Goal: Task Accomplishment & Management: Manage account settings

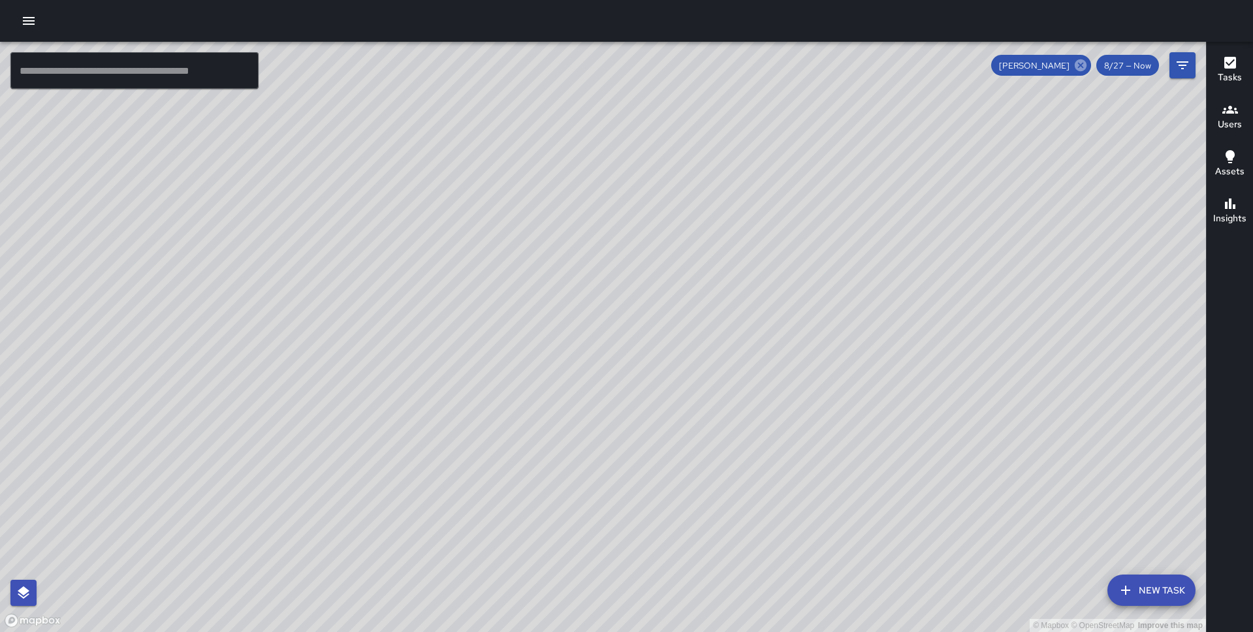
click at [1078, 70] on icon at bounding box center [1081, 65] width 14 height 14
drag, startPoint x: 620, startPoint y: 161, endPoint x: 603, endPoint y: 369, distance: 208.4
click at [603, 369] on div "© Mapbox © OpenStreetMap Improve this map" at bounding box center [603, 337] width 1206 height 590
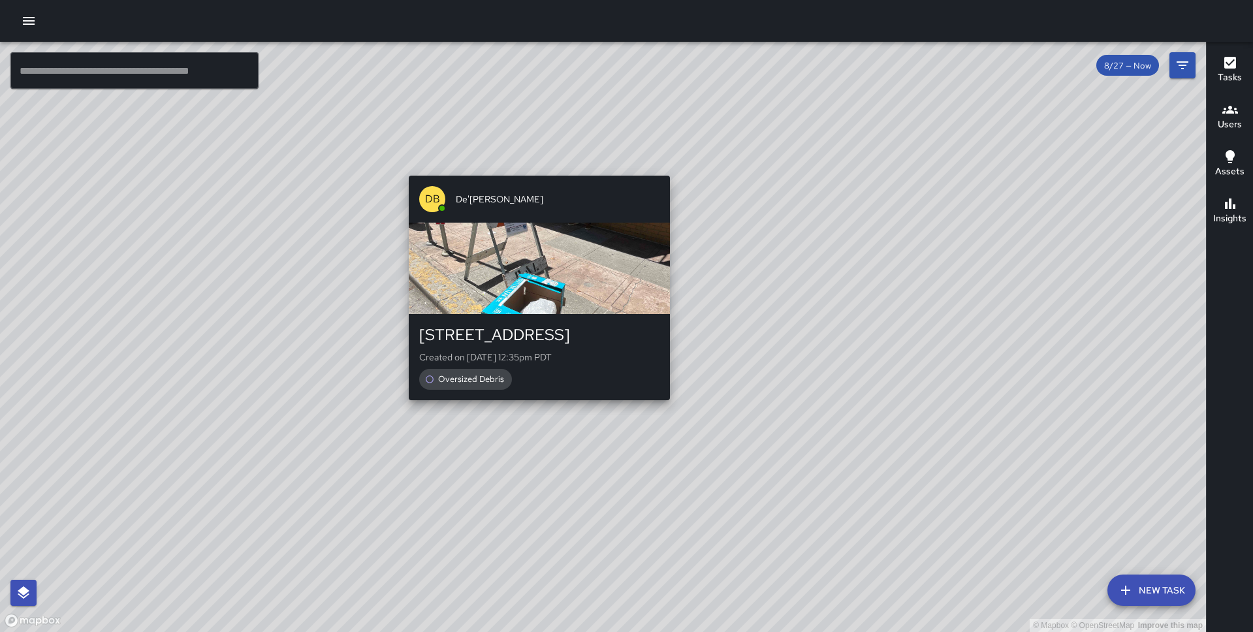
click at [529, 168] on div "© Mapbox © OpenStreetMap Improve this map DB De'[PERSON_NAME] [STREET_ADDRESS] …" at bounding box center [603, 337] width 1206 height 590
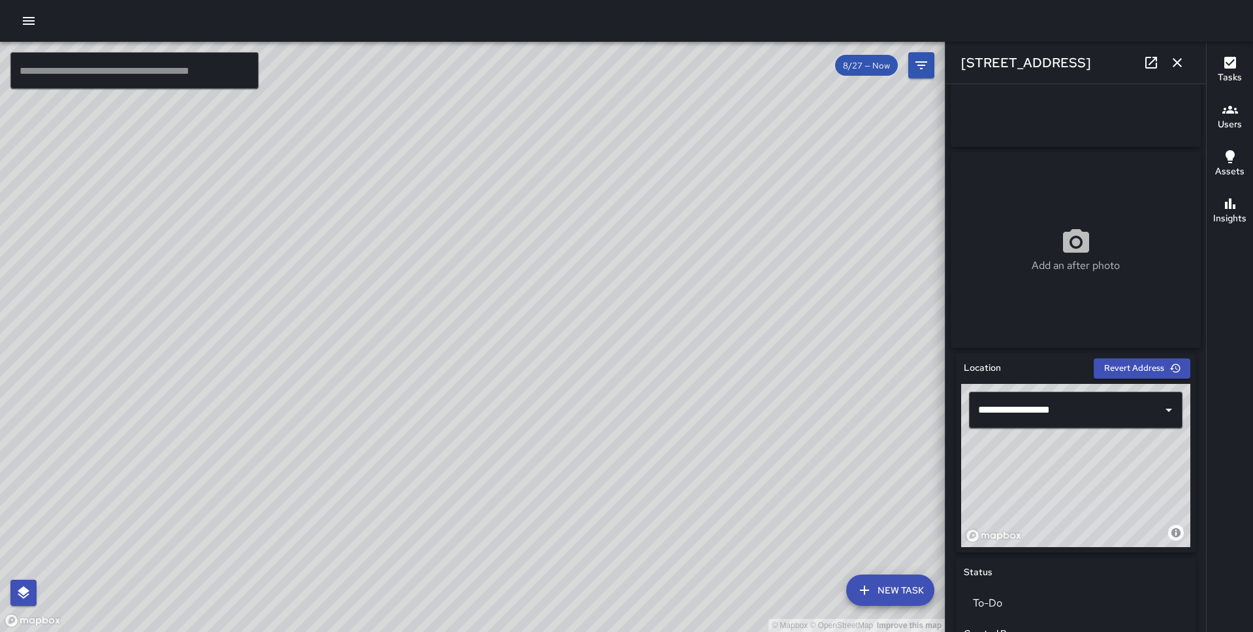
scroll to position [139, 0]
drag, startPoint x: 1095, startPoint y: 511, endPoint x: 1115, endPoint y: 509, distance: 21.1
click at [1115, 509] on div "© Mapbox © OpenStreetMap Improve this map" at bounding box center [1075, 464] width 229 height 163
click at [1179, 56] on icon "button" at bounding box center [1178, 63] width 16 height 16
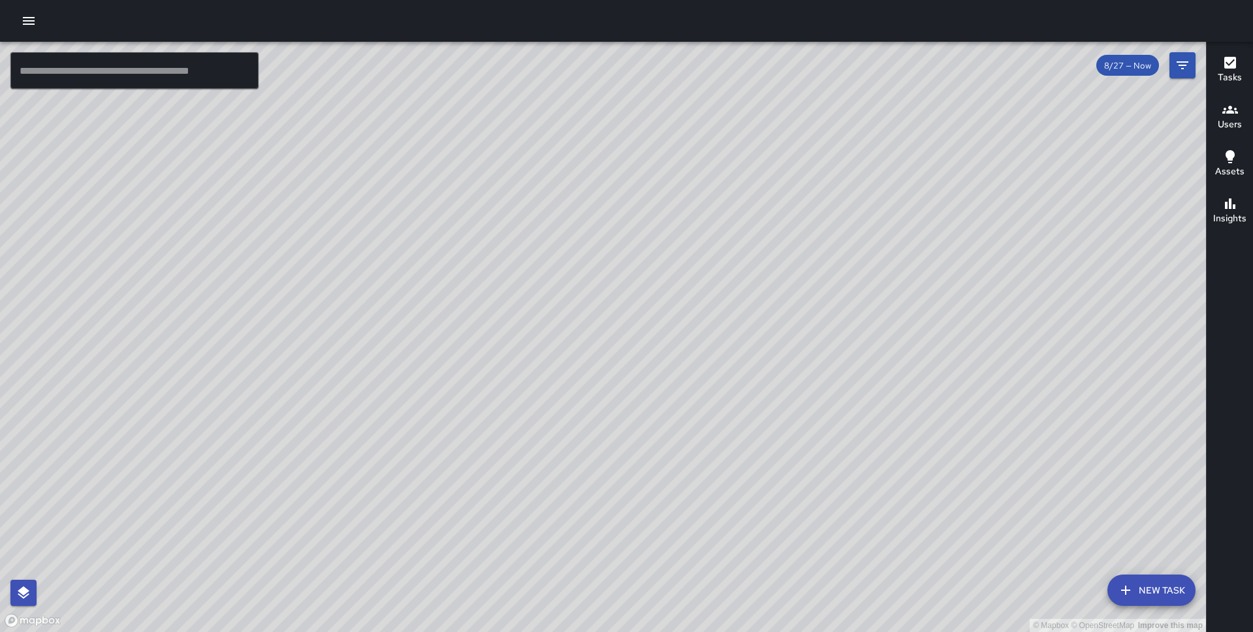
click at [1183, 116] on icon "button" at bounding box center [1231, 110] width 16 height 16
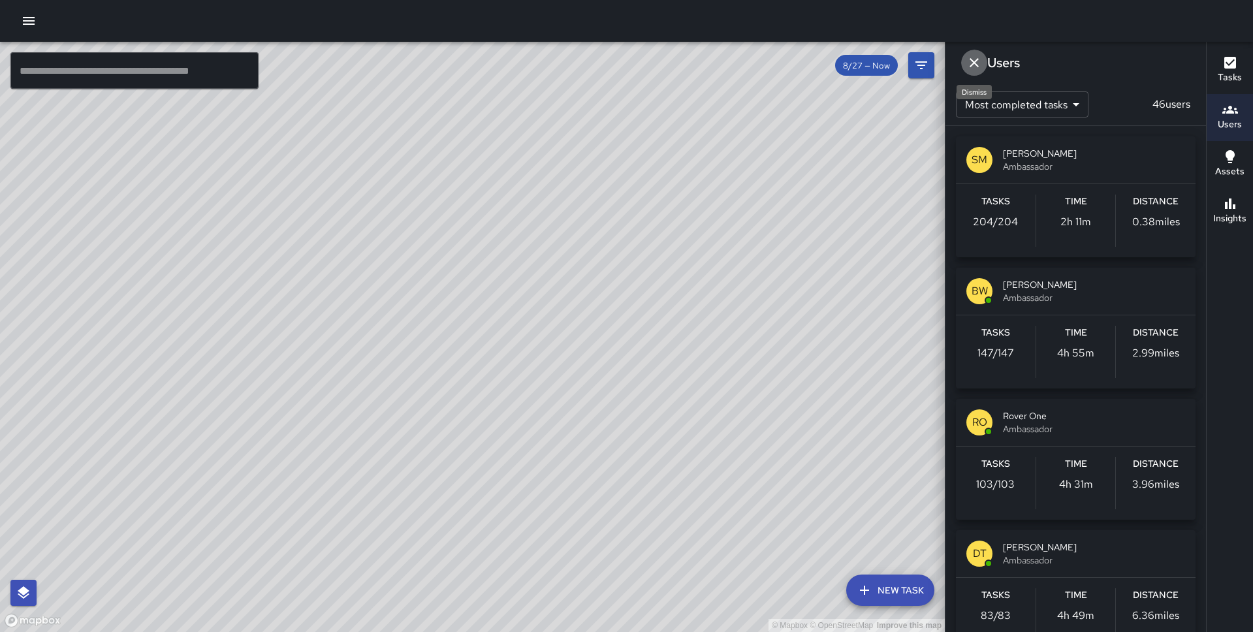
click at [975, 69] on icon "Dismiss" at bounding box center [975, 63] width 16 height 16
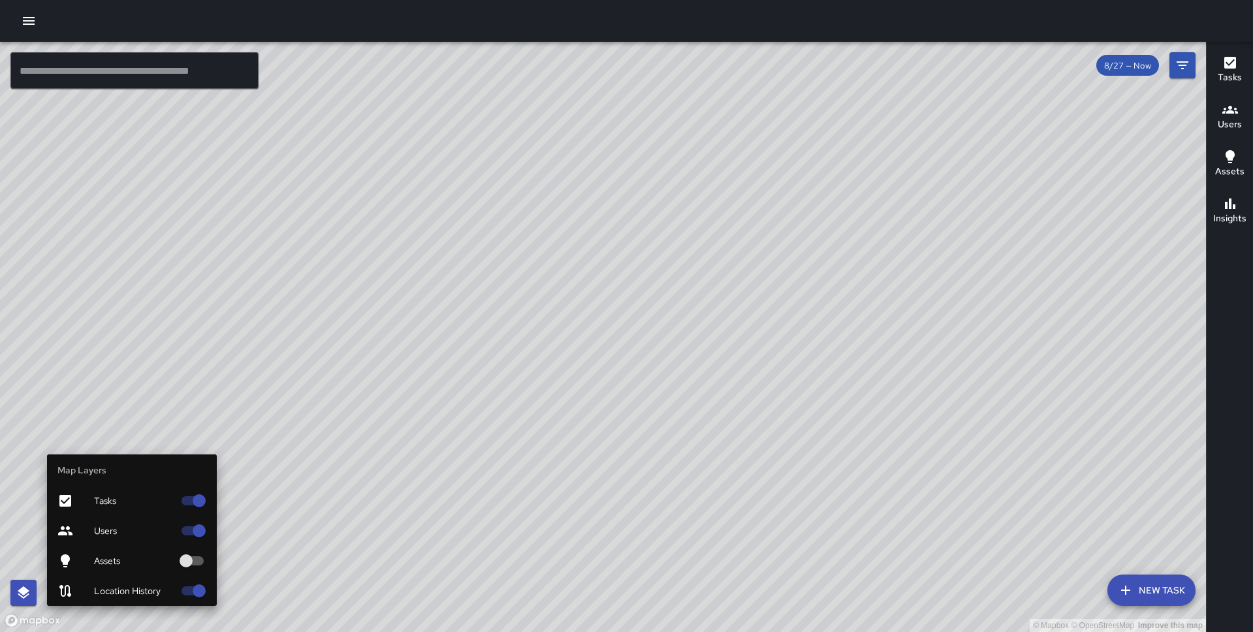
click at [153, 589] on span "Location History" at bounding box center [134, 590] width 80 height 13
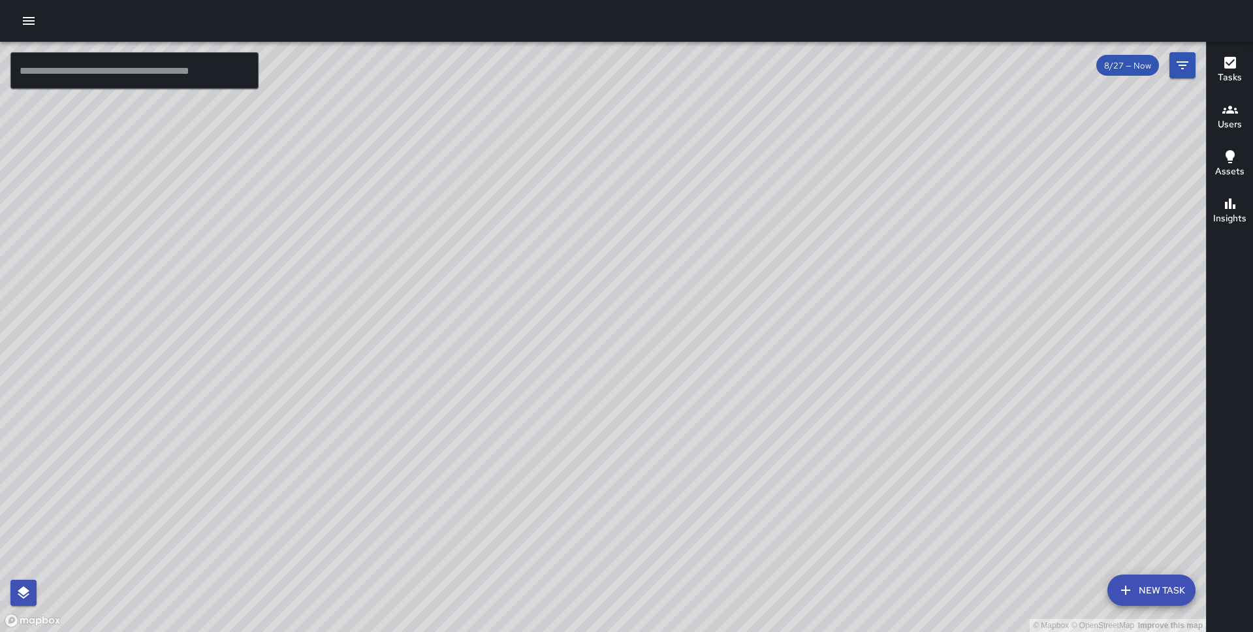
drag, startPoint x: 444, startPoint y: 174, endPoint x: 504, endPoint y: 359, distance: 194.1
click at [504, 359] on div "© Mapbox © OpenStreetMap Improve this map" at bounding box center [603, 337] width 1206 height 590
click at [1176, 63] on icon "Filters" at bounding box center [1183, 65] width 16 height 16
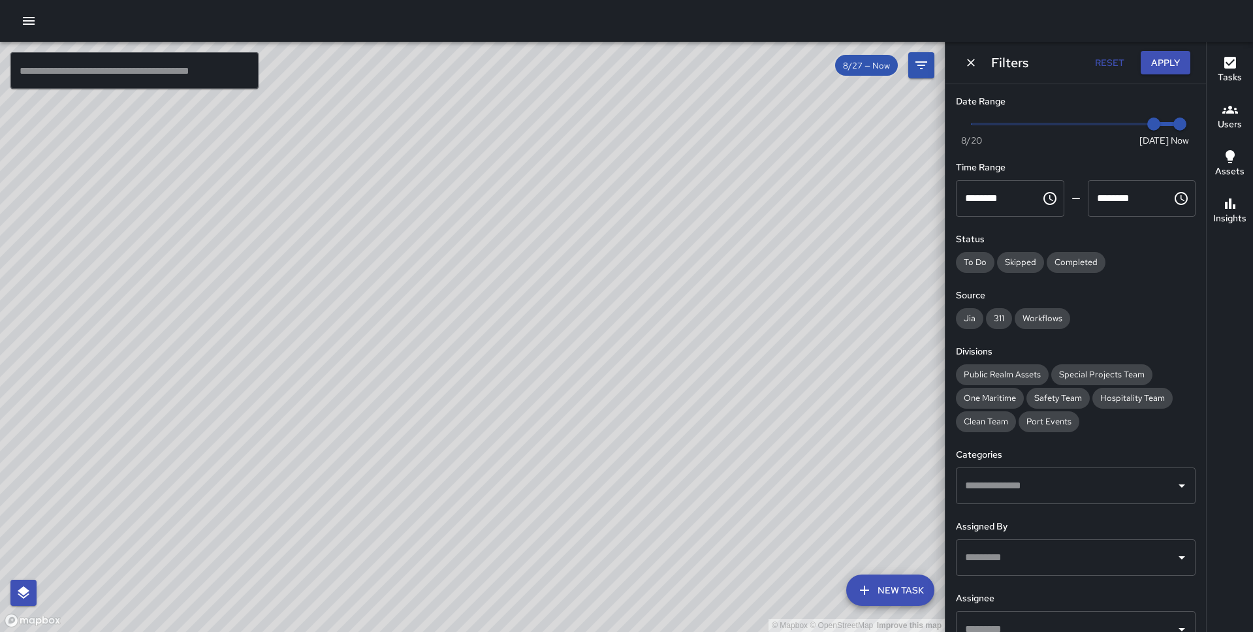
click at [1044, 123] on span at bounding box center [1076, 124] width 208 height 3
click at [1026, 121] on span "Now [DATE] [DATE] 12:48 pm" at bounding box center [1076, 124] width 208 height 20
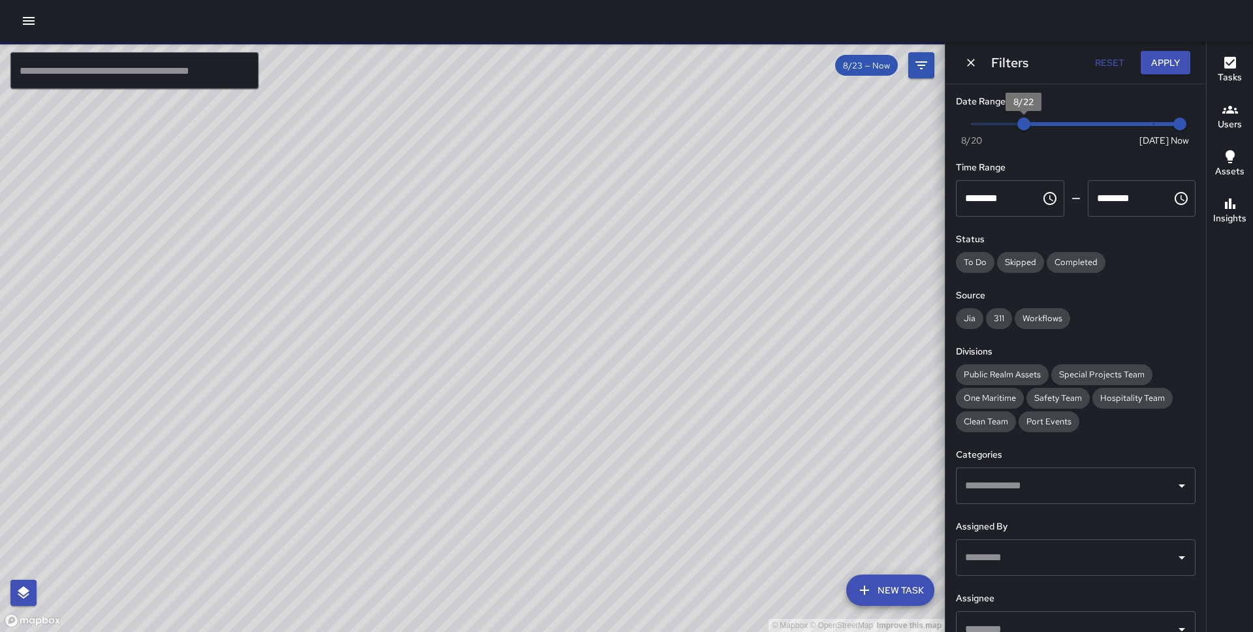
type input "*"
click at [1168, 58] on button "Apply" at bounding box center [1166, 63] width 50 height 24
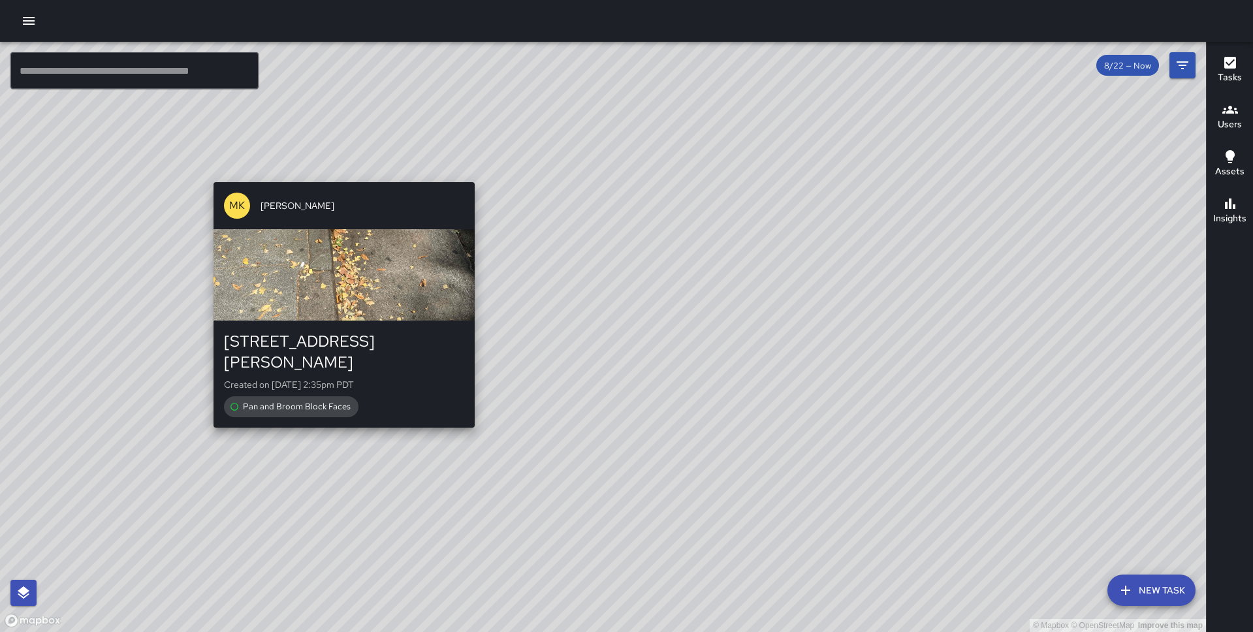
click at [343, 414] on div "© Mapbox © OpenStreetMap Improve this map MK [PERSON_NAME] [STREET_ADDRESS][PER…" at bounding box center [603, 337] width 1206 height 590
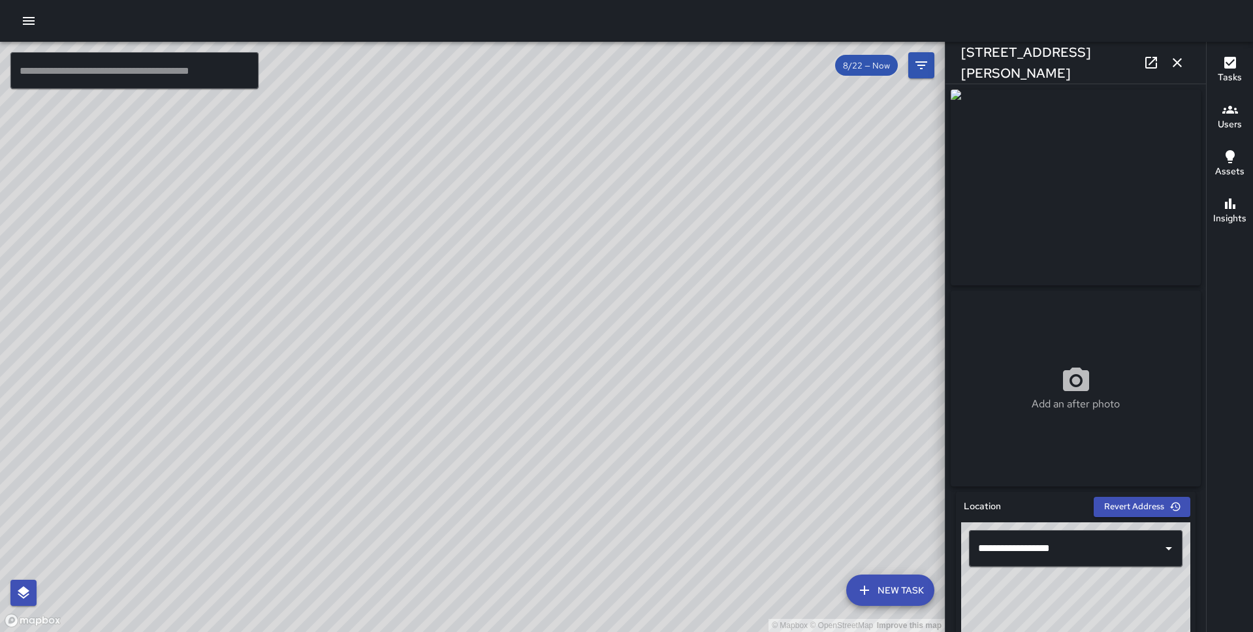
scroll to position [639, 0]
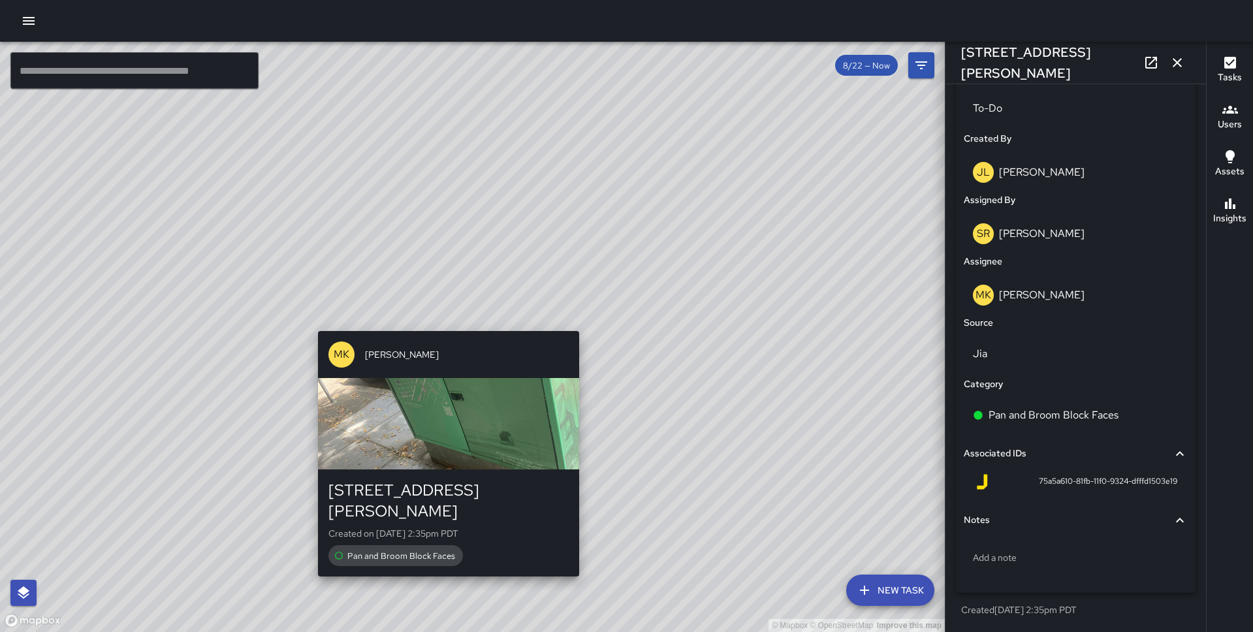
click at [443, 321] on div "© Mapbox © OpenStreetMap Improve this map MK [PERSON_NAME][GEOGRAPHIC_DATA][STR…" at bounding box center [472, 337] width 945 height 590
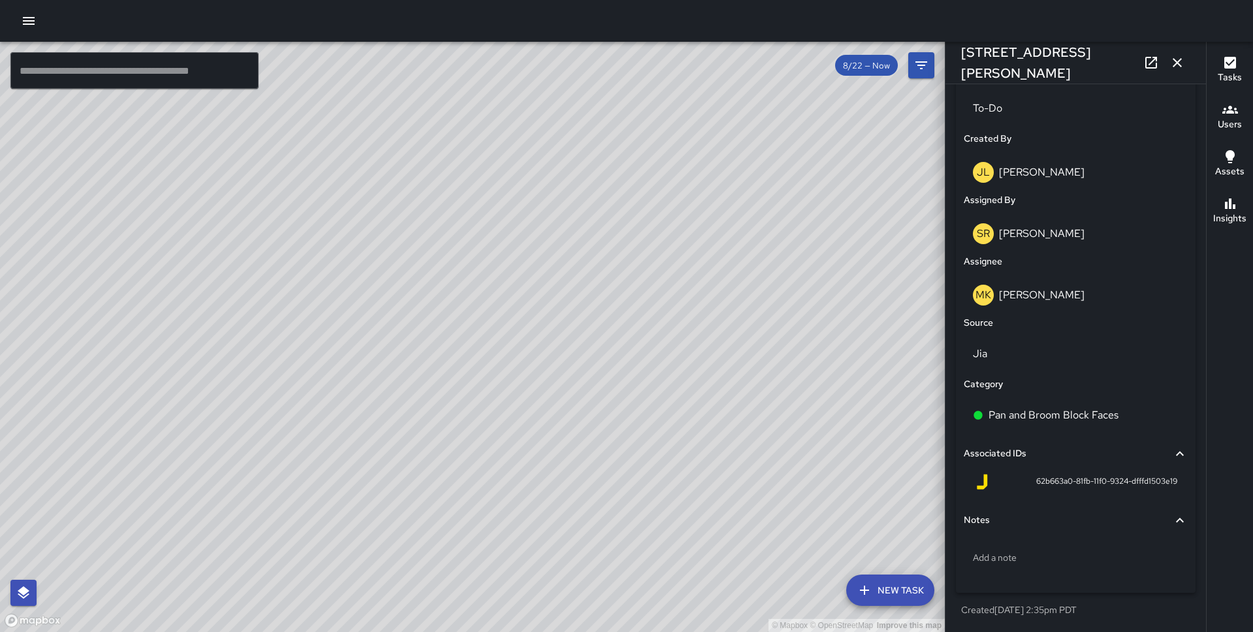
click at [501, 332] on div "© Mapbox © OpenStreetMap Improve this map" at bounding box center [472, 337] width 945 height 590
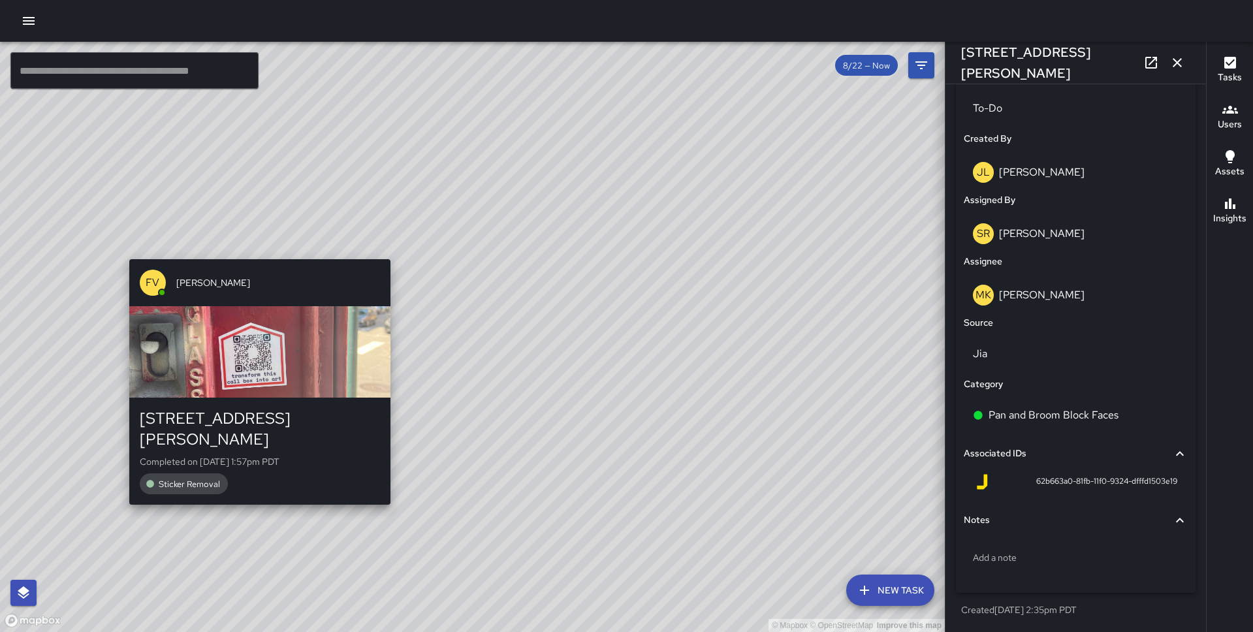
click at [250, 489] on div "FV [PERSON_NAME] [STREET_ADDRESS][PERSON_NAME] Completed on [DATE] 1:57pm PDT S…" at bounding box center [260, 382] width 272 height 256
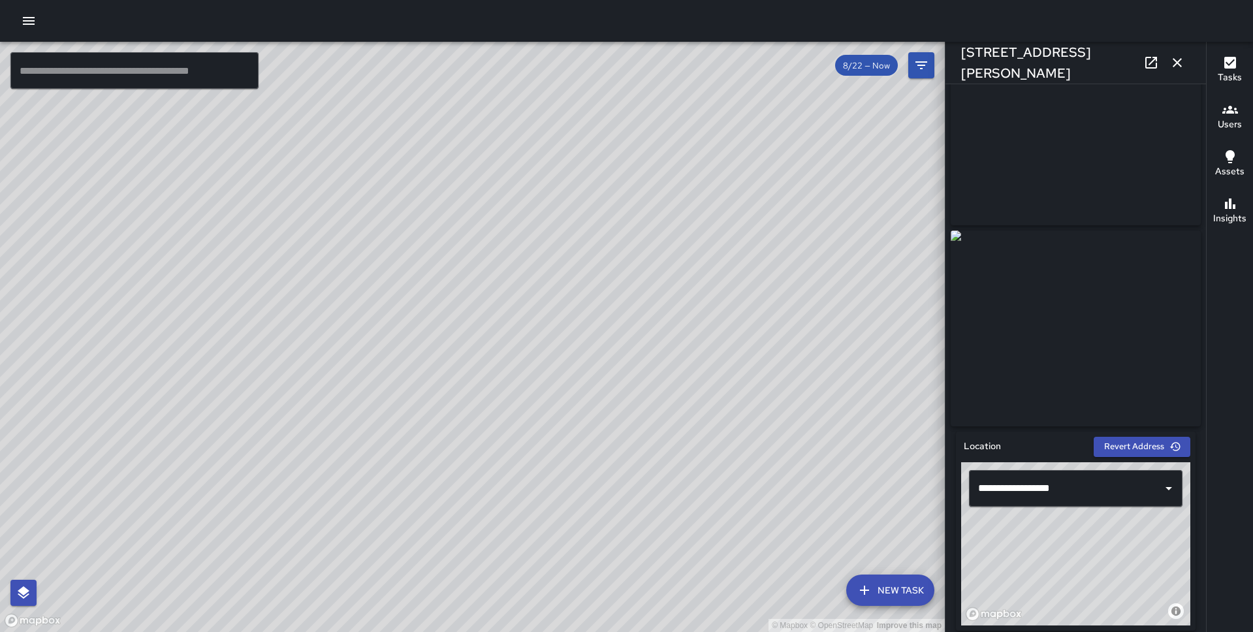
scroll to position [0, 0]
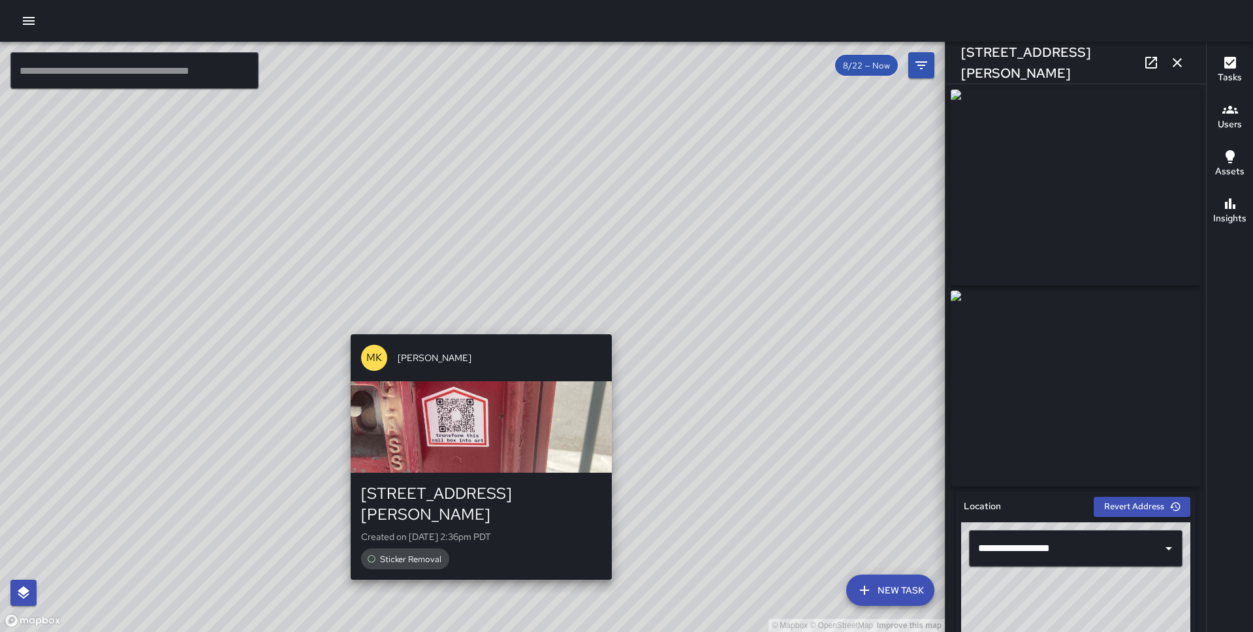
click at [477, 323] on div "© Mapbox © OpenStreetMap Improve this map MK [PERSON_NAME][GEOGRAPHIC_DATA][STR…" at bounding box center [472, 337] width 945 height 590
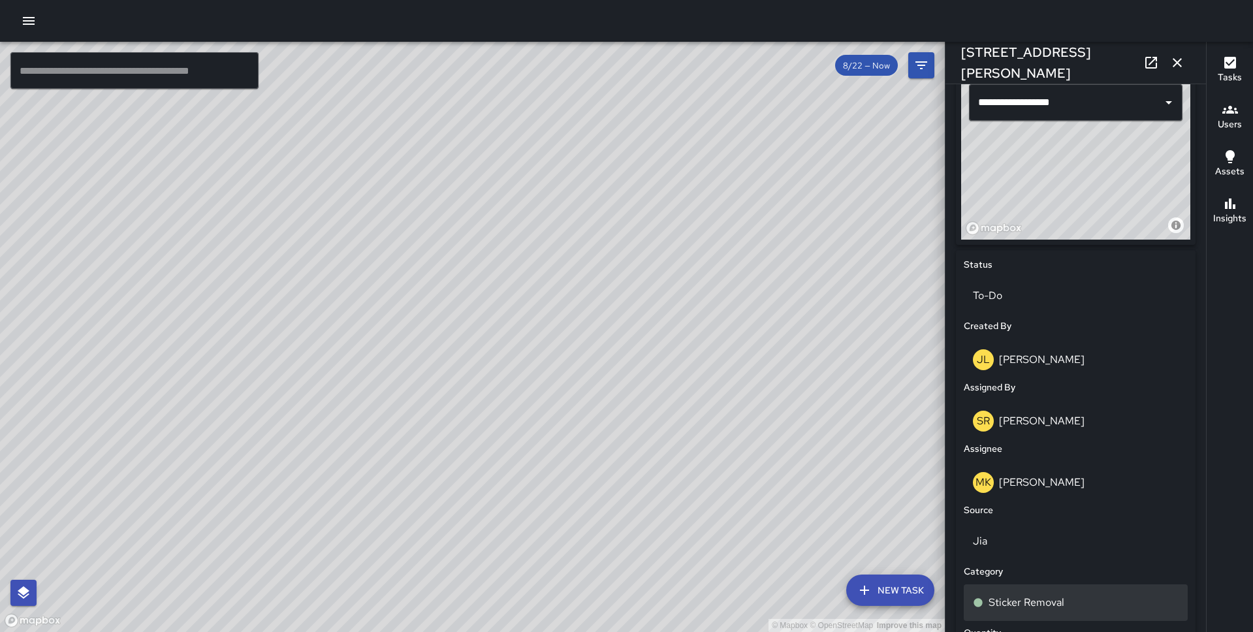
scroll to position [428, 0]
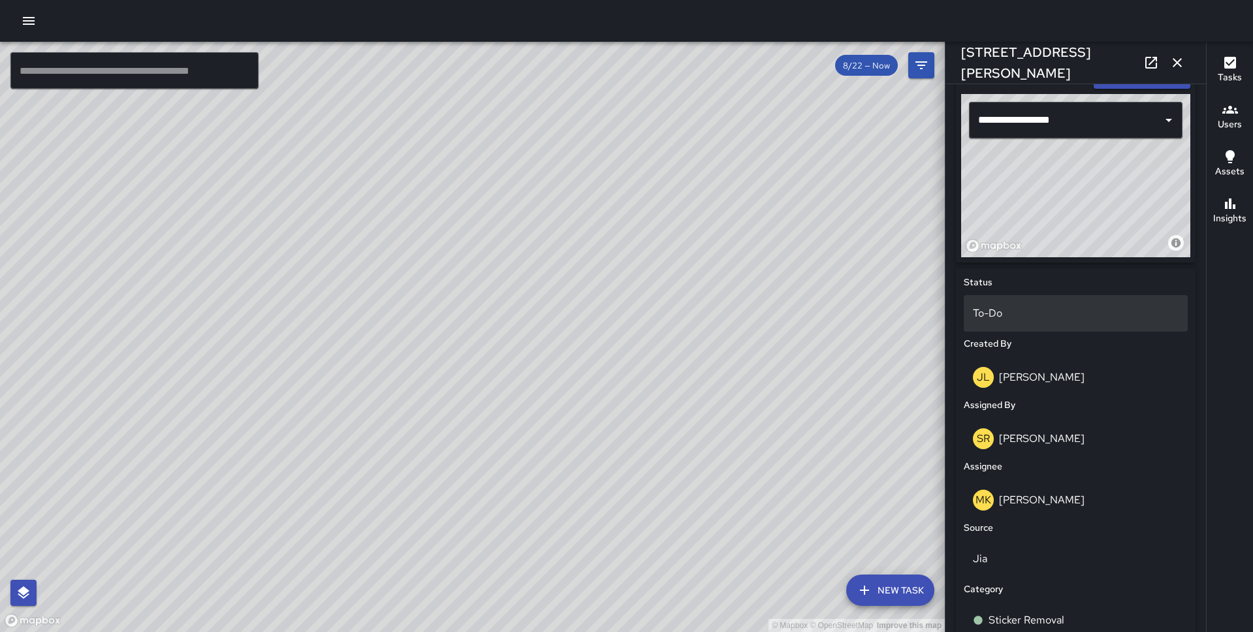
click at [1038, 321] on p "To-Do" at bounding box center [1076, 314] width 206 height 16
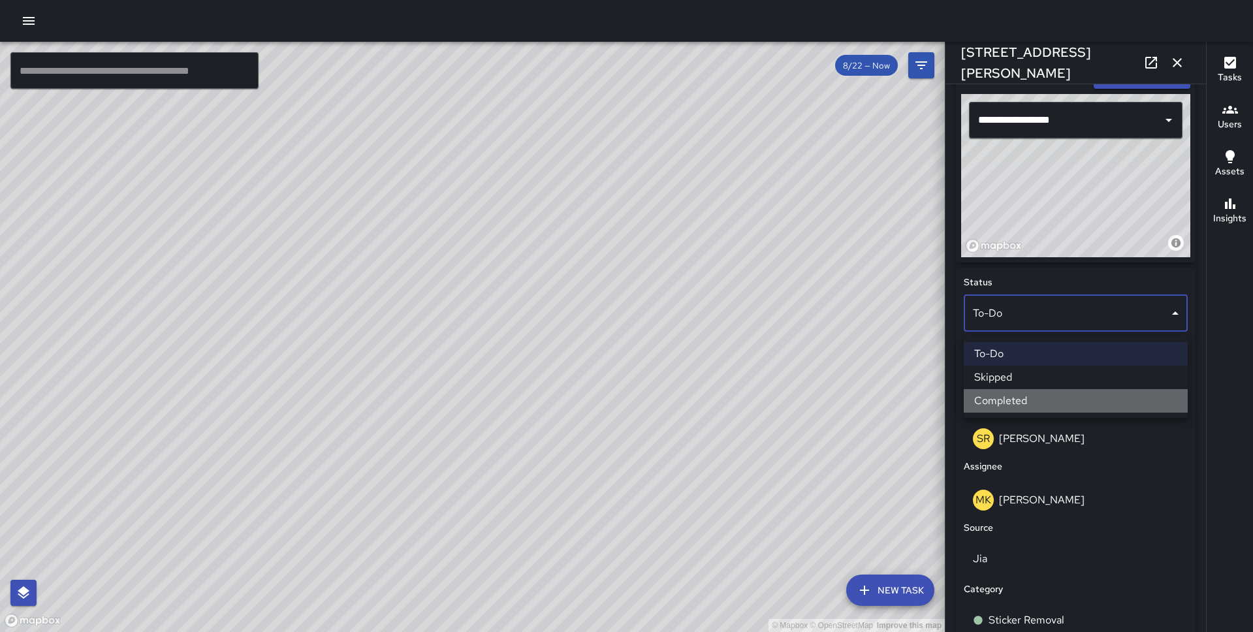
click at [1038, 396] on li "Completed" at bounding box center [1076, 401] width 224 height 24
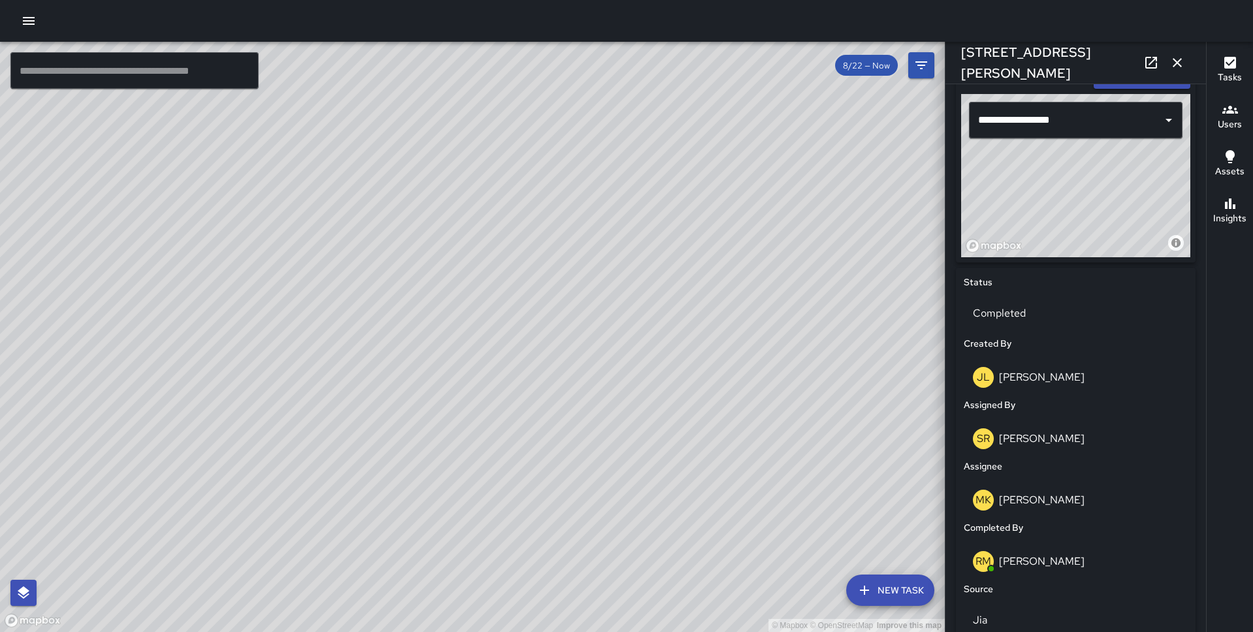
click at [1049, 566] on p "[PERSON_NAME]" at bounding box center [1042, 561] width 86 height 14
click at [1019, 567] on p "[PERSON_NAME]" at bounding box center [1042, 561] width 86 height 14
click at [1178, 61] on icon "button" at bounding box center [1177, 62] width 9 height 9
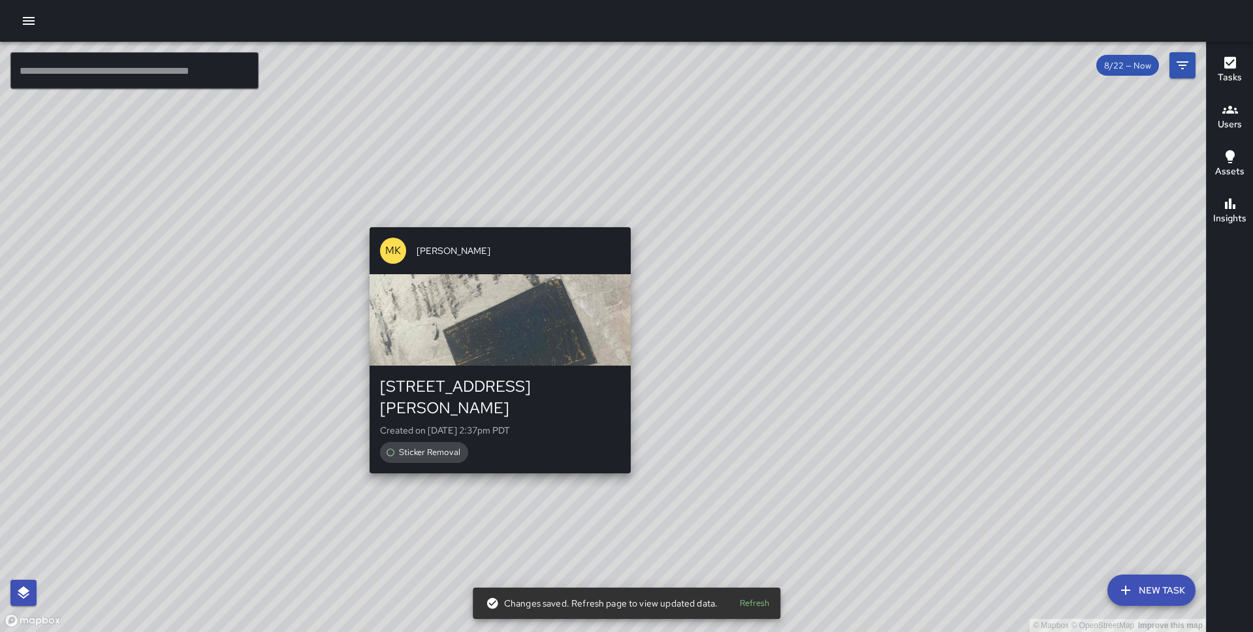
click at [490, 219] on div "© Mapbox © OpenStreetMap Improve this map MK [PERSON_NAME][GEOGRAPHIC_DATA][STR…" at bounding box center [603, 337] width 1206 height 590
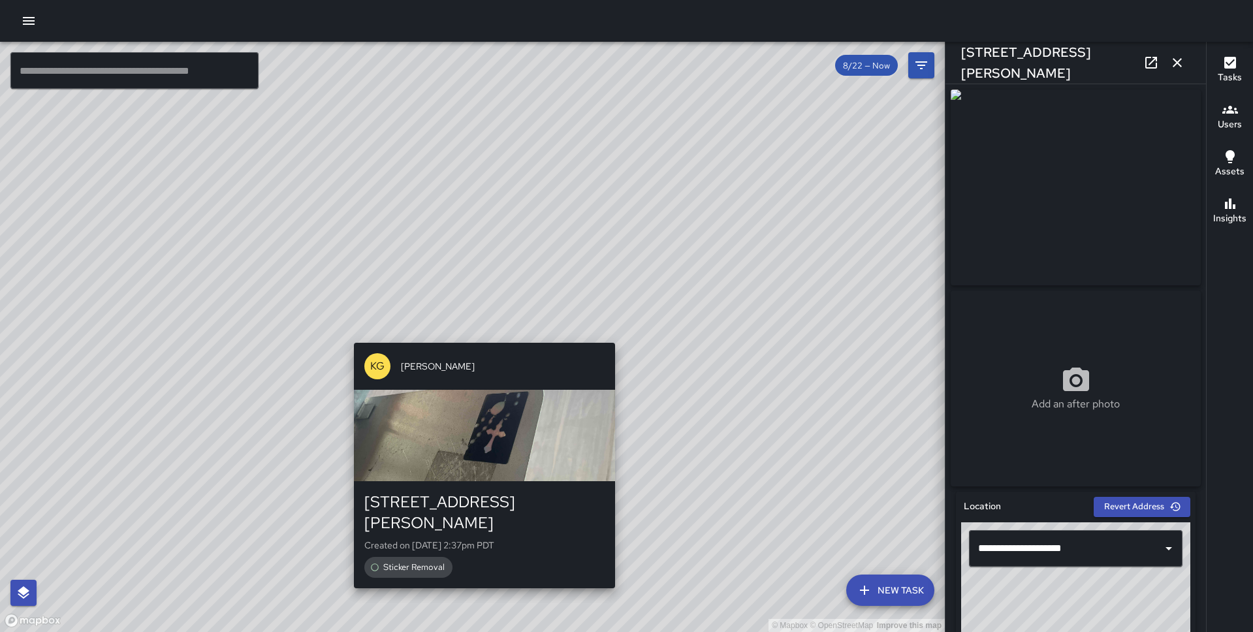
click at [482, 334] on div "© Mapbox © OpenStreetMap Improve this map KG [PERSON_NAME] [STREET_ADDRESS][PER…" at bounding box center [472, 337] width 945 height 590
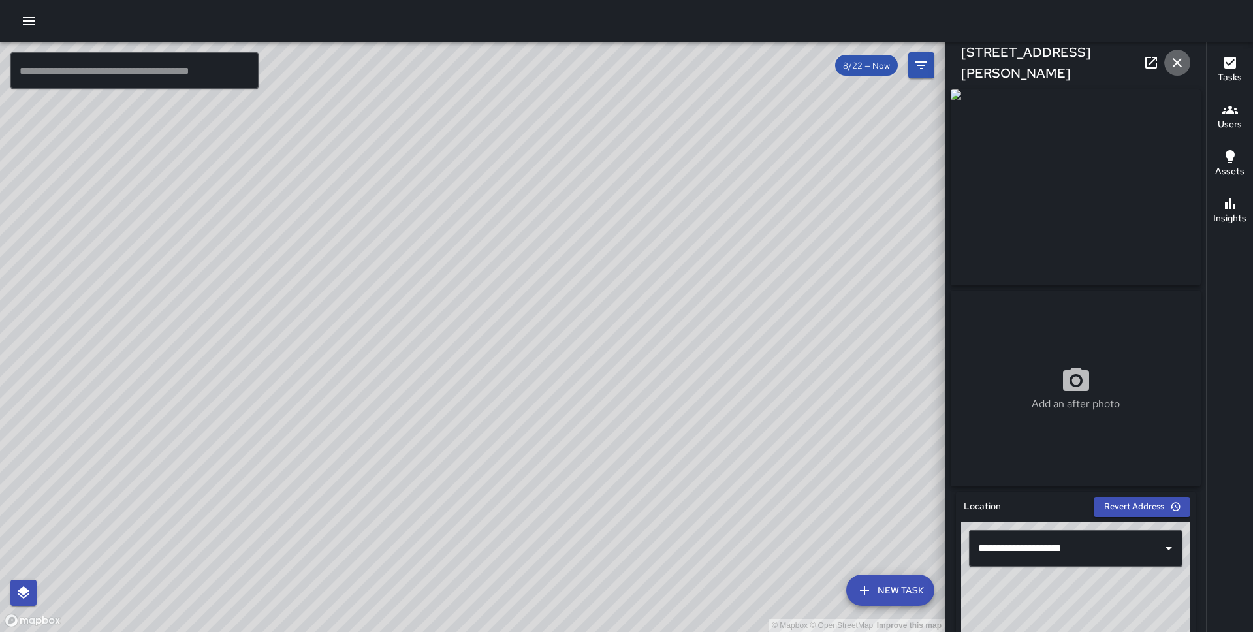
click at [1175, 59] on icon "button" at bounding box center [1177, 62] width 9 height 9
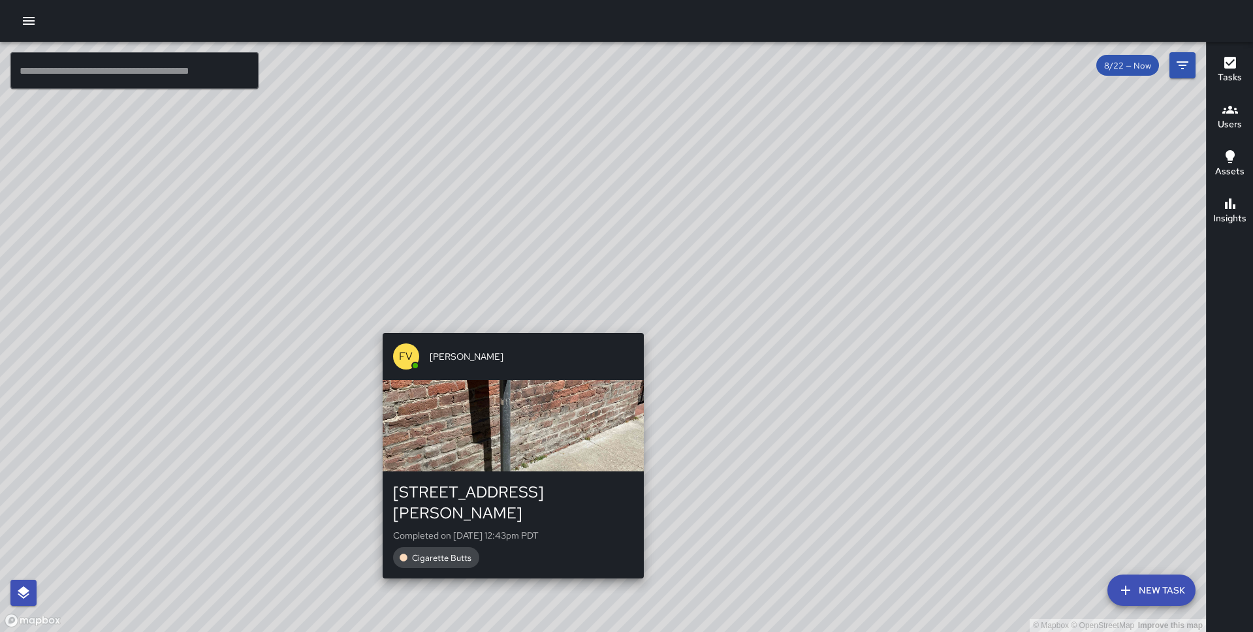
click at [637, 328] on div "FV [PERSON_NAME] [STREET_ADDRESS][PERSON_NAME] Completed on [DATE] 12:43pm PDT …" at bounding box center [513, 456] width 272 height 256
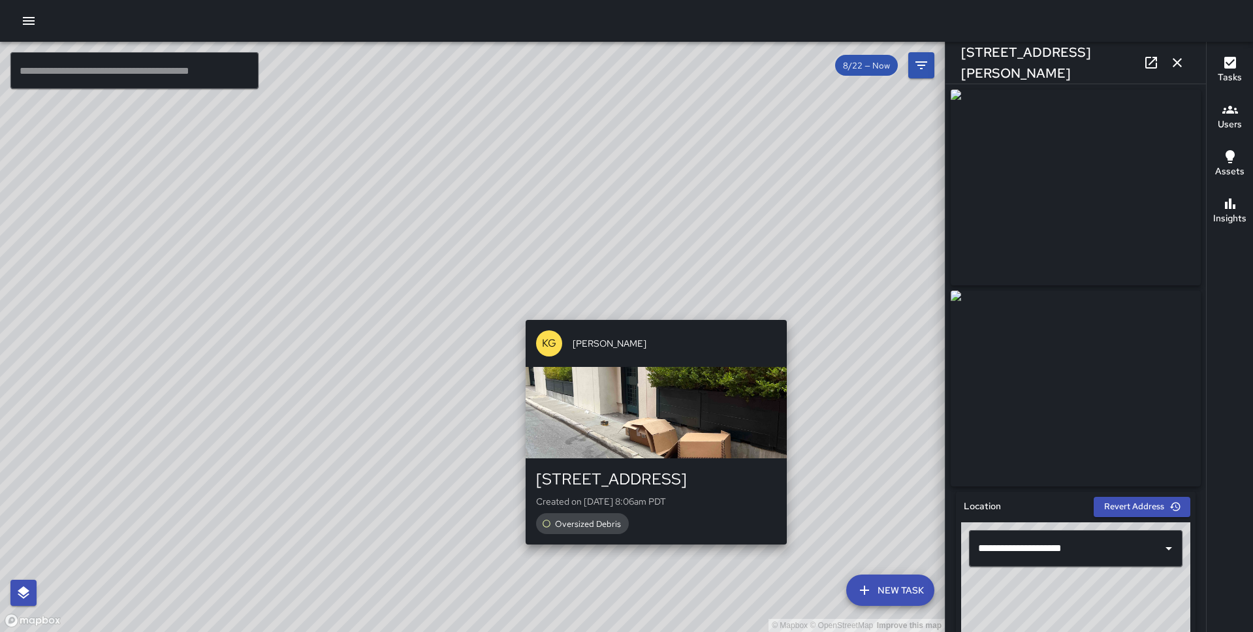
click at [656, 304] on div "© Mapbox © OpenStreetMap Improve this map KG [PERSON_NAME] [STREET_ADDRESS] Cre…" at bounding box center [472, 337] width 945 height 590
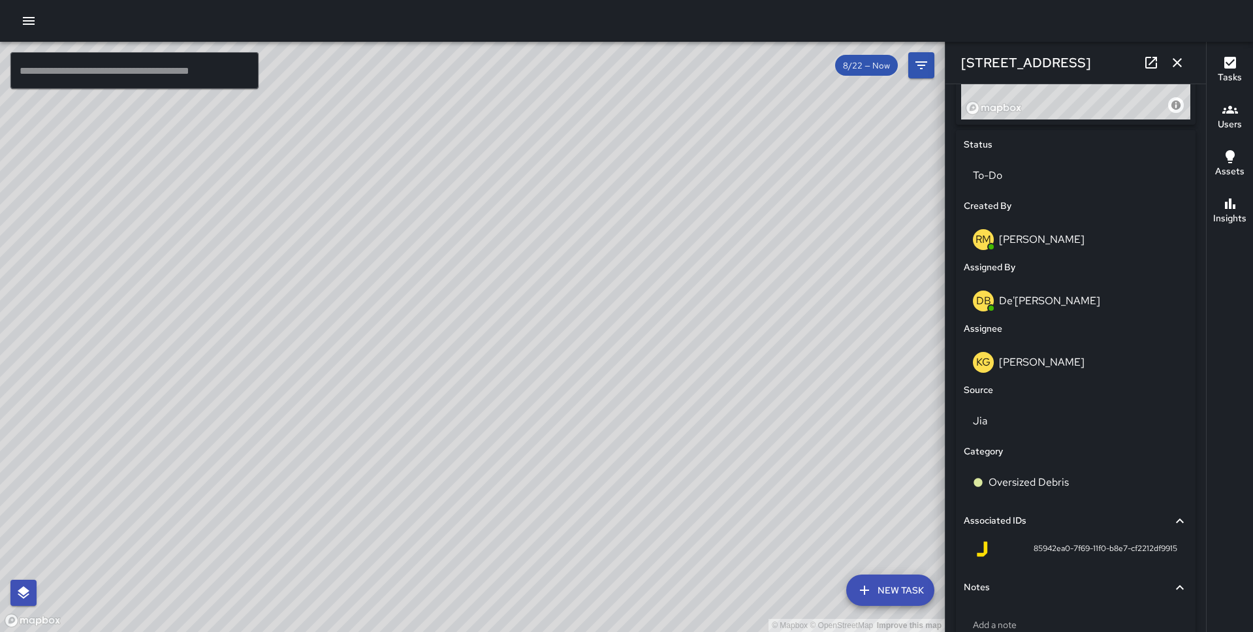
scroll to position [566, 0]
click at [1125, 177] on p "To-Do" at bounding box center [1076, 176] width 206 height 16
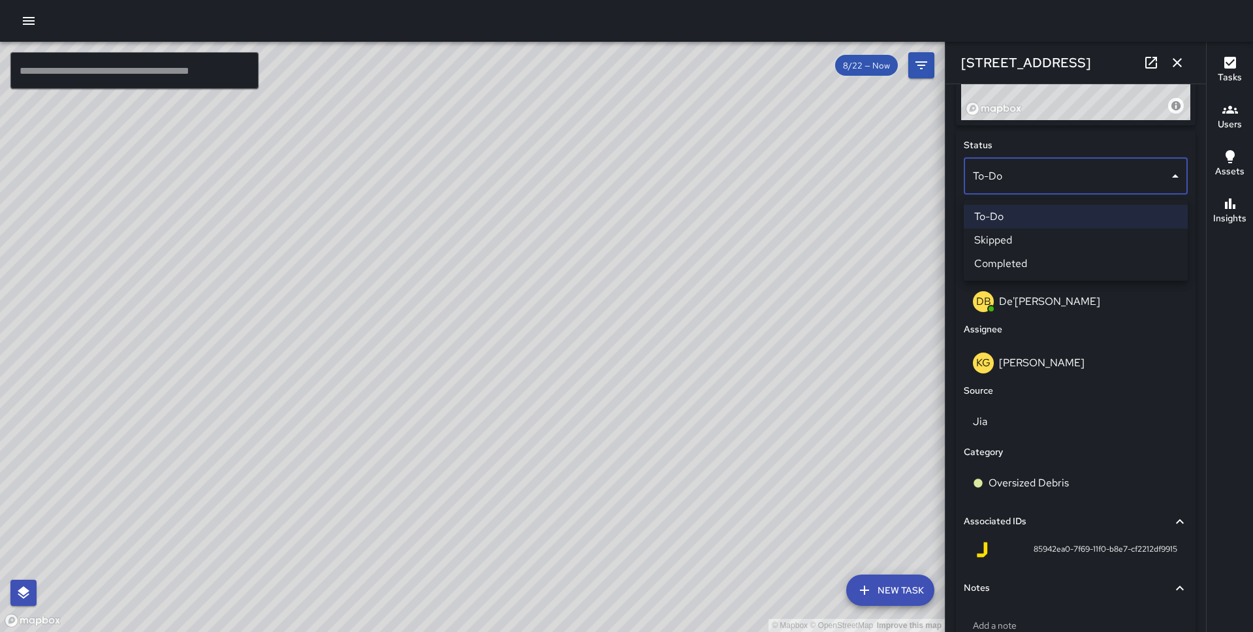
click at [1087, 271] on li "Completed" at bounding box center [1076, 264] width 224 height 24
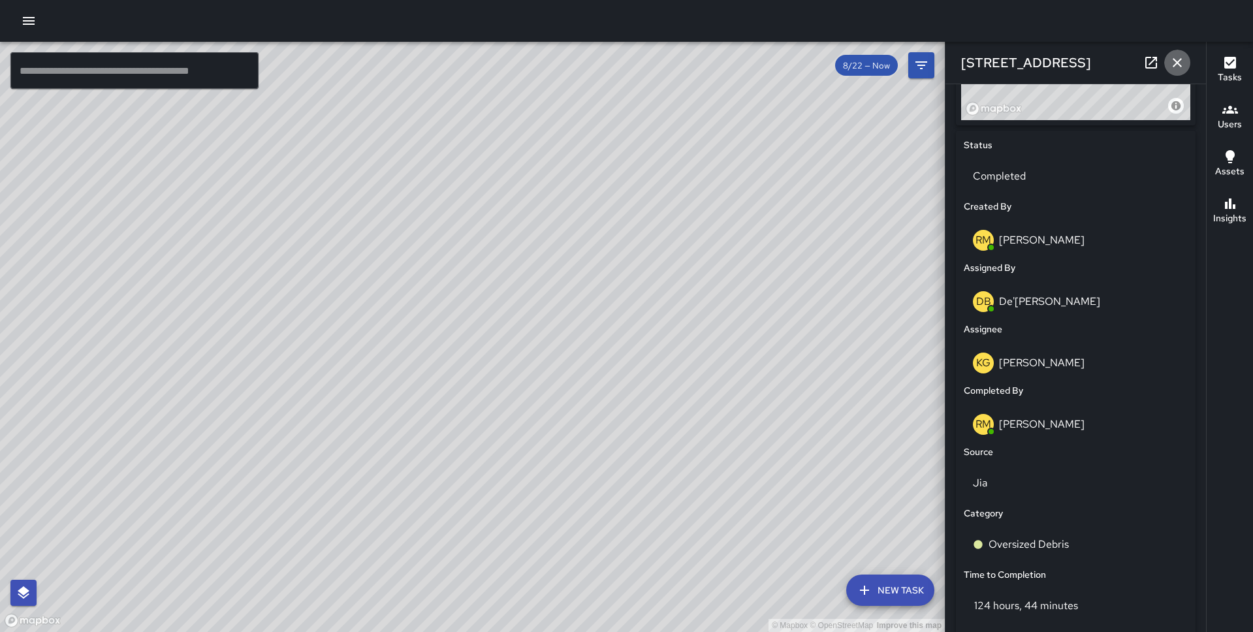
click at [1182, 56] on icon "button" at bounding box center [1178, 63] width 16 height 16
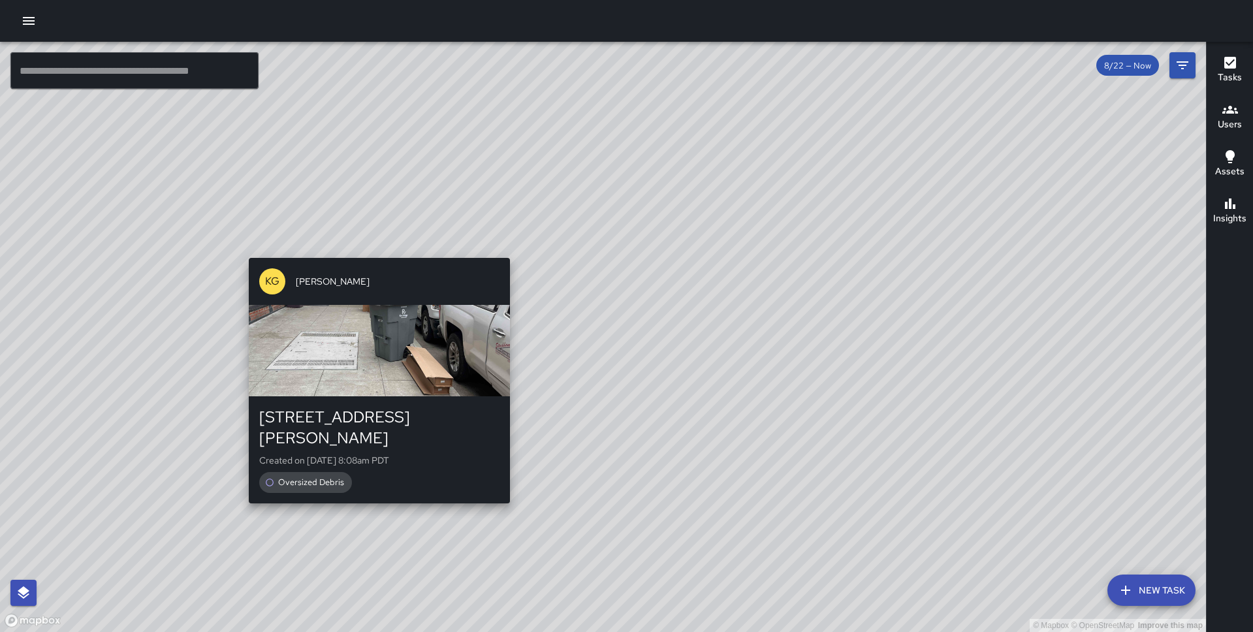
click at [372, 490] on div "© Mapbox © OpenStreetMap Improve this map KG [PERSON_NAME] [STREET_ADDRESS][PER…" at bounding box center [603, 337] width 1206 height 590
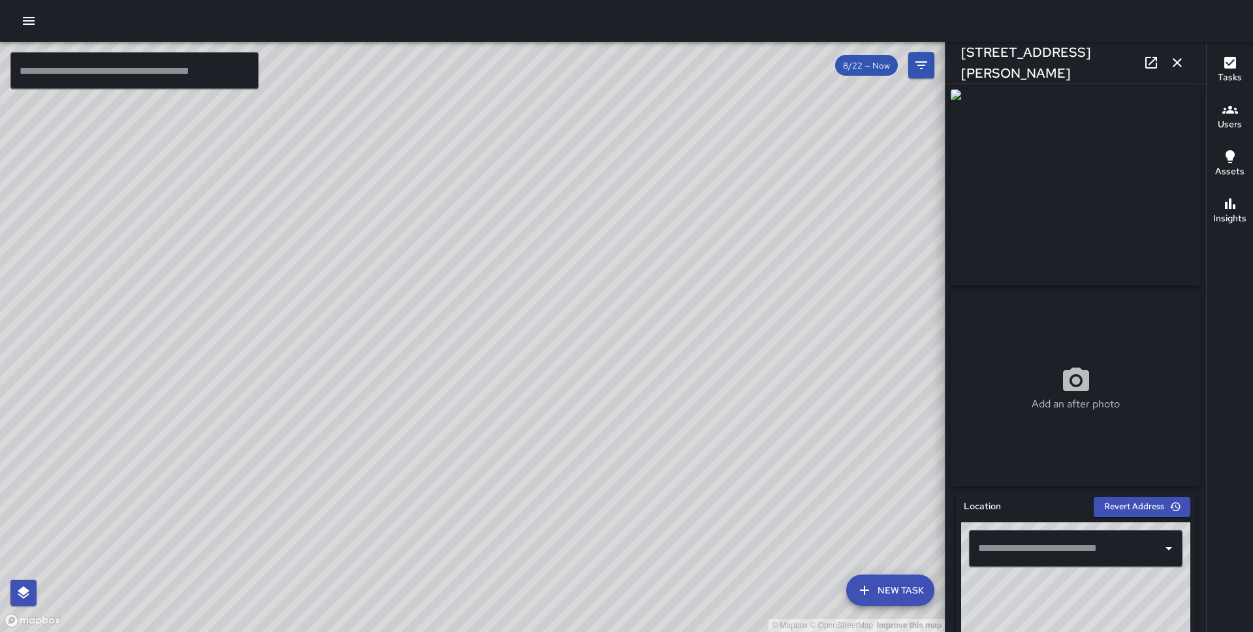
type input "**********"
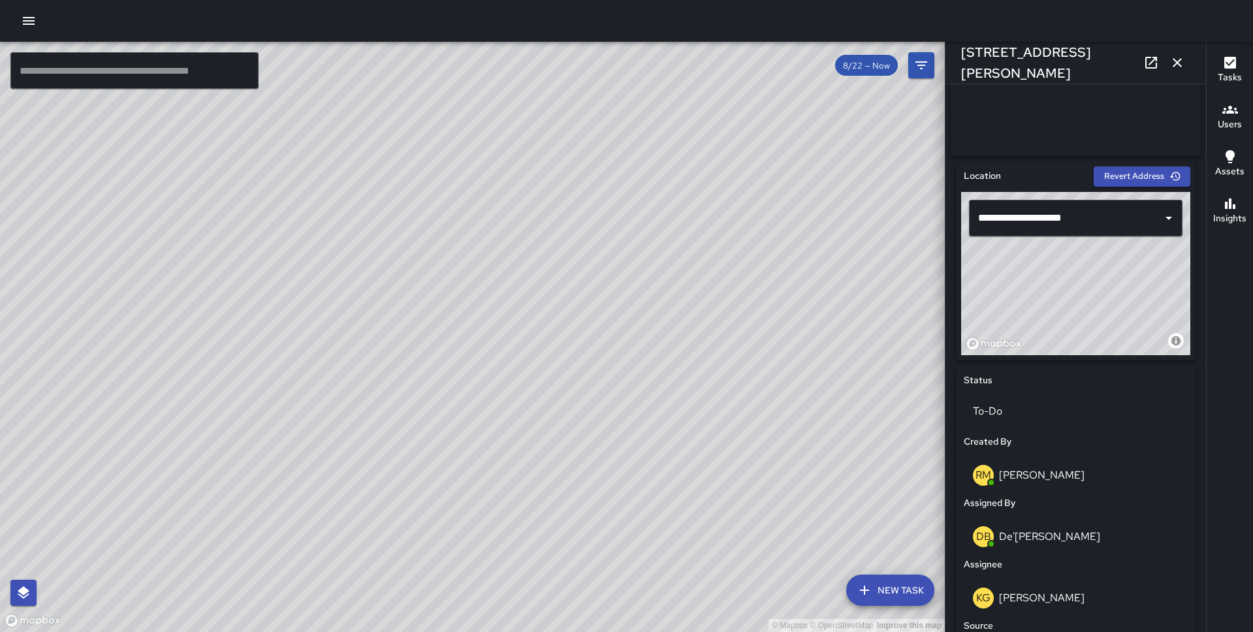
scroll to position [293, 0]
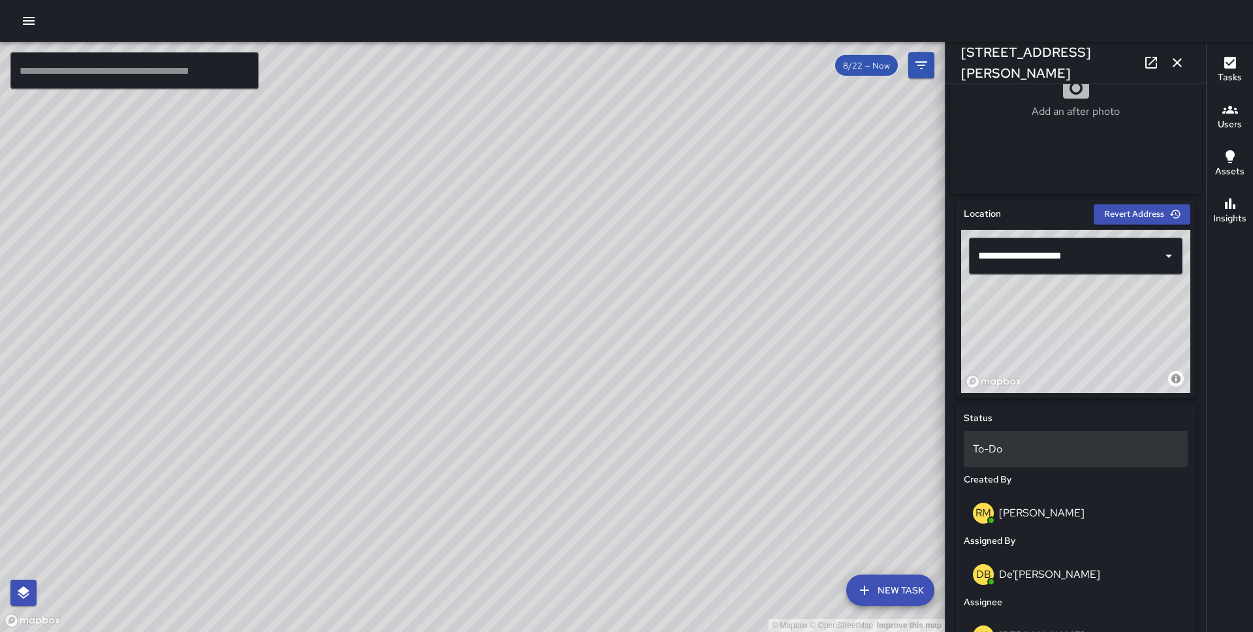
click at [1049, 457] on p "To-Do" at bounding box center [1076, 449] width 206 height 16
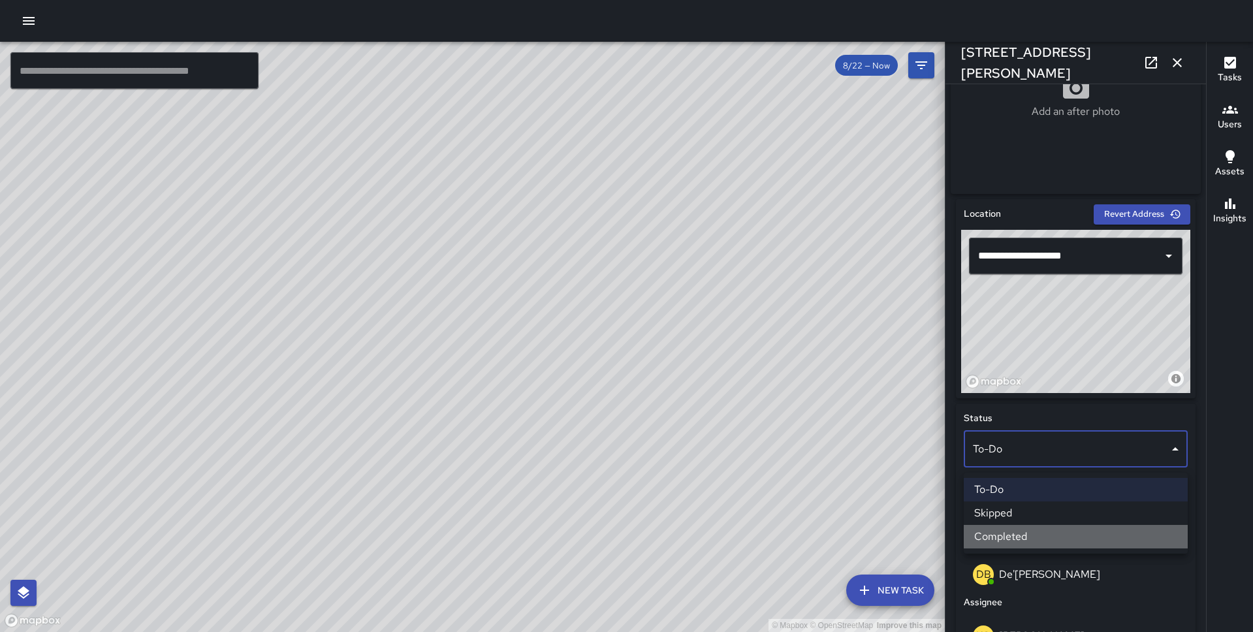
click at [1038, 526] on li "Completed" at bounding box center [1076, 537] width 224 height 24
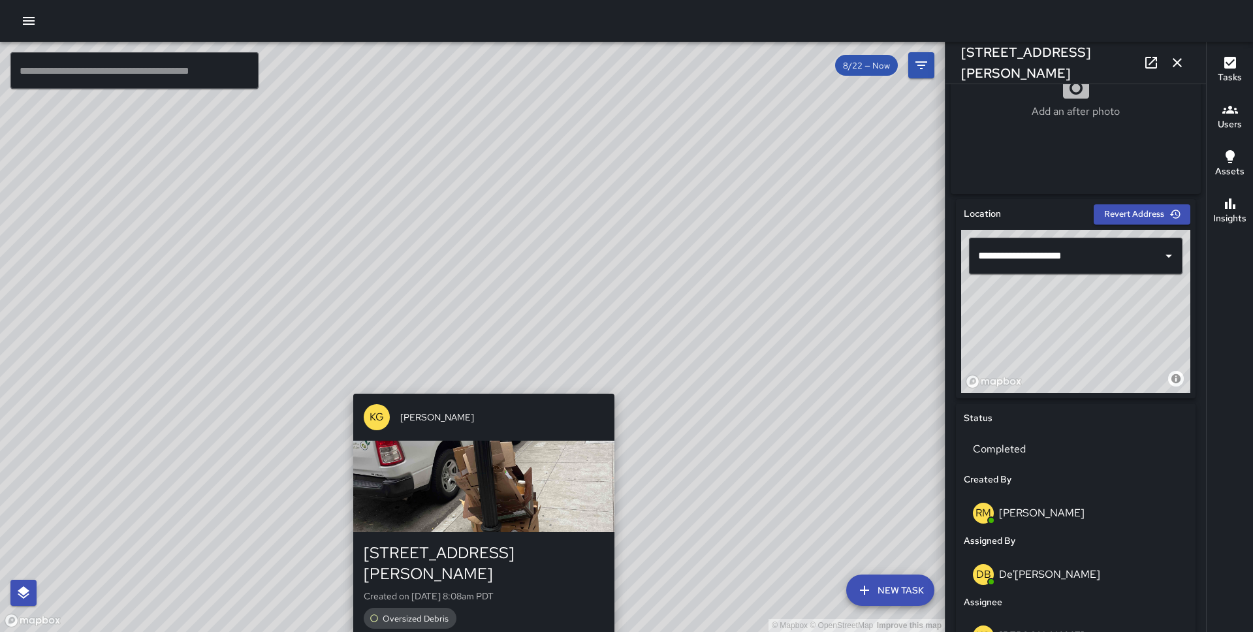
click at [475, 384] on div "© Mapbox © OpenStreetMap Improve this map KG [PERSON_NAME] [STREET_ADDRESS][PER…" at bounding box center [472, 337] width 945 height 590
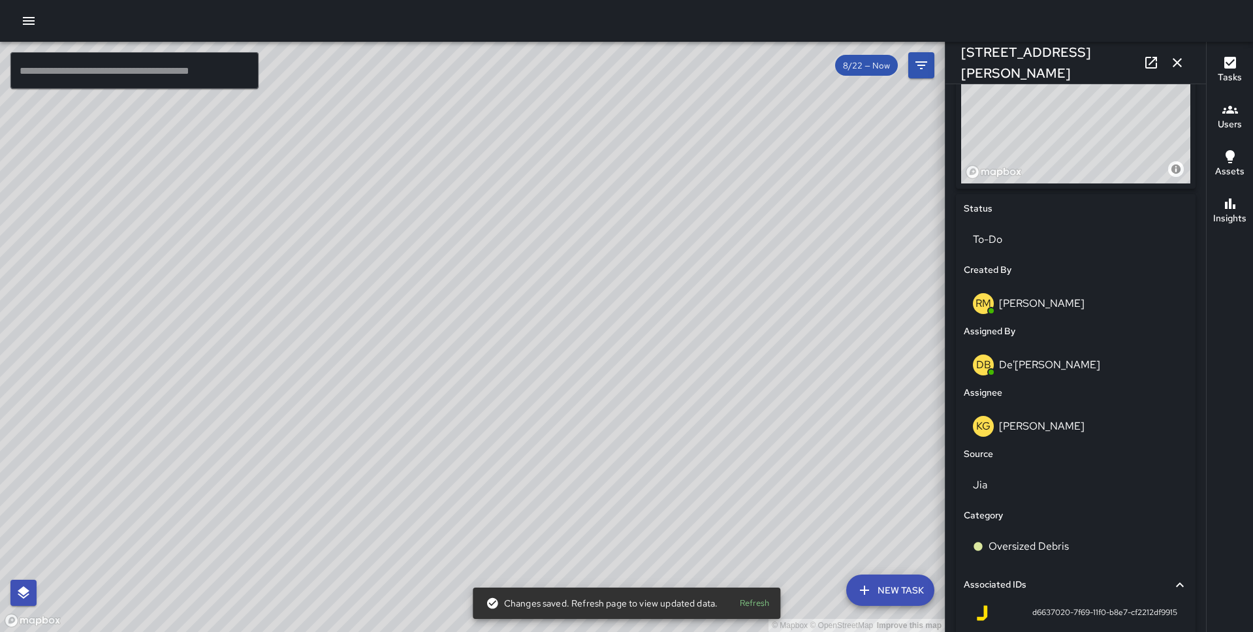
scroll to position [639, 0]
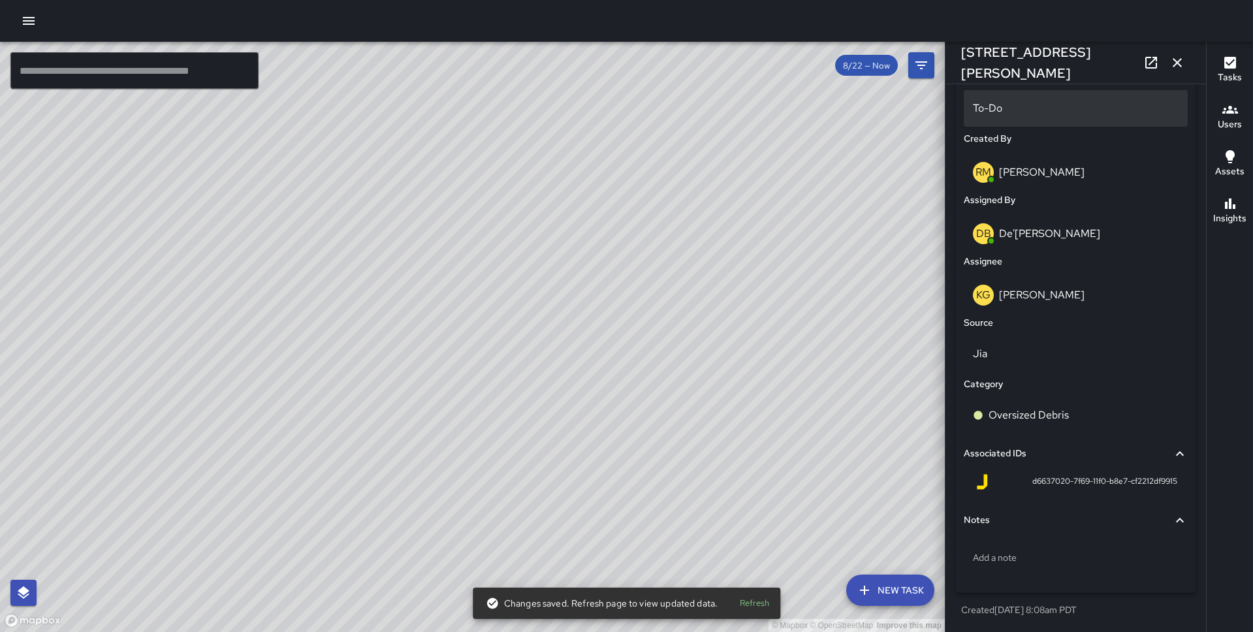
click at [1042, 109] on p "To-Do" at bounding box center [1076, 109] width 206 height 16
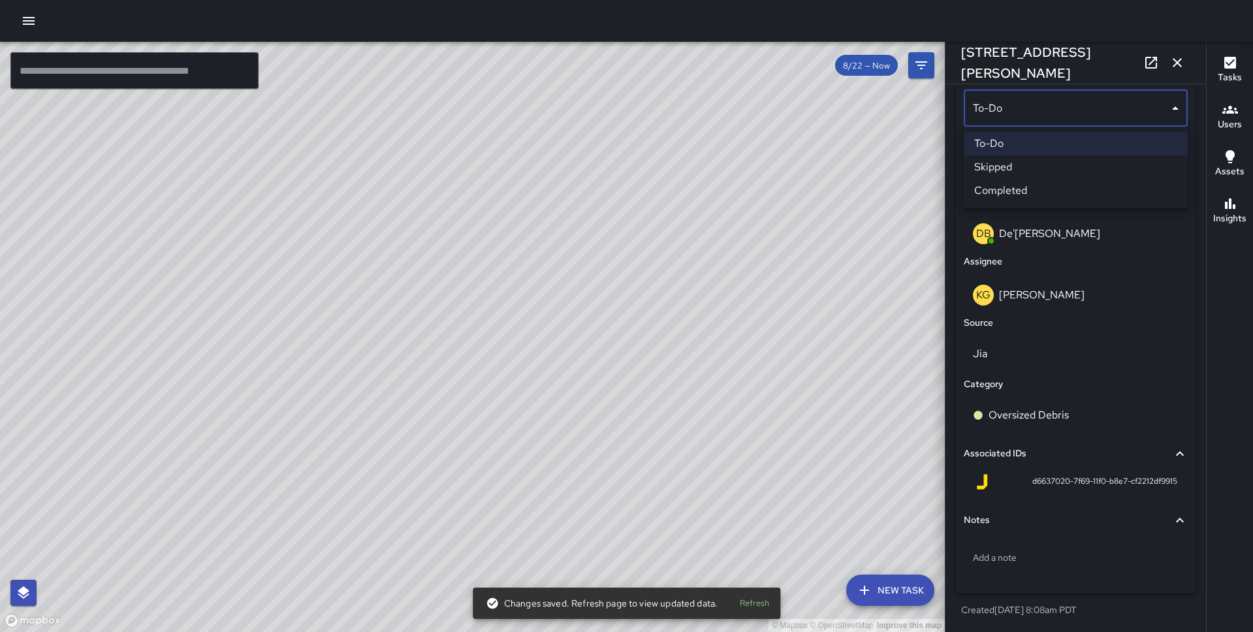
click at [1055, 183] on li "Completed" at bounding box center [1076, 191] width 224 height 24
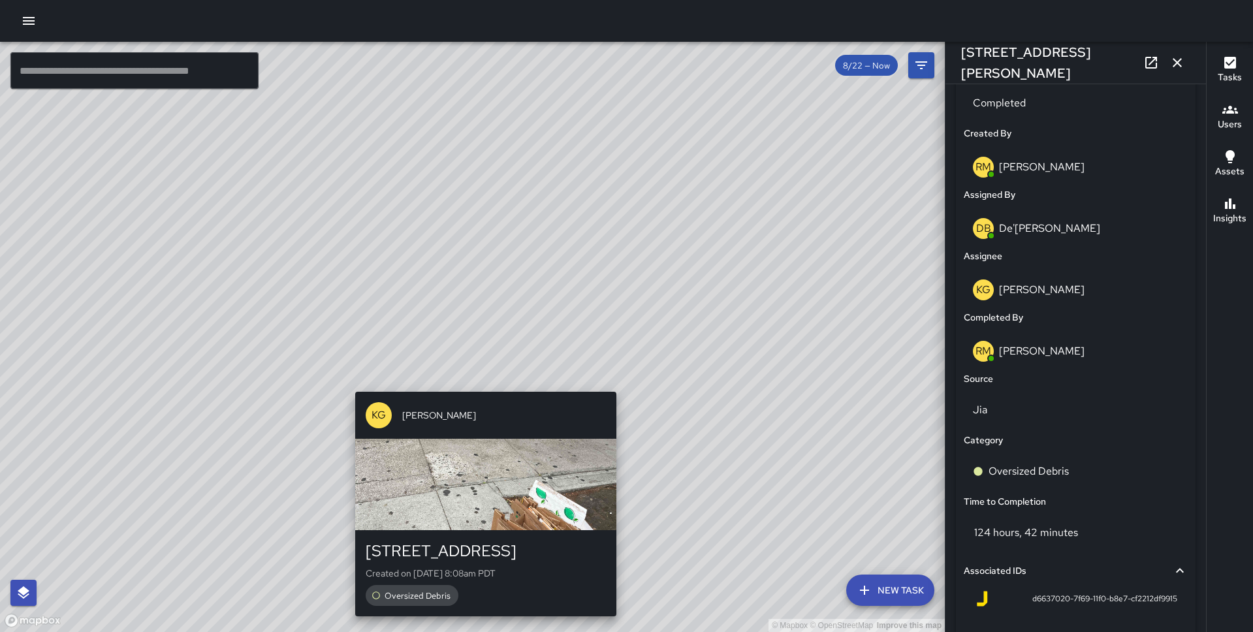
click at [478, 385] on div "© Mapbox © OpenStreetMap Improve this map KG [PERSON_NAME][GEOGRAPHIC_DATA][STR…" at bounding box center [472, 337] width 945 height 590
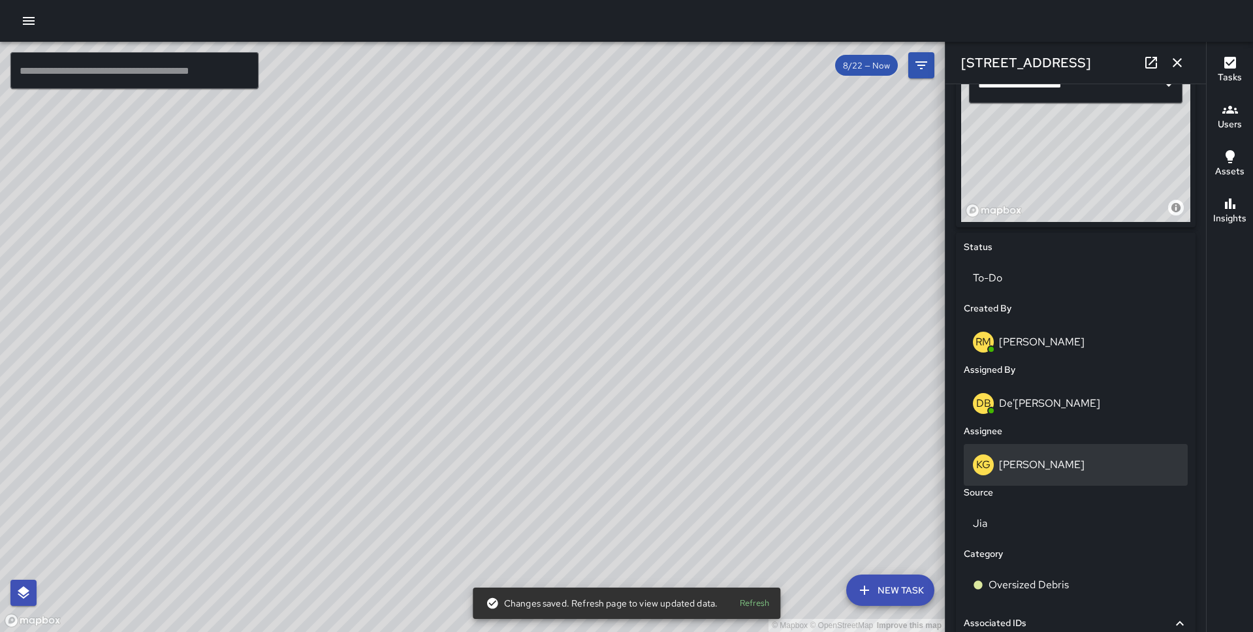
scroll to position [408, 0]
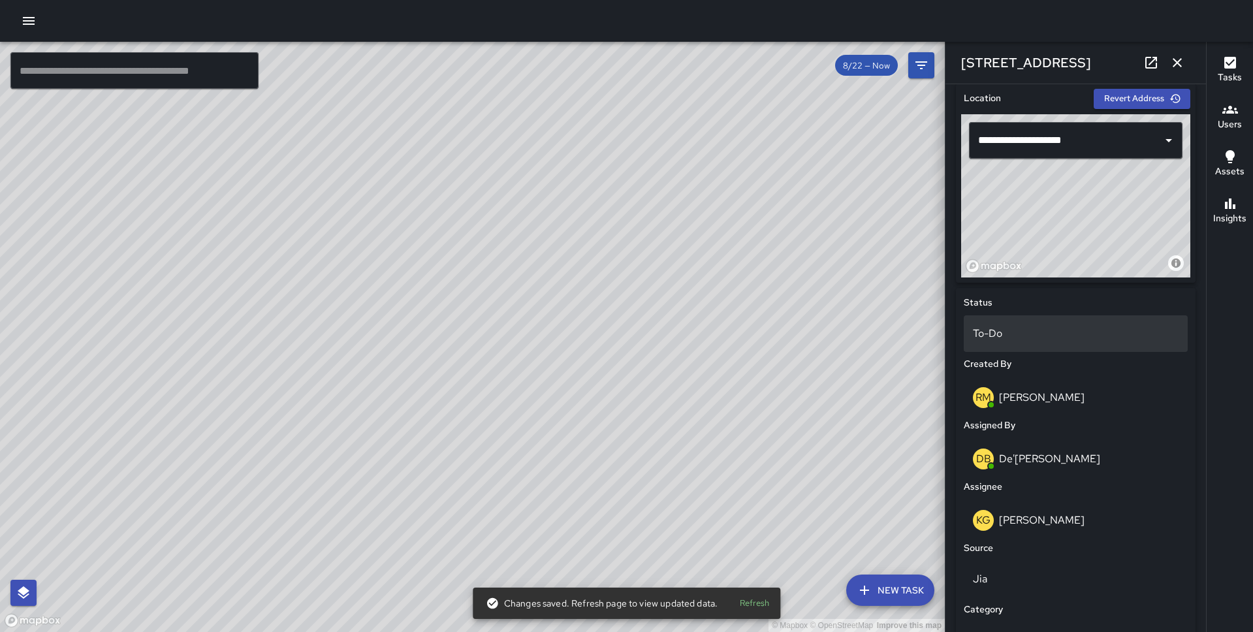
click at [1044, 335] on p "To-Do" at bounding box center [1076, 334] width 206 height 16
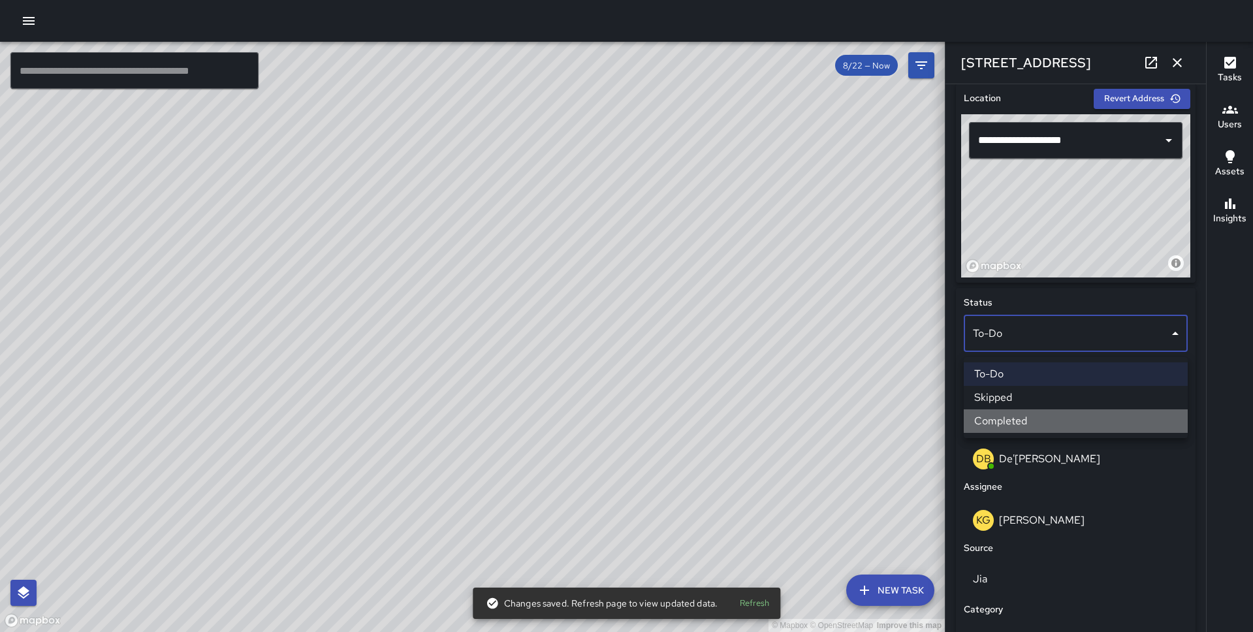
click at [1042, 421] on li "Completed" at bounding box center [1076, 421] width 224 height 24
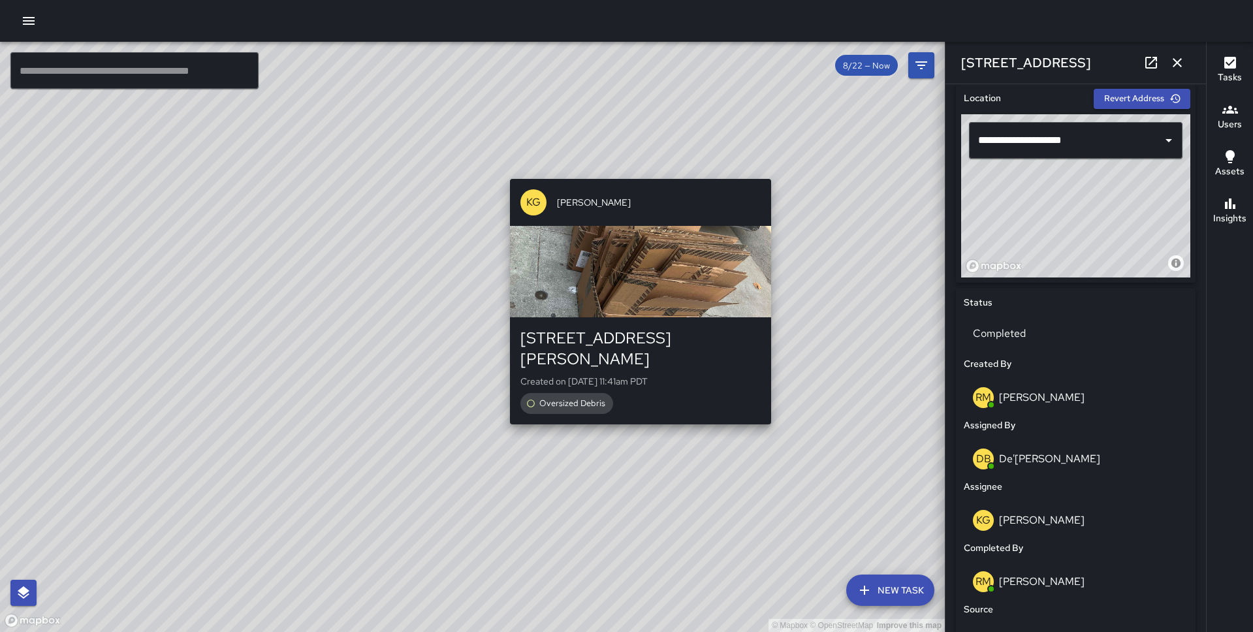
click at [632, 171] on div "© Mapbox © OpenStreetMap Improve this map KG [PERSON_NAME] [STREET_ADDRESS][PER…" at bounding box center [472, 337] width 945 height 590
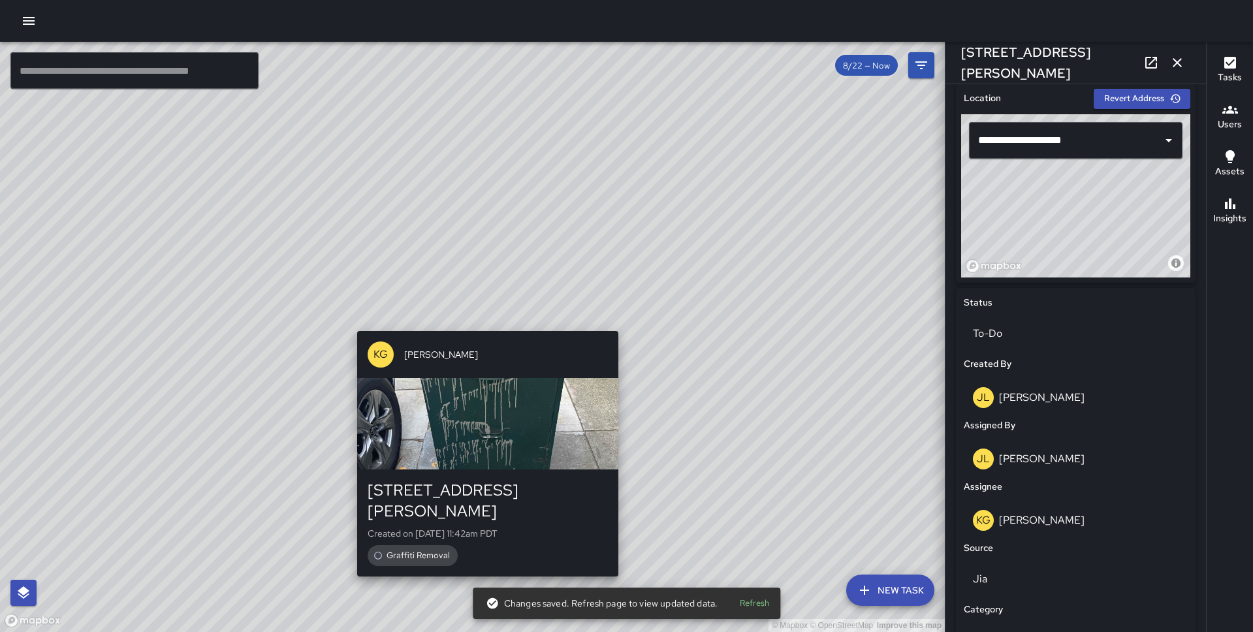
click at [481, 320] on div "© Mapbox © OpenStreetMap Improve this map KG [PERSON_NAME] [STREET_ADDRESS][PER…" at bounding box center [472, 337] width 945 height 590
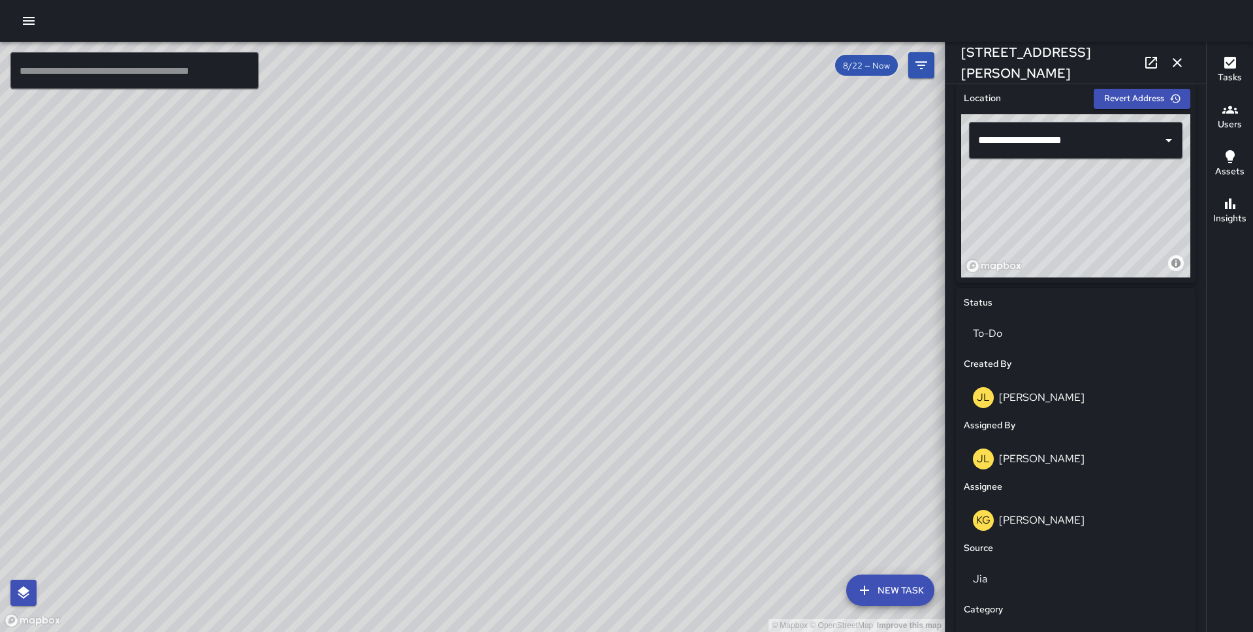
click at [494, 370] on div "© Mapbox © OpenStreetMap Improve this map" at bounding box center [472, 337] width 945 height 590
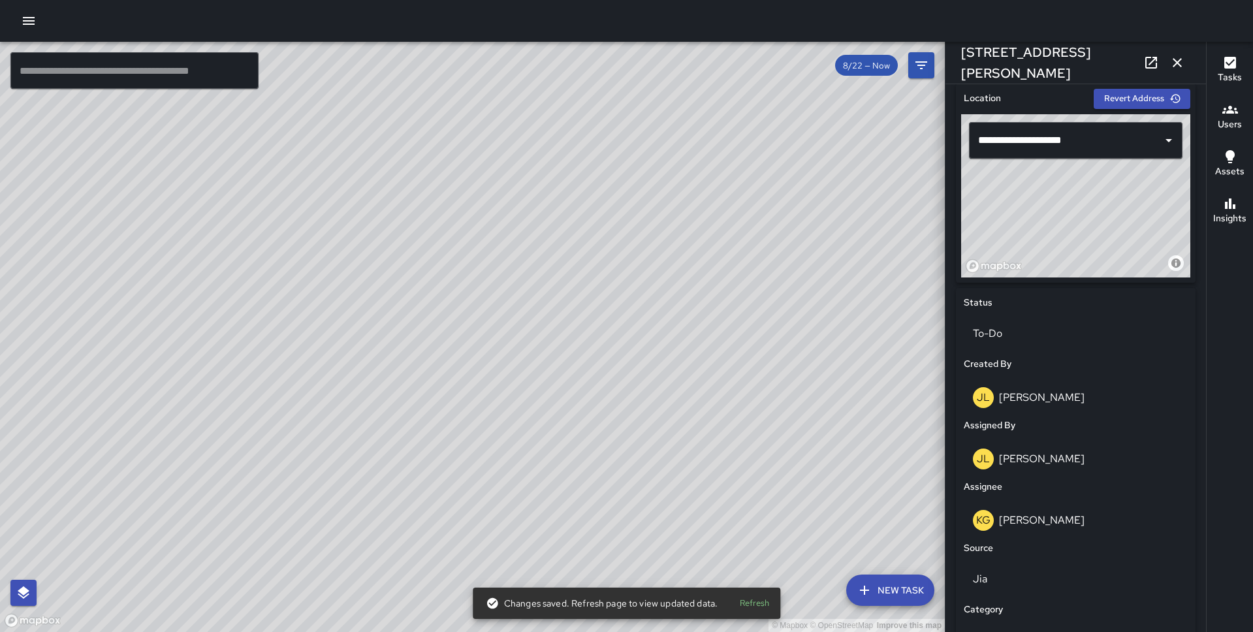
click at [551, 266] on div "© Mapbox © OpenStreetMap Improve this map FV [PERSON_NAME] [STREET_ADDRESS][PER…" at bounding box center [472, 337] width 945 height 590
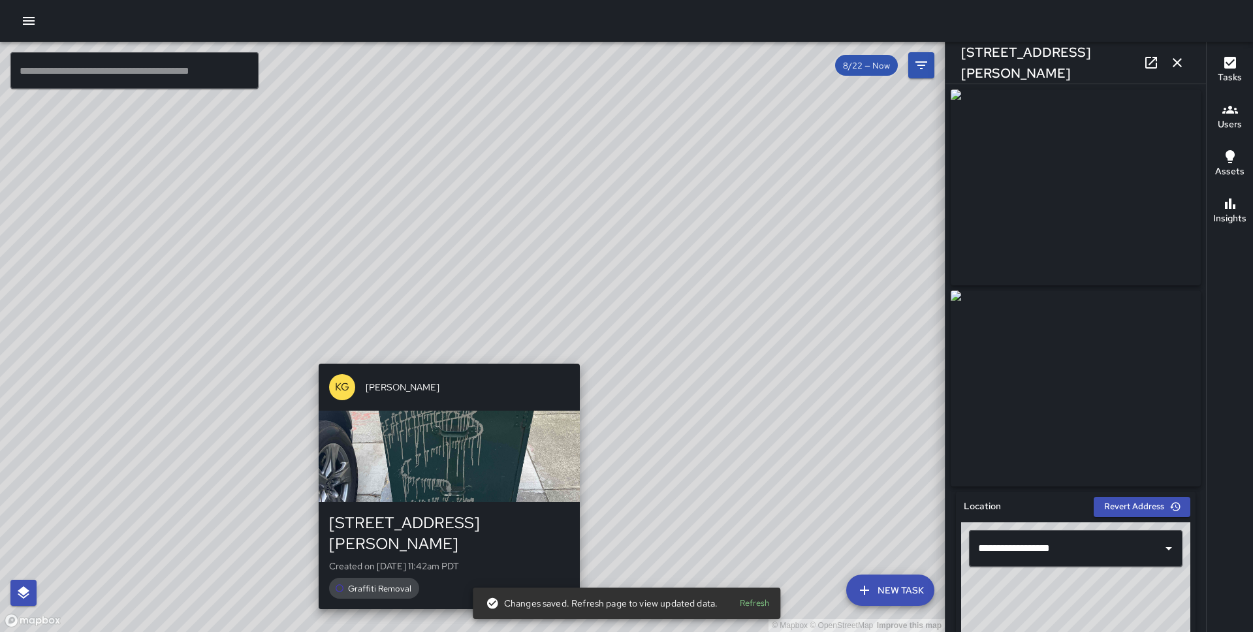
click at [443, 357] on div "© Mapbox © OpenStreetMap Improve this map KG [PERSON_NAME] [STREET_ADDRESS][PER…" at bounding box center [472, 337] width 945 height 590
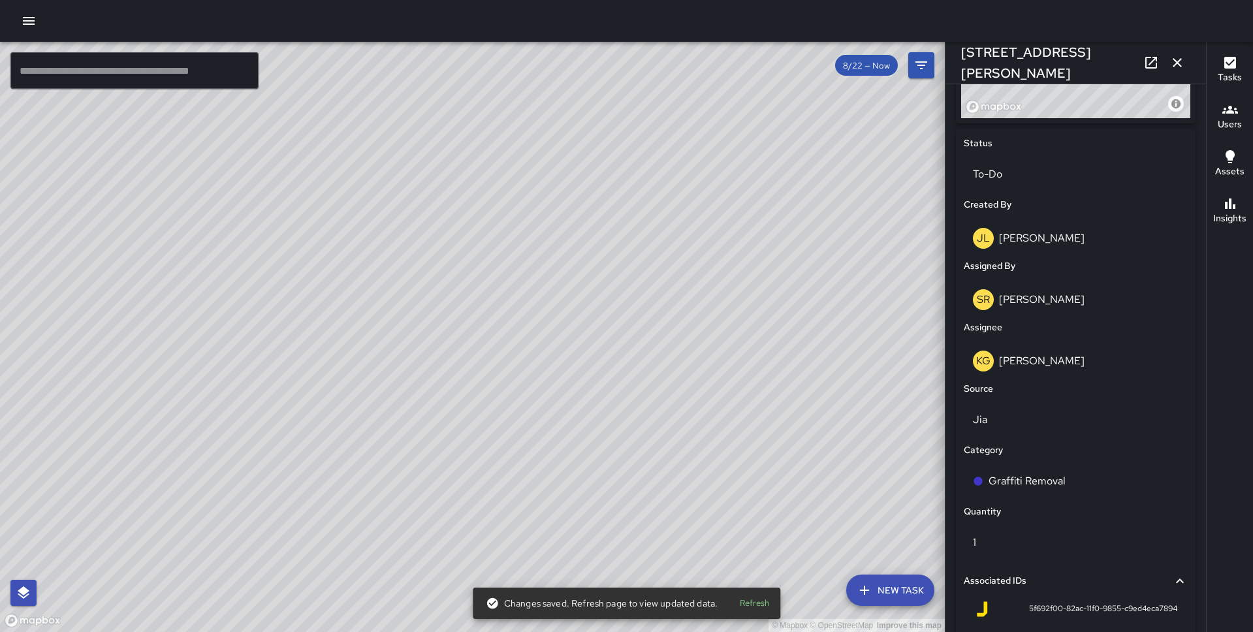
scroll to position [567, 0]
click at [1038, 182] on p "To-Do" at bounding box center [1076, 175] width 206 height 16
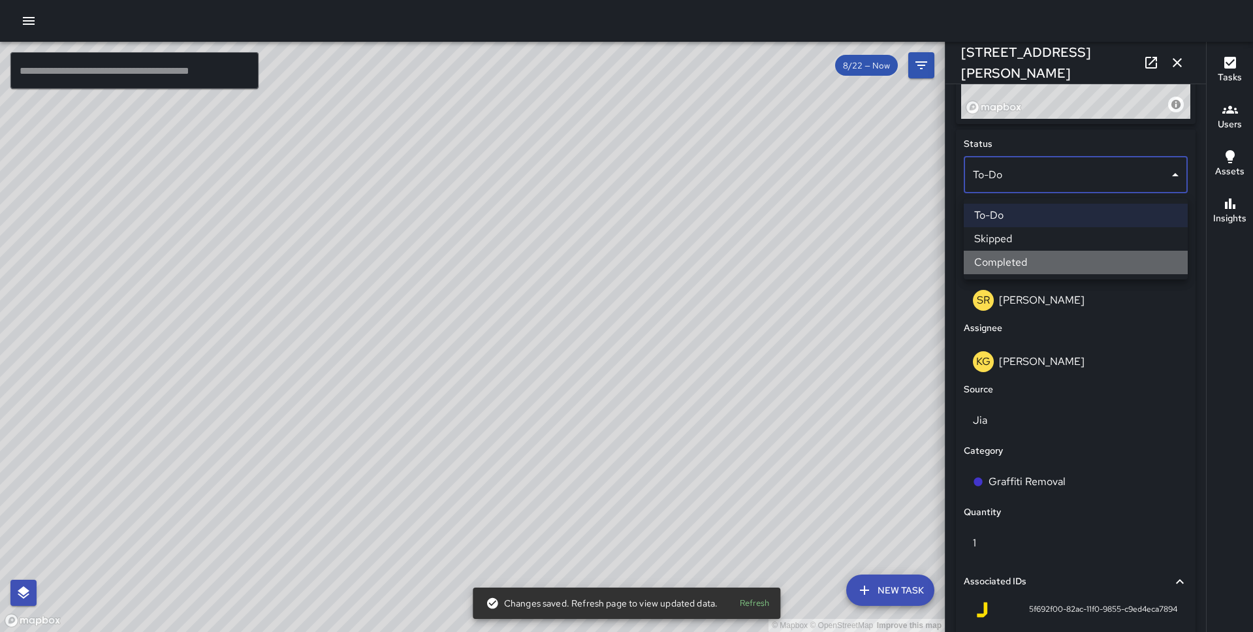
click at [1033, 261] on li "Completed" at bounding box center [1076, 263] width 224 height 24
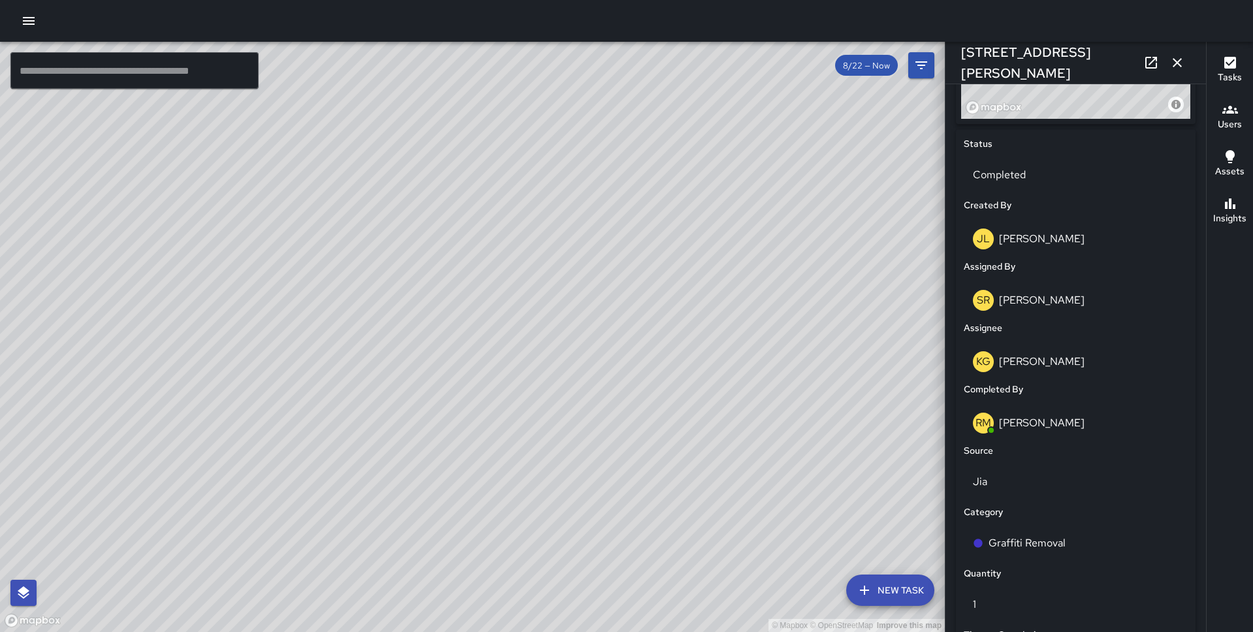
click at [1177, 60] on icon "button" at bounding box center [1178, 63] width 16 height 16
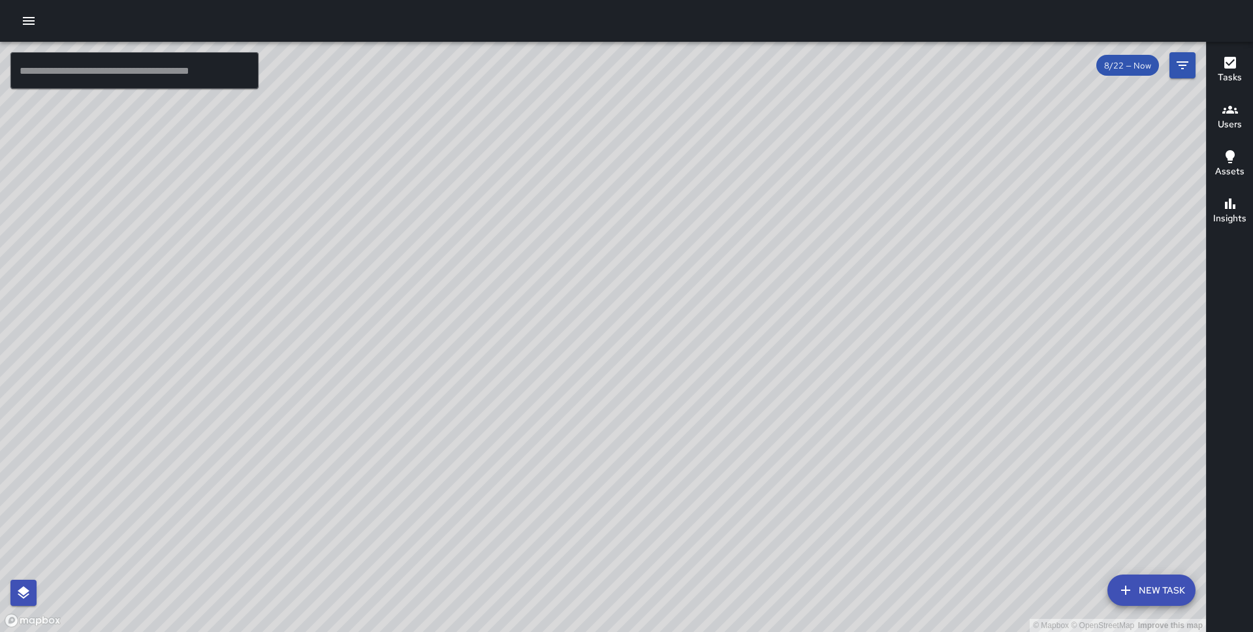
drag, startPoint x: 740, startPoint y: 302, endPoint x: 978, endPoint y: 413, distance: 262.7
click at [978, 413] on div "© Mapbox © OpenStreetMap Improve this map" at bounding box center [603, 337] width 1206 height 590
drag, startPoint x: 698, startPoint y: 345, endPoint x: 400, endPoint y: 15, distance: 444.8
click at [400, 15] on div "© Mapbox © OpenStreetMap Improve this map ​ New Task 8/22 — Now Map Layers Task…" at bounding box center [626, 316] width 1253 height 632
drag, startPoint x: 555, startPoint y: 369, endPoint x: 657, endPoint y: 71, distance: 315.4
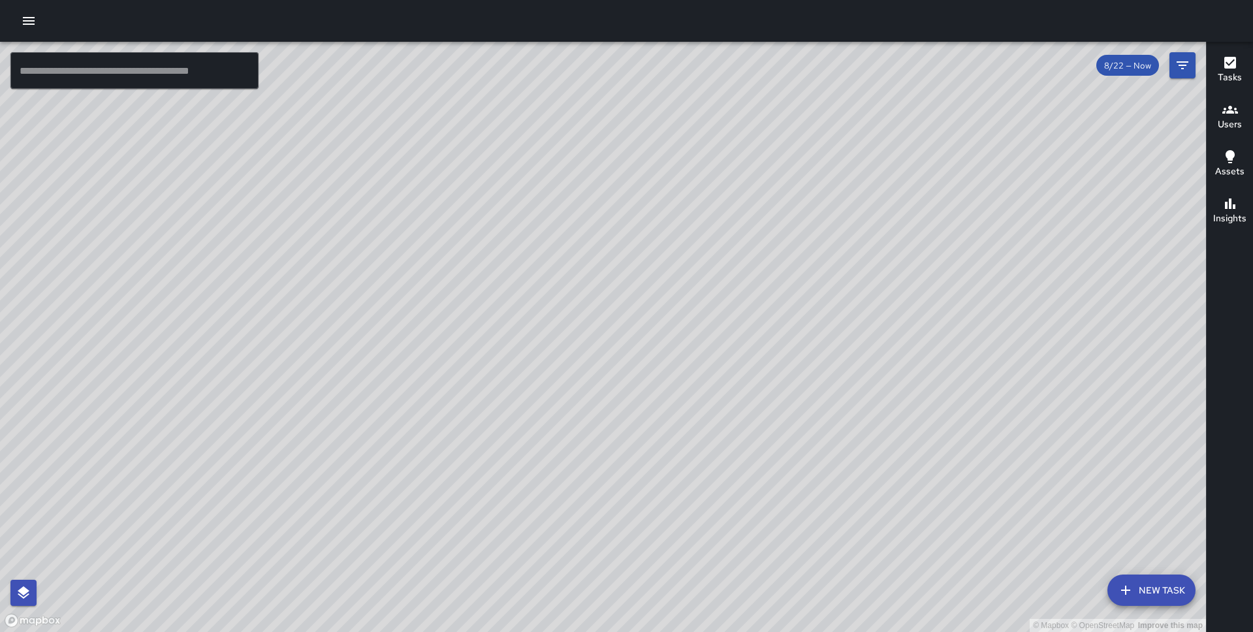
click at [657, 71] on div "© Mapbox © OpenStreetMap Improve this map" at bounding box center [603, 337] width 1206 height 590
drag, startPoint x: 754, startPoint y: 259, endPoint x: 741, endPoint y: 542, distance: 283.7
click at [741, 542] on div "© Mapbox © OpenStreetMap Improve this map" at bounding box center [603, 337] width 1206 height 590
drag, startPoint x: 460, startPoint y: 228, endPoint x: 321, endPoint y: 440, distance: 252.9
click at [321, 440] on div "© Mapbox © OpenStreetMap Improve this map" at bounding box center [603, 337] width 1206 height 590
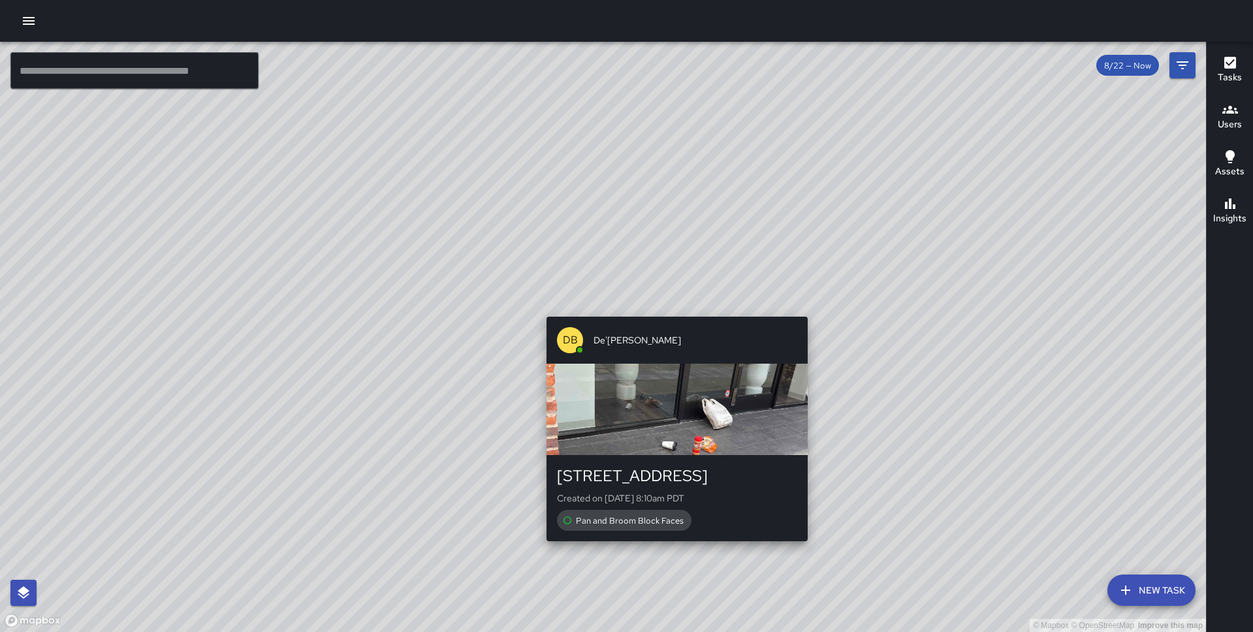
click at [669, 310] on div "© Mapbox © OpenStreetMap Improve this map DB De'[PERSON_NAME] [STREET_ADDRESS] …" at bounding box center [603, 337] width 1206 height 590
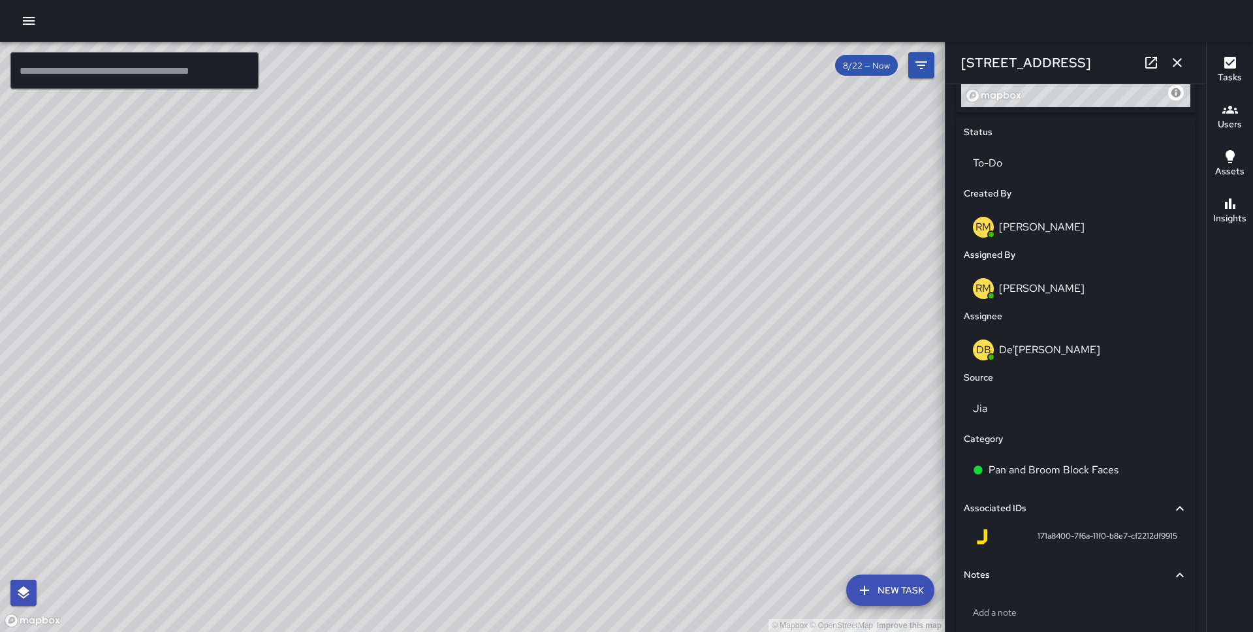
scroll to position [639, 0]
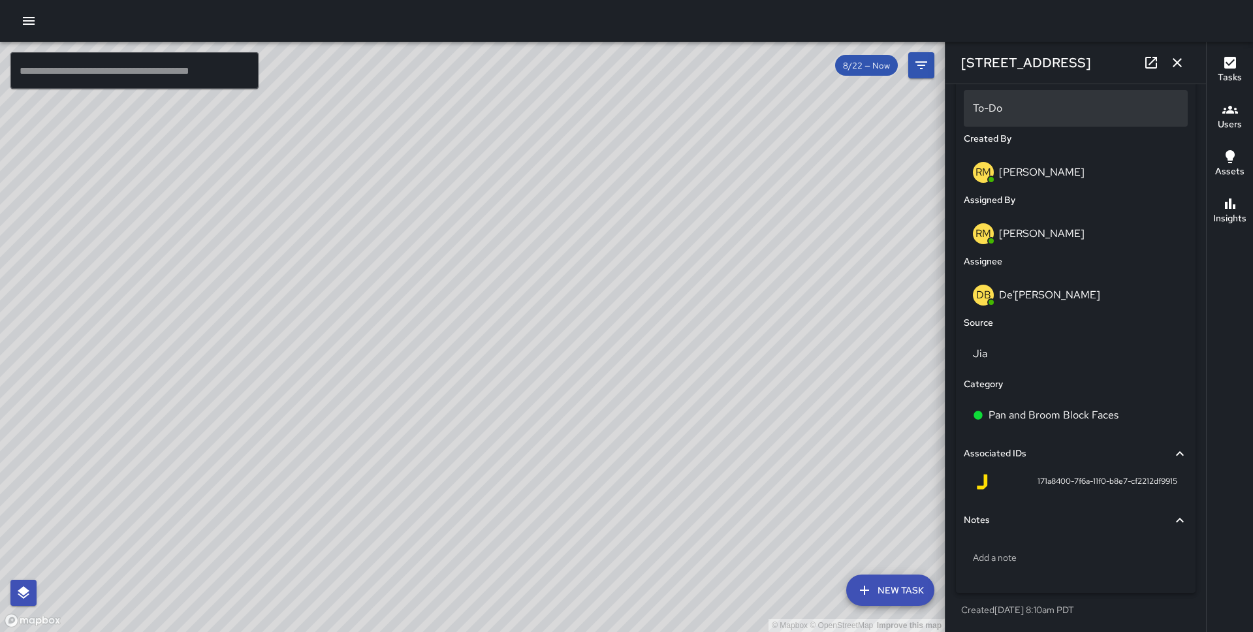
click at [1049, 118] on div "To-Do" at bounding box center [1076, 108] width 224 height 37
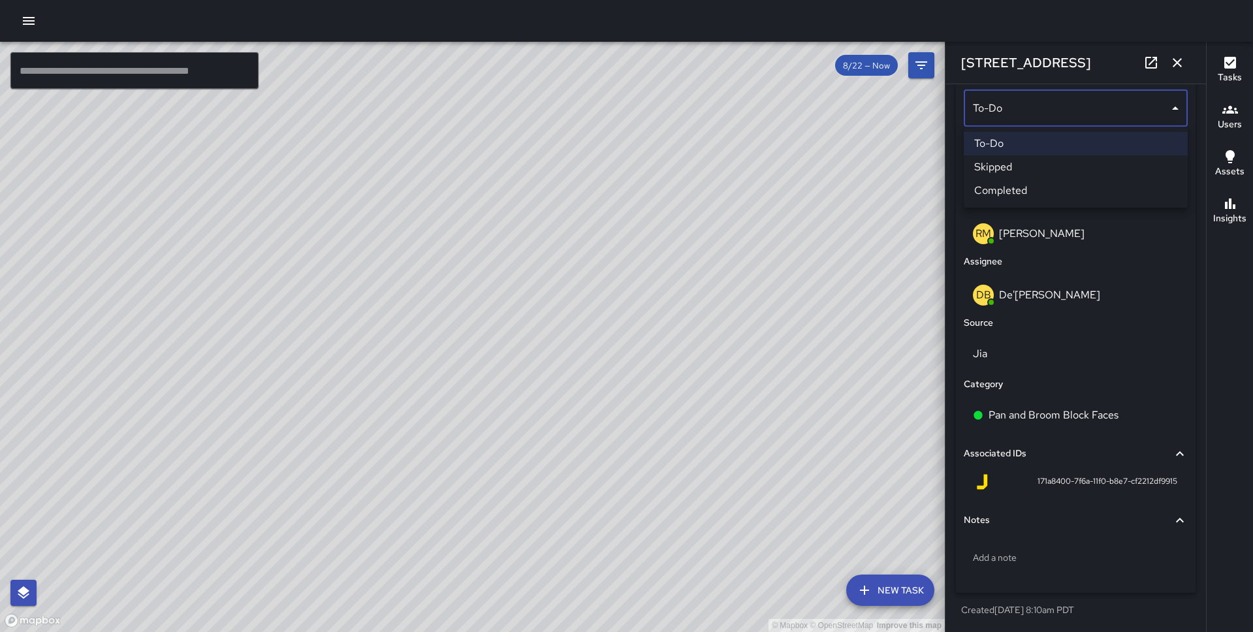
click at [1054, 184] on li "Completed" at bounding box center [1076, 191] width 224 height 24
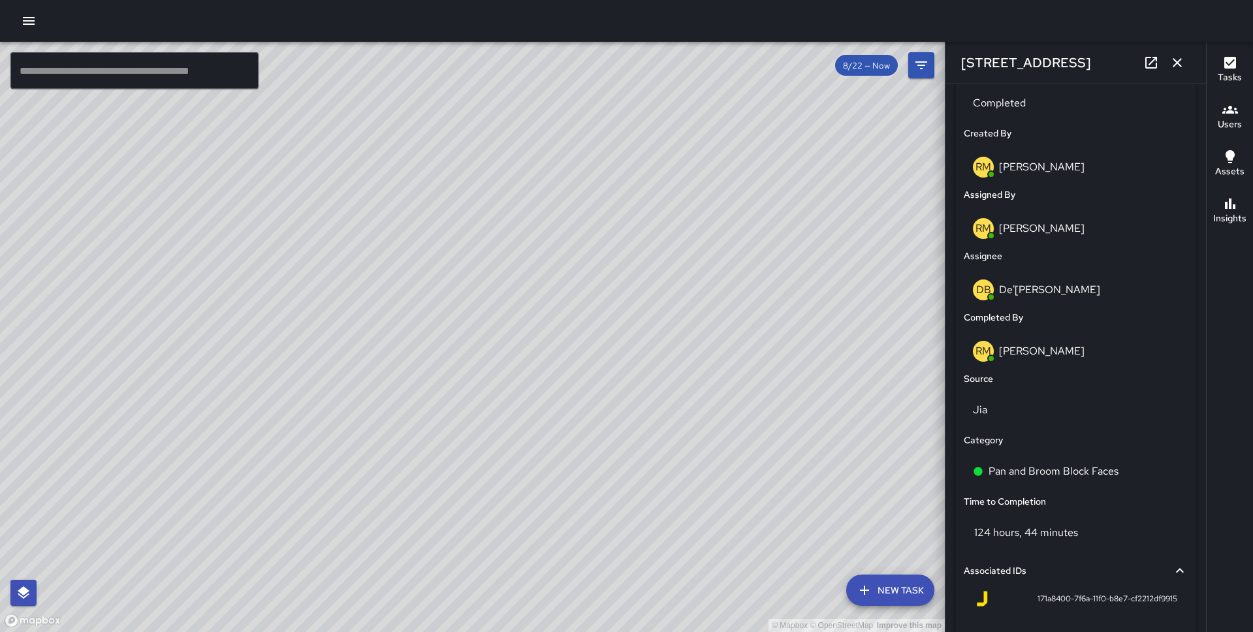
click at [1183, 69] on icon "button" at bounding box center [1178, 63] width 16 height 16
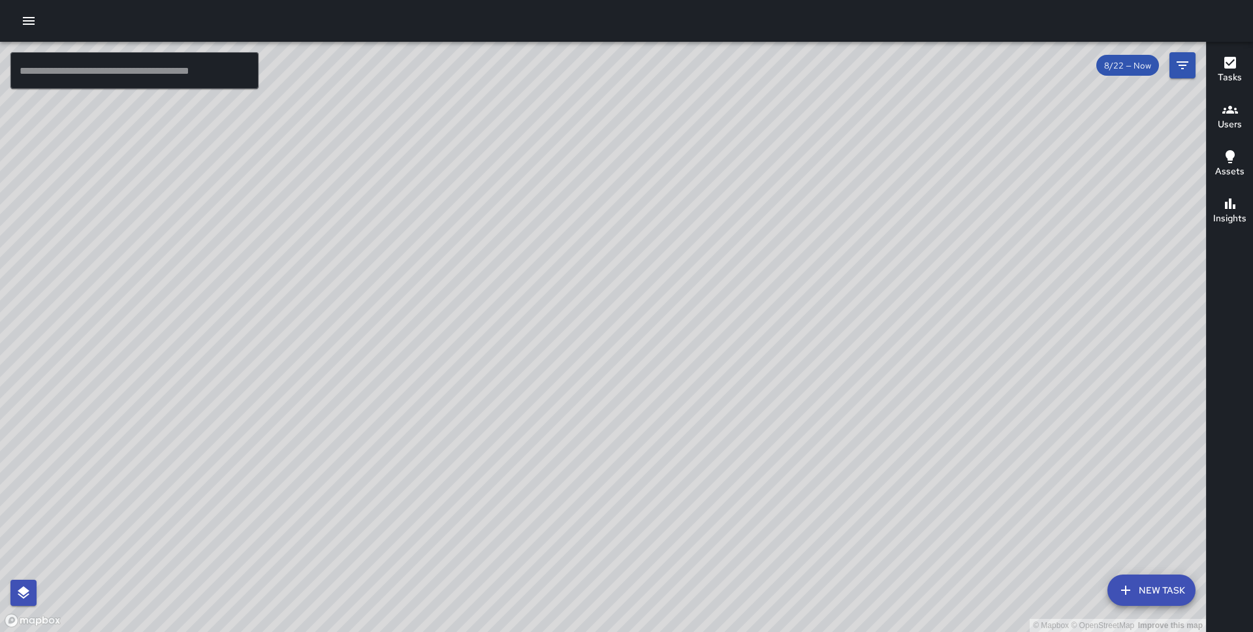
drag, startPoint x: 812, startPoint y: 397, endPoint x: 675, endPoint y: 33, distance: 388.8
click at [675, 33] on div "© Mapbox © OpenStreetMap Improve this map ​ New Task 8/22 — Now Map Layers Task…" at bounding box center [626, 316] width 1253 height 632
drag, startPoint x: 360, startPoint y: 383, endPoint x: 417, endPoint y: 193, distance: 197.5
click at [417, 193] on div "© Mapbox © OpenStreetMap Improve this map" at bounding box center [603, 337] width 1206 height 590
drag, startPoint x: 848, startPoint y: 498, endPoint x: 628, endPoint y: 321, distance: 282.4
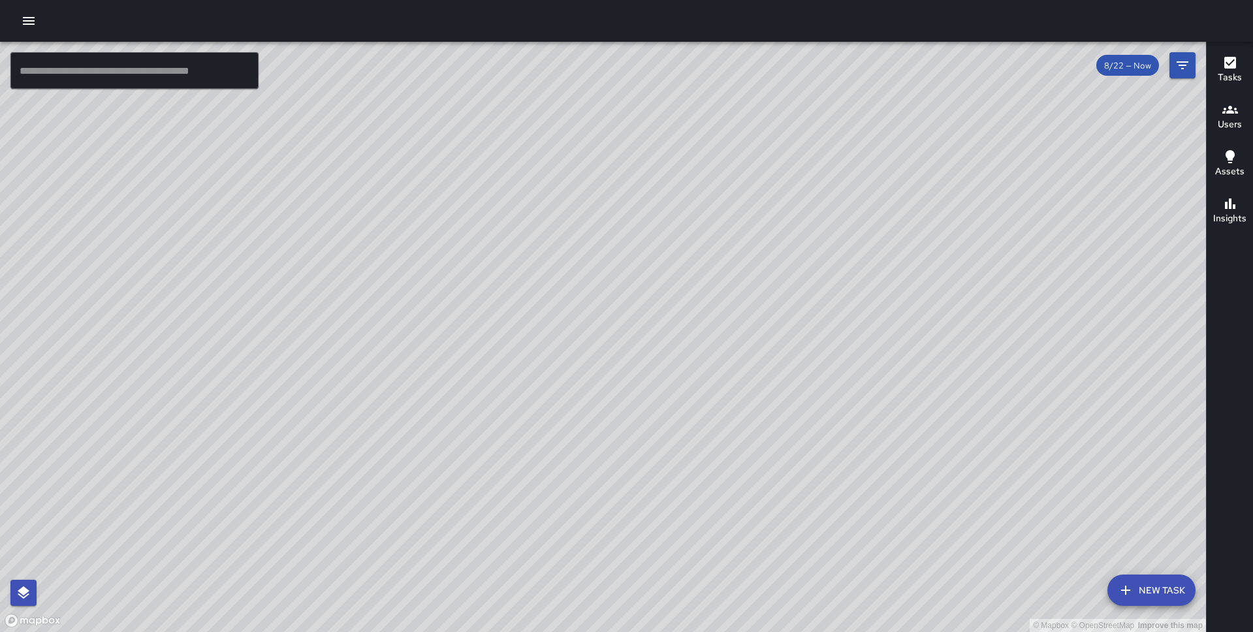
click at [628, 321] on div "© Mapbox © OpenStreetMap Improve this map" at bounding box center [603, 337] width 1206 height 590
drag, startPoint x: 1142, startPoint y: 396, endPoint x: 725, endPoint y: 565, distance: 449.4
click at [725, 565] on div "© Mapbox © OpenStreetMap Improve this map" at bounding box center [603, 337] width 1206 height 590
drag, startPoint x: 1012, startPoint y: 494, endPoint x: 547, endPoint y: 470, distance: 465.6
click at [547, 470] on div "© Mapbox © OpenStreetMap Improve this map" at bounding box center [603, 337] width 1206 height 590
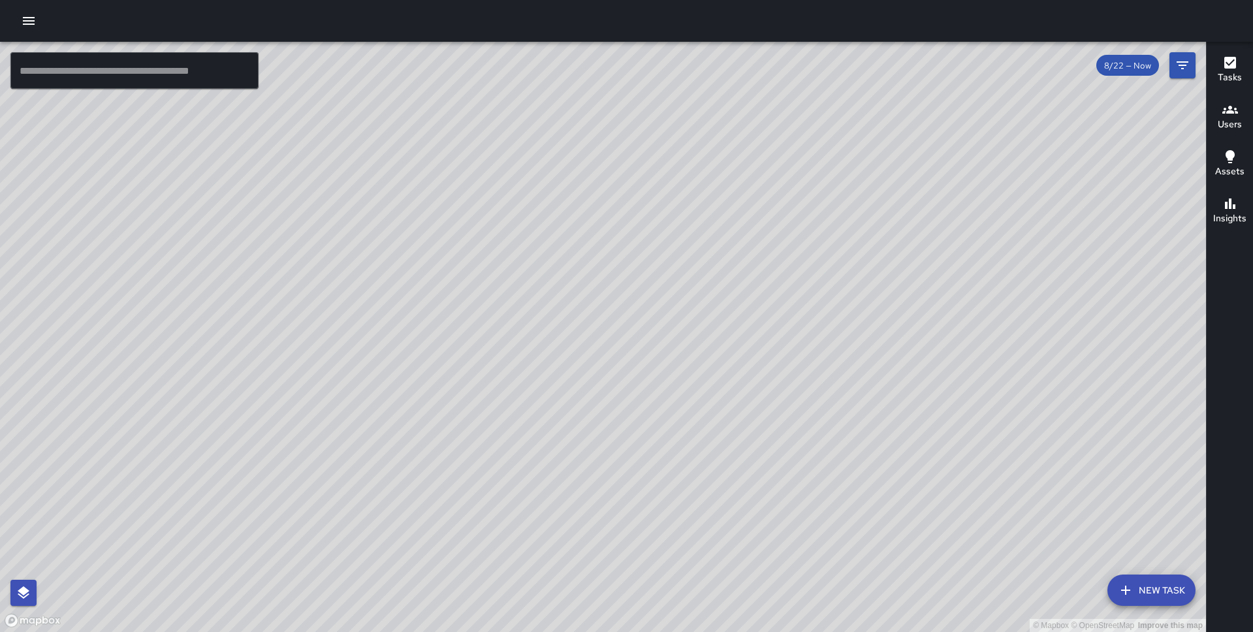
drag, startPoint x: 888, startPoint y: 431, endPoint x: 1078, endPoint y: 355, distance: 204.6
click at [1078, 355] on div "© Mapbox © OpenStreetMap Improve this map" at bounding box center [603, 337] width 1206 height 590
drag, startPoint x: 827, startPoint y: 479, endPoint x: 1081, endPoint y: 240, distance: 348.8
click at [1081, 240] on div "© Mapbox © OpenStreetMap Improve this map" at bounding box center [603, 337] width 1206 height 590
drag, startPoint x: 1027, startPoint y: 407, endPoint x: 1103, endPoint y: 251, distance: 173.2
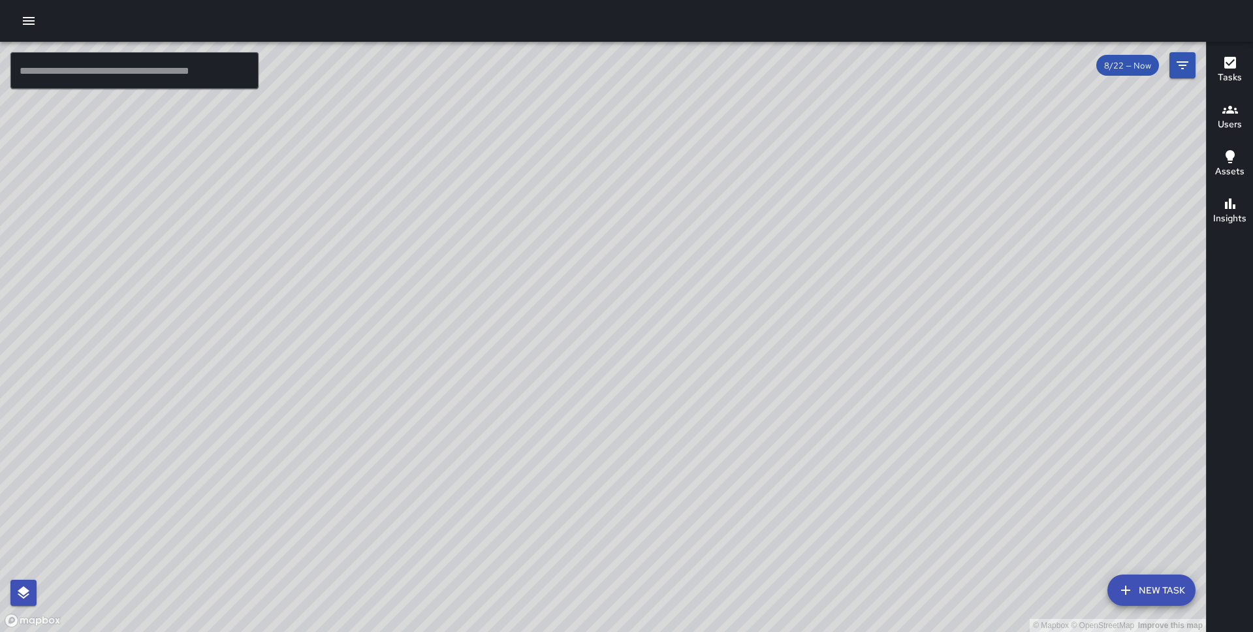
click at [1103, 251] on div "© Mapbox © OpenStreetMap Improve this map" at bounding box center [603, 337] width 1206 height 590
drag, startPoint x: 492, startPoint y: 441, endPoint x: 492, endPoint y: 191, distance: 250.8
click at [492, 191] on div "© Mapbox © OpenStreetMap Improve this map" at bounding box center [603, 337] width 1206 height 590
drag, startPoint x: 280, startPoint y: 309, endPoint x: 477, endPoint y: 437, distance: 235.7
click at [477, 437] on div "© Mapbox © OpenStreetMap Improve this map" at bounding box center [603, 337] width 1206 height 590
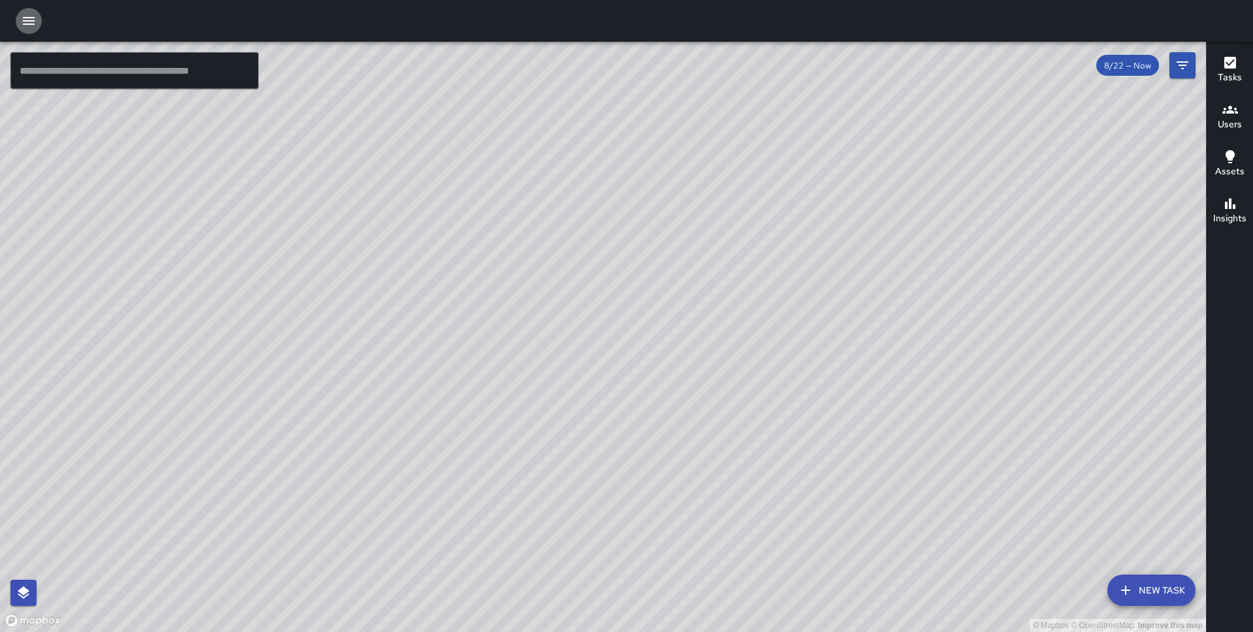
click at [35, 29] on button "button" at bounding box center [29, 21] width 26 height 26
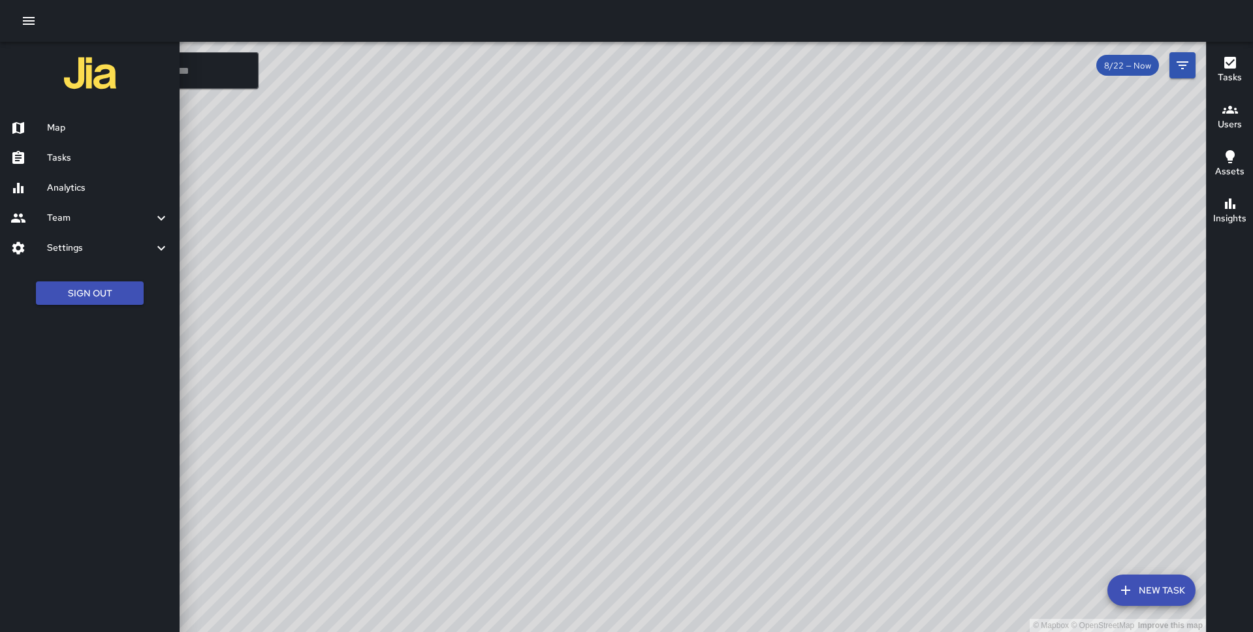
click at [74, 163] on h6 "Tasks" at bounding box center [108, 158] width 122 height 14
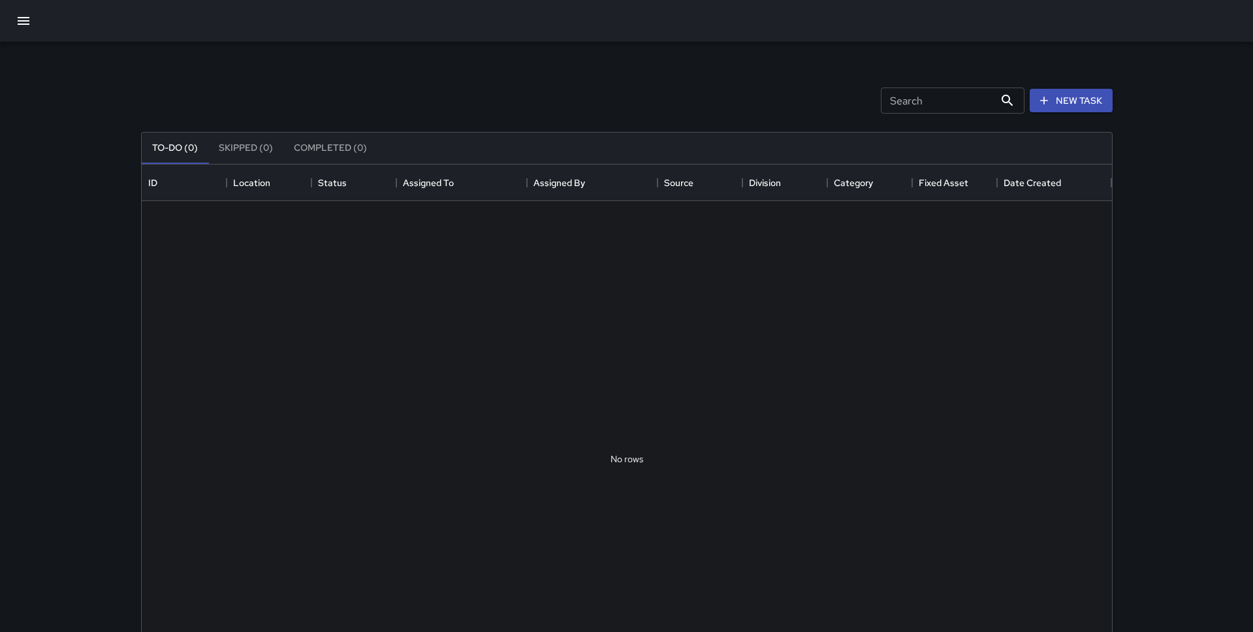
scroll to position [553, 970]
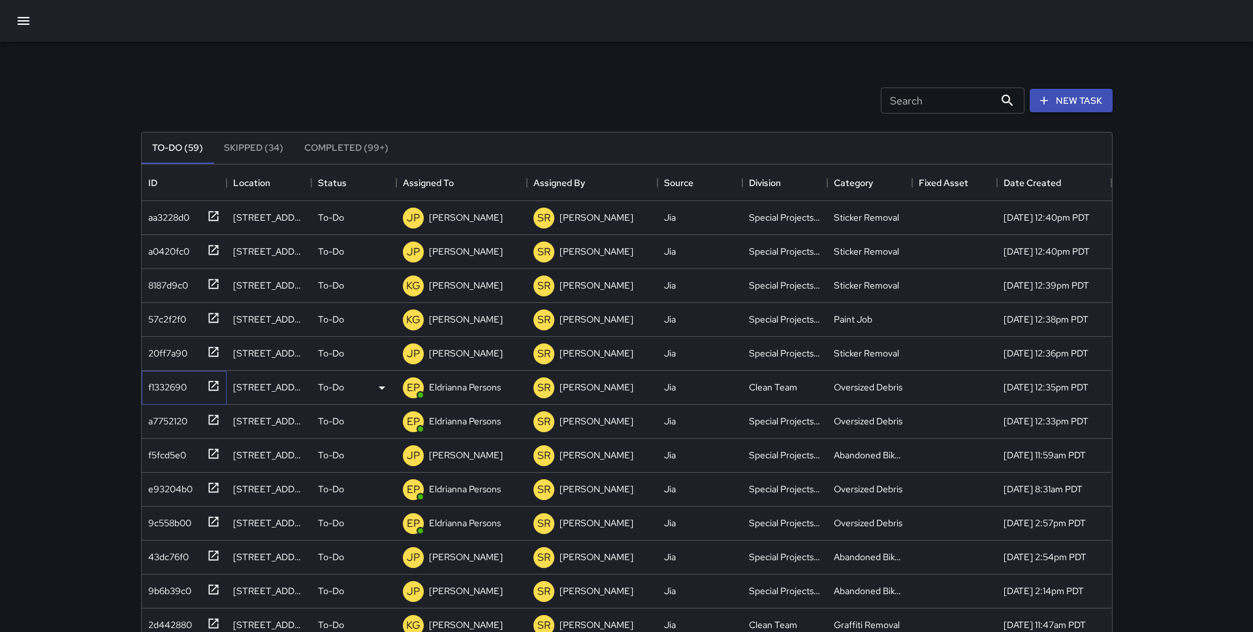
click at [194, 383] on div "f1332690" at bounding box center [181, 385] width 77 height 22
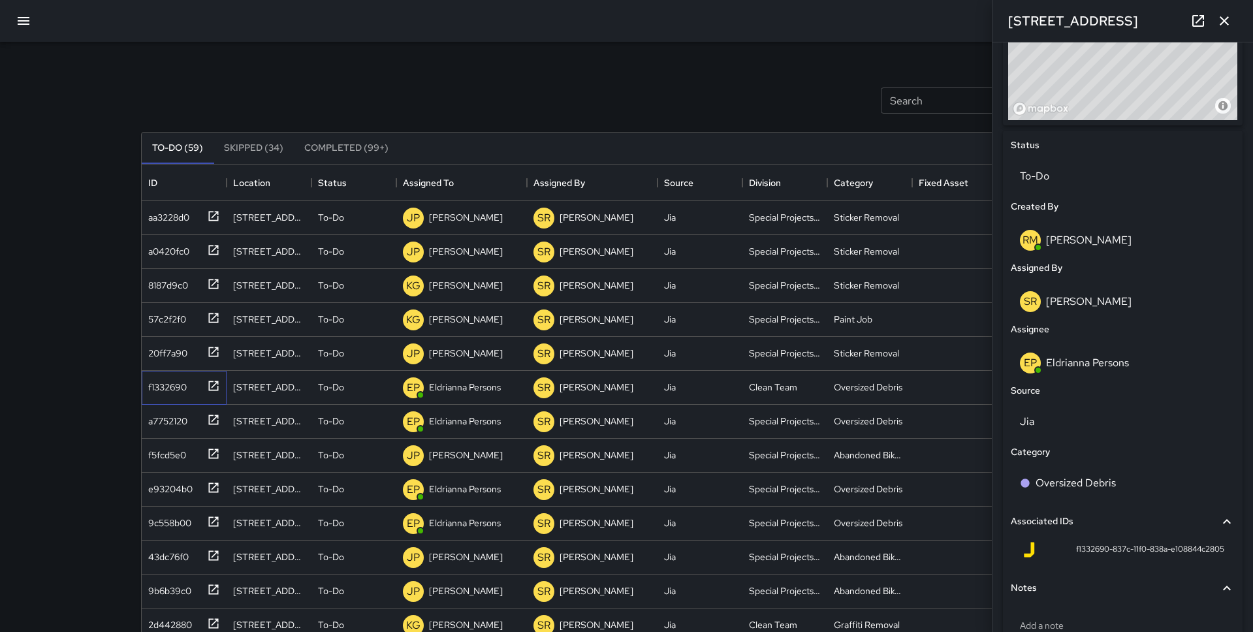
scroll to position [597, 0]
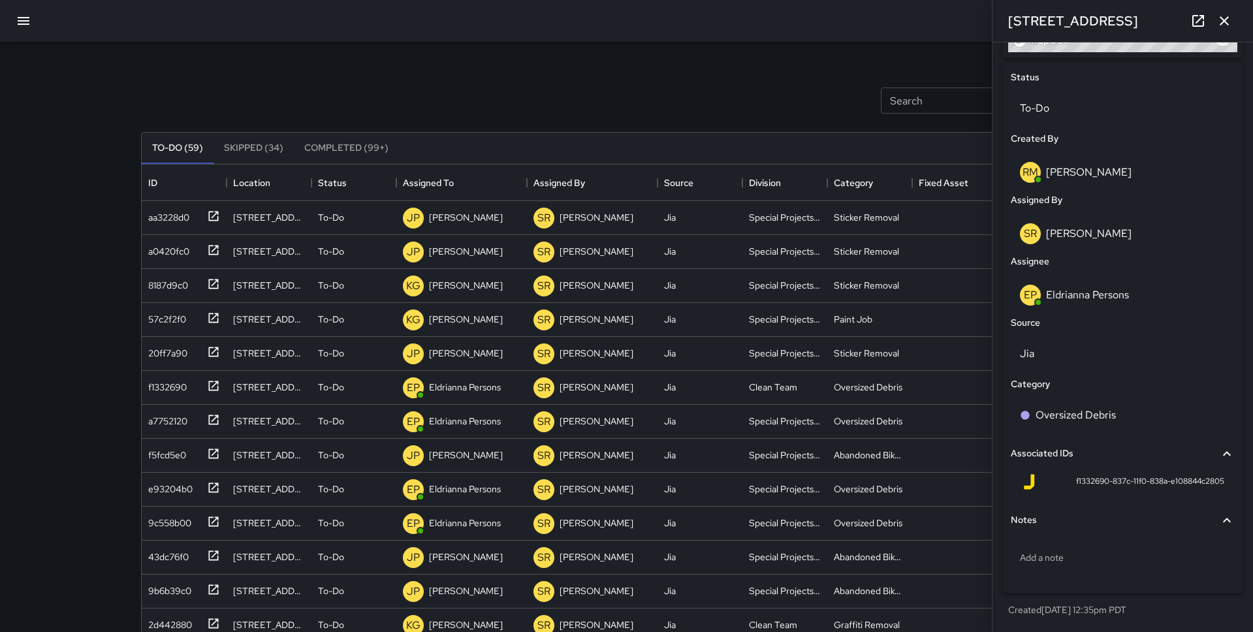
click at [1183, 17] on icon "button" at bounding box center [1225, 21] width 16 height 16
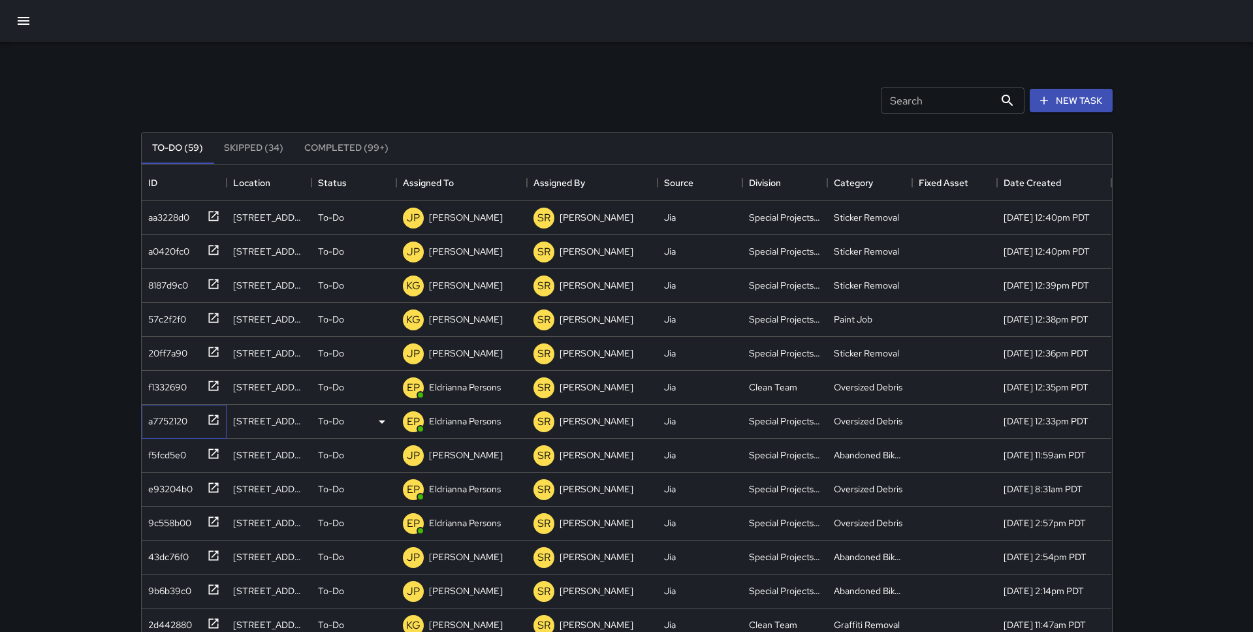
click at [199, 426] on div "a7752120" at bounding box center [181, 419] width 77 height 22
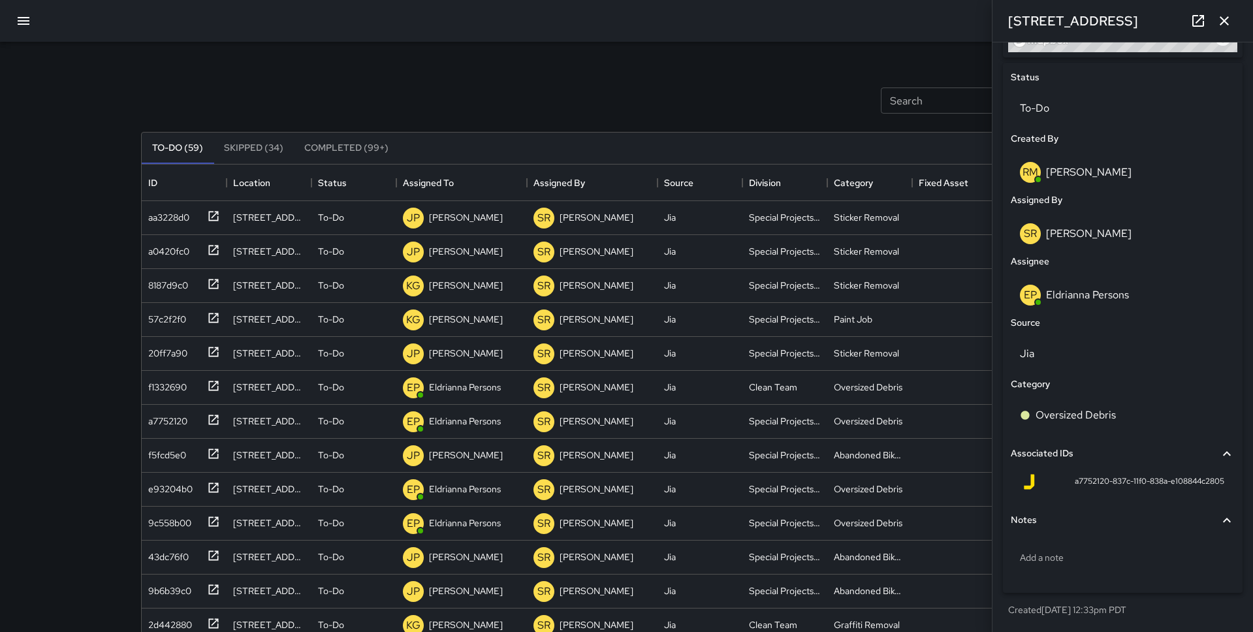
click at [1183, 20] on icon "button" at bounding box center [1225, 21] width 16 height 16
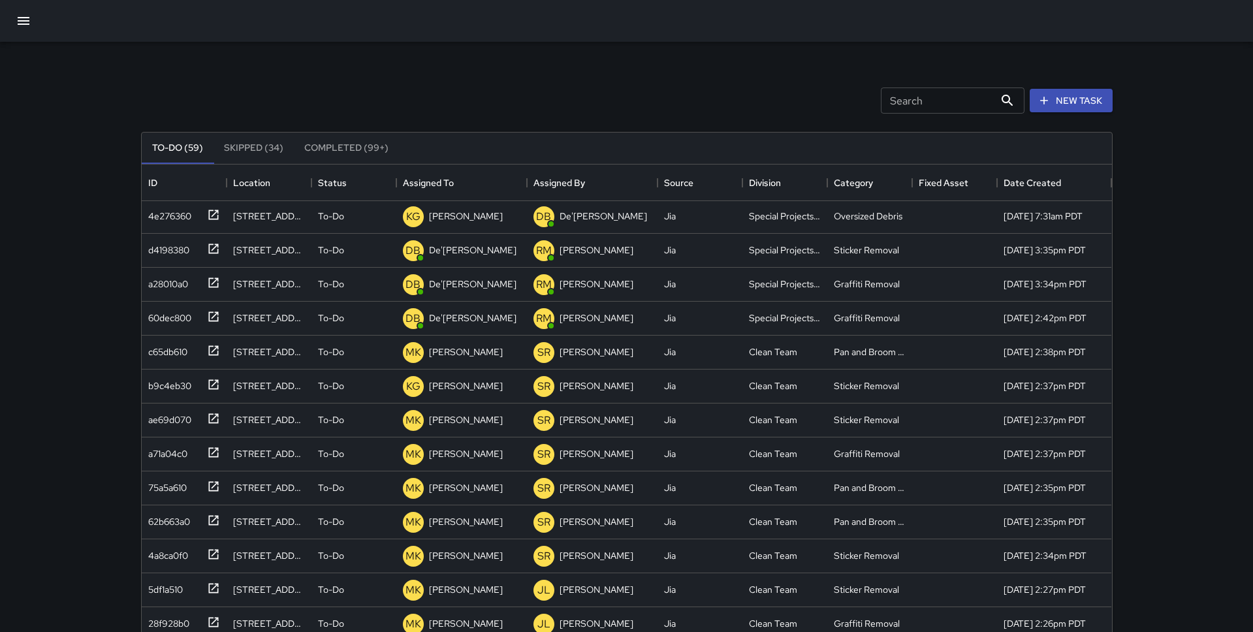
scroll to position [547, 0]
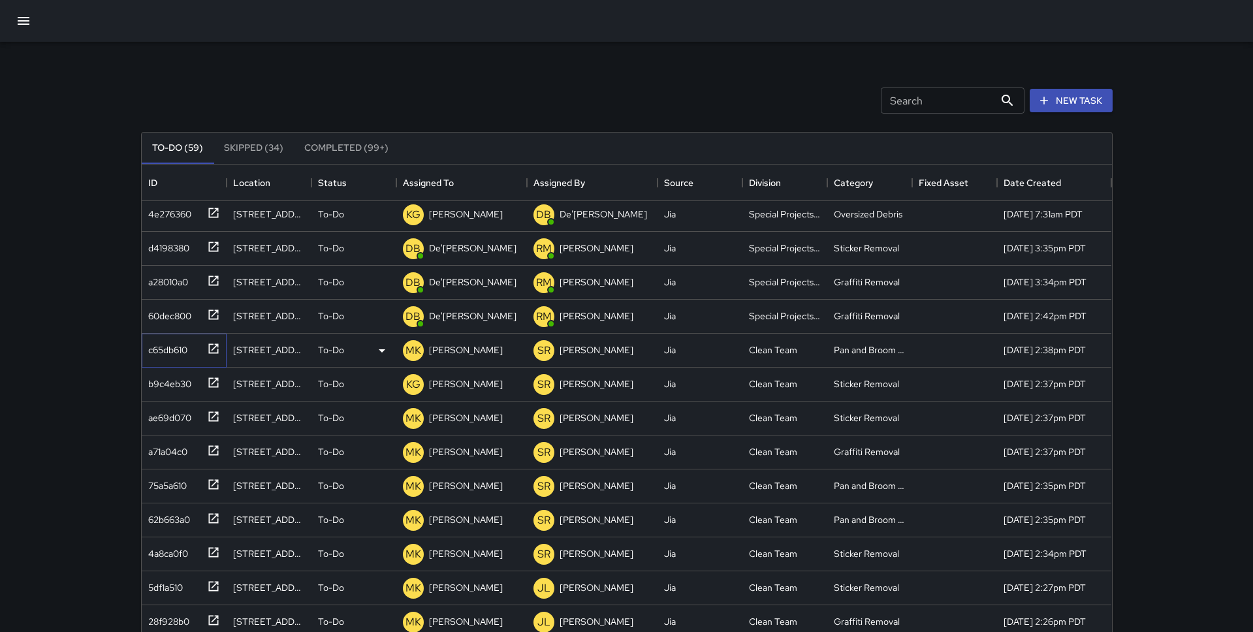
click at [197, 353] on div "c65db610" at bounding box center [181, 348] width 77 height 22
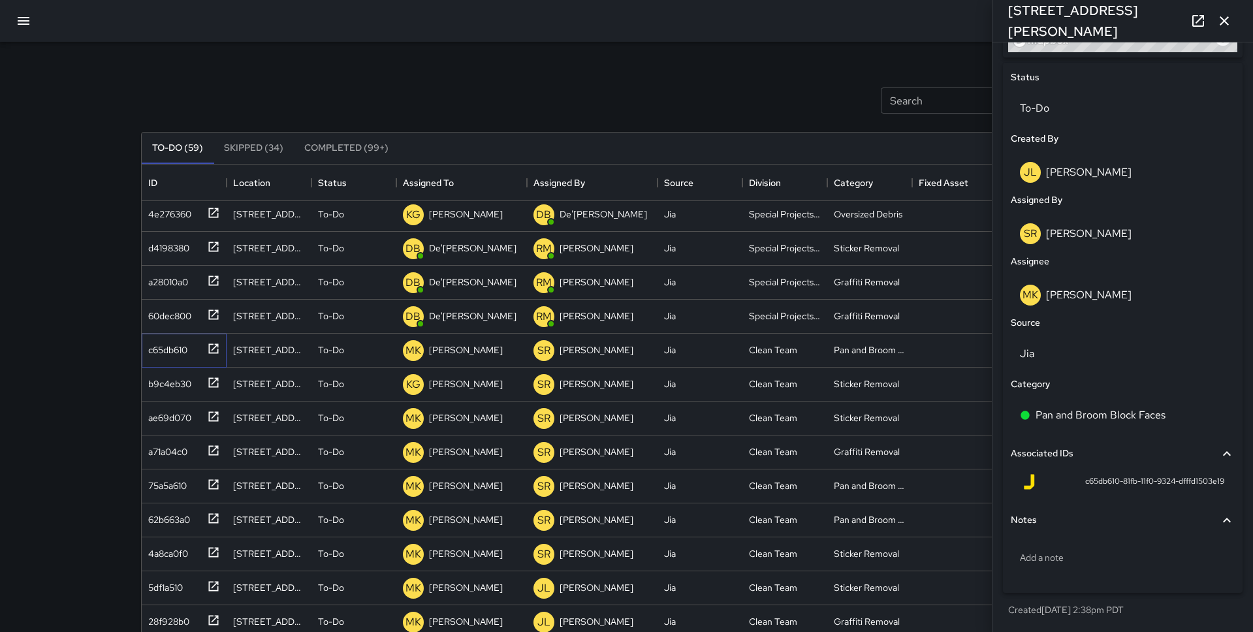
scroll to position [0, 0]
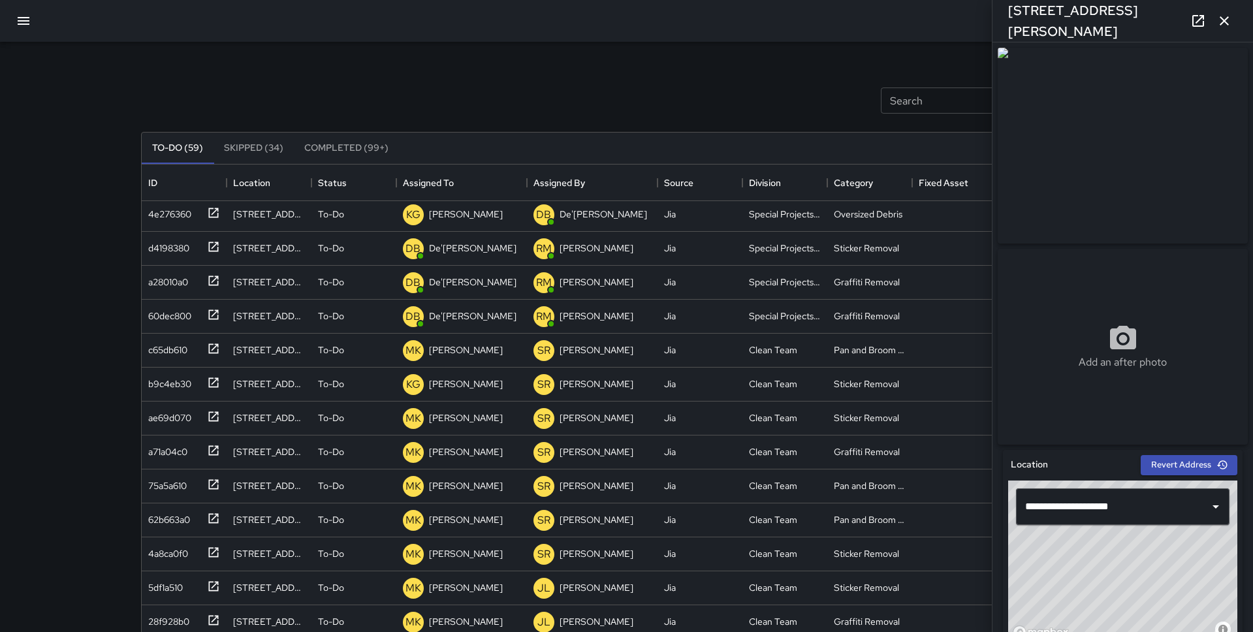
click at [1183, 18] on icon "button" at bounding box center [1225, 21] width 16 height 16
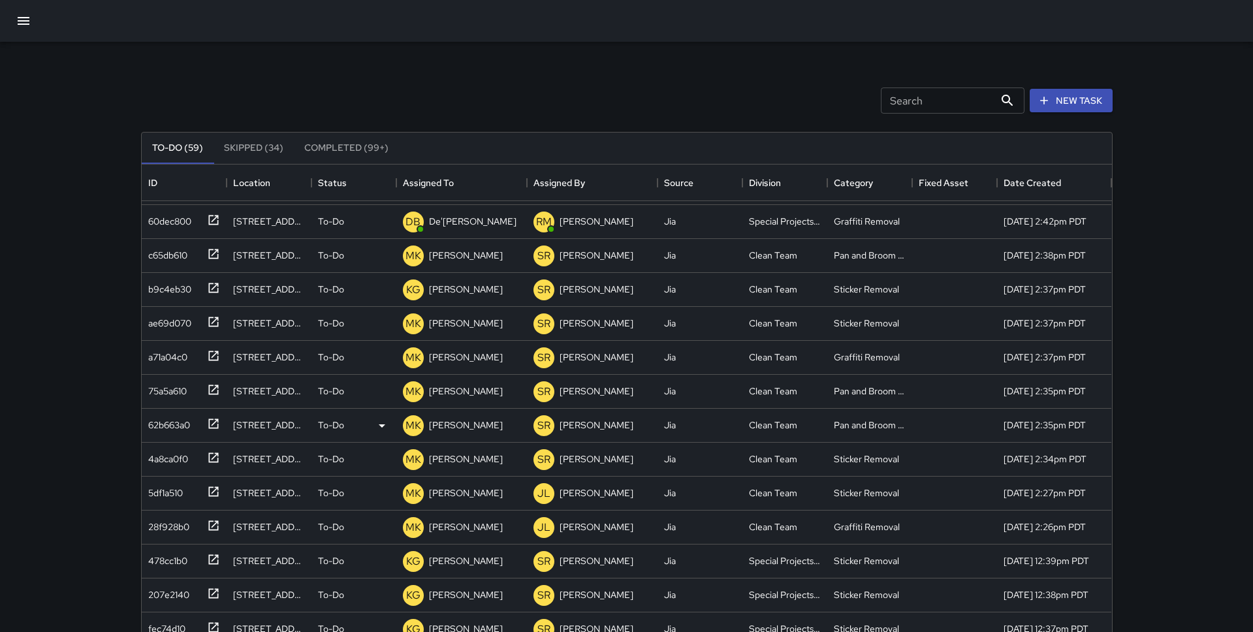
scroll to position [645, 0]
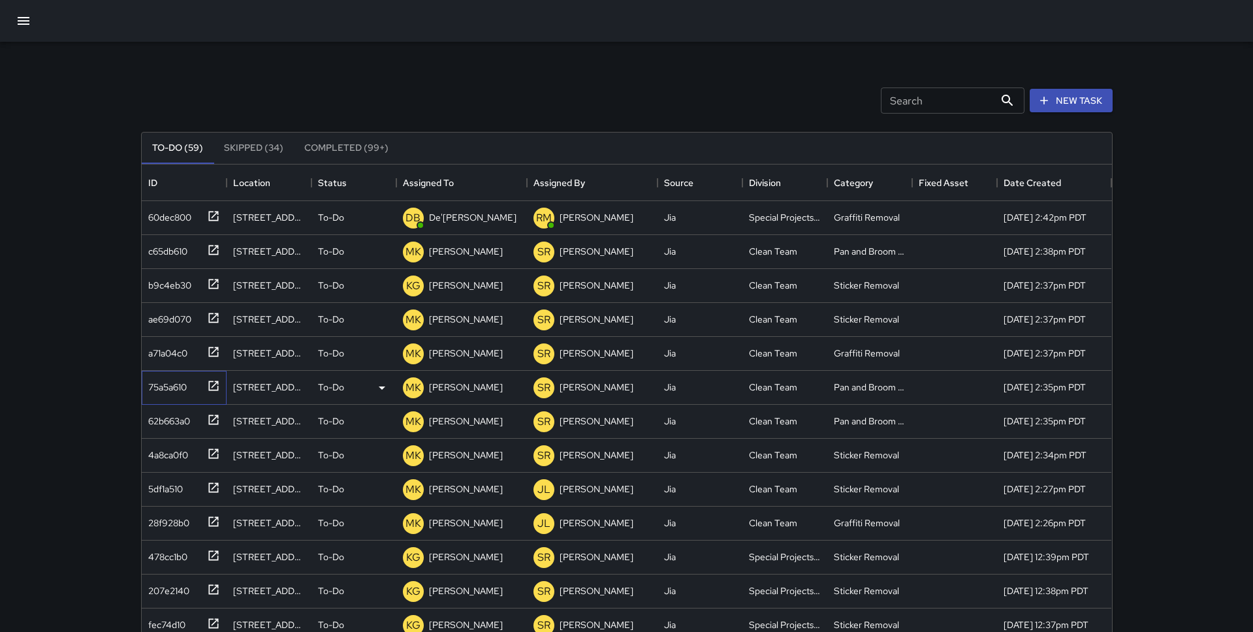
click at [200, 389] on div "75a5a610" at bounding box center [181, 385] width 77 height 22
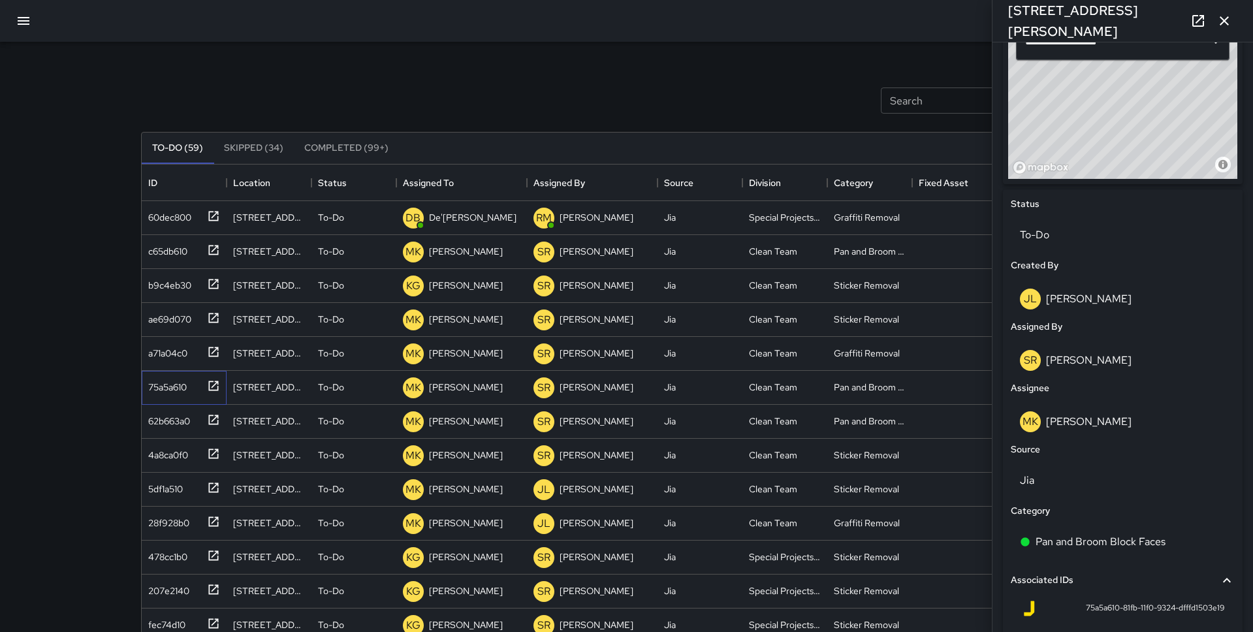
scroll to position [464, 0]
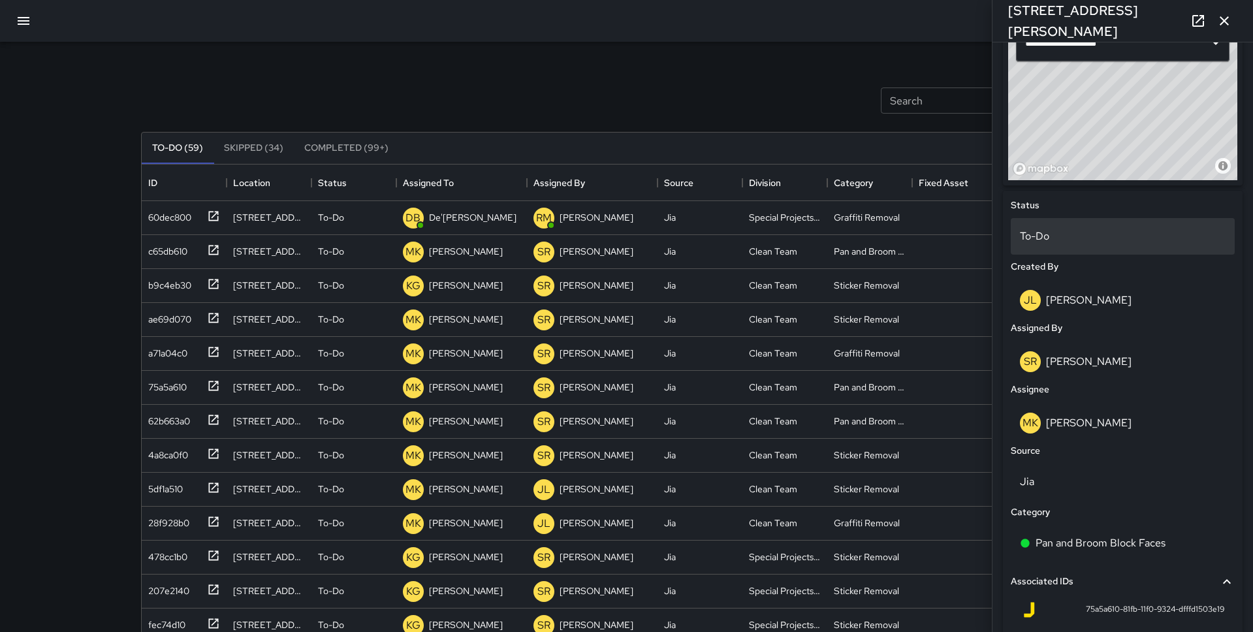
click at [1109, 237] on p "To-Do" at bounding box center [1123, 237] width 206 height 16
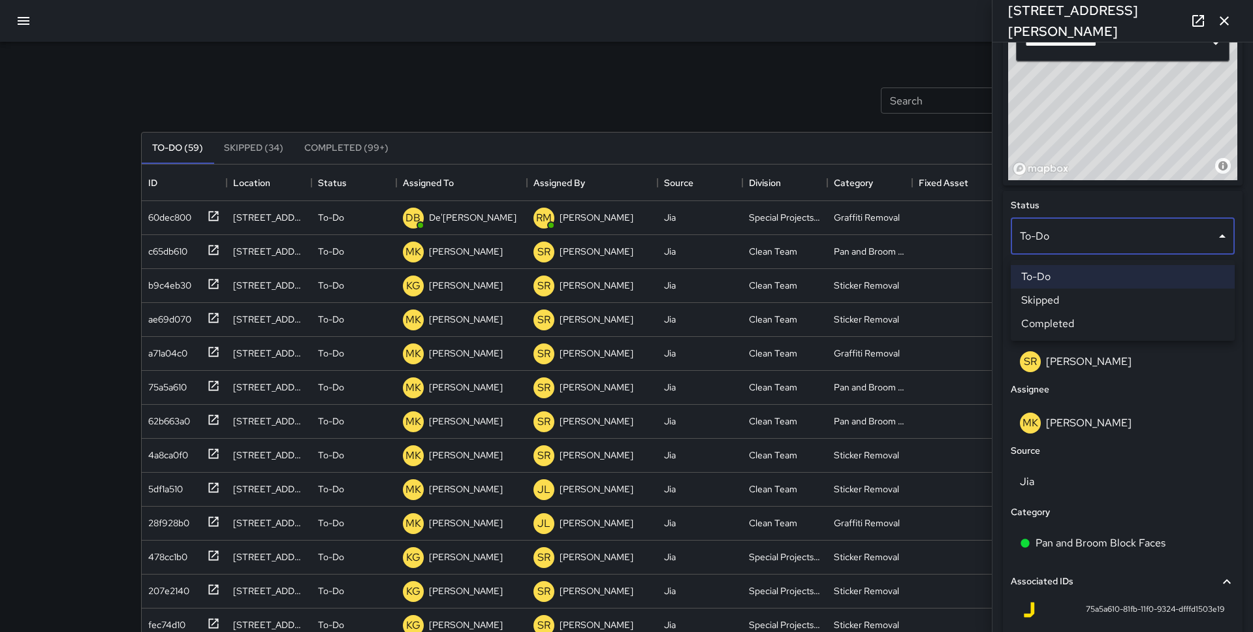
click at [1084, 325] on li "Completed" at bounding box center [1123, 324] width 224 height 24
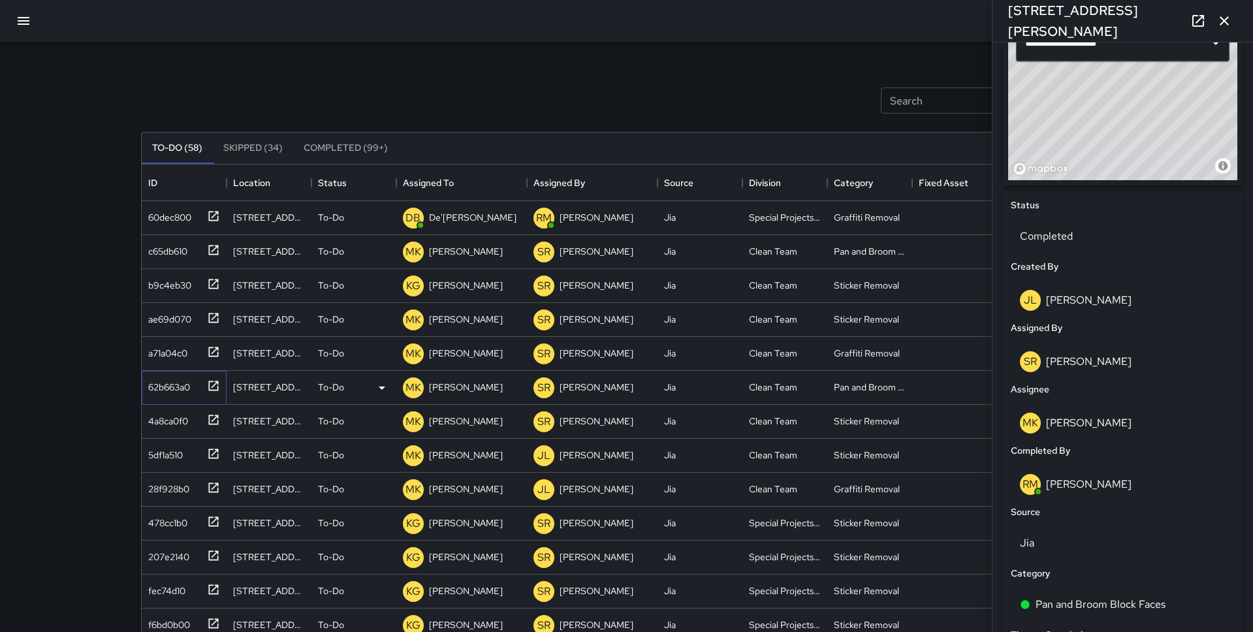
click at [209, 387] on icon at bounding box center [213, 386] width 10 height 10
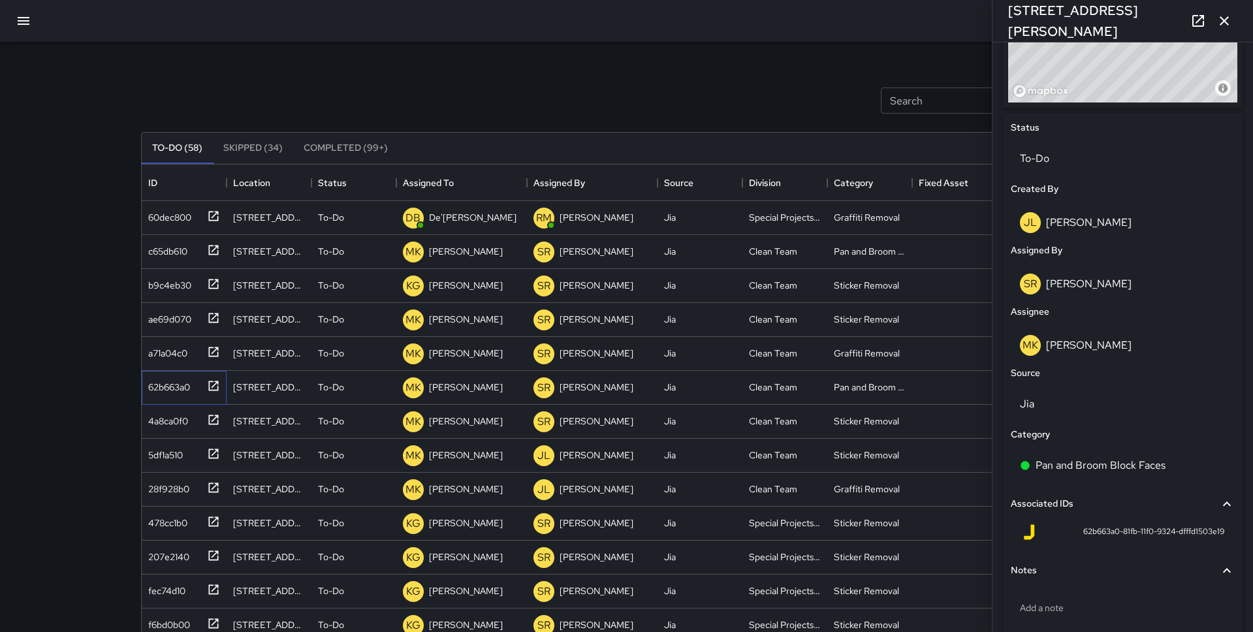
scroll to position [597, 0]
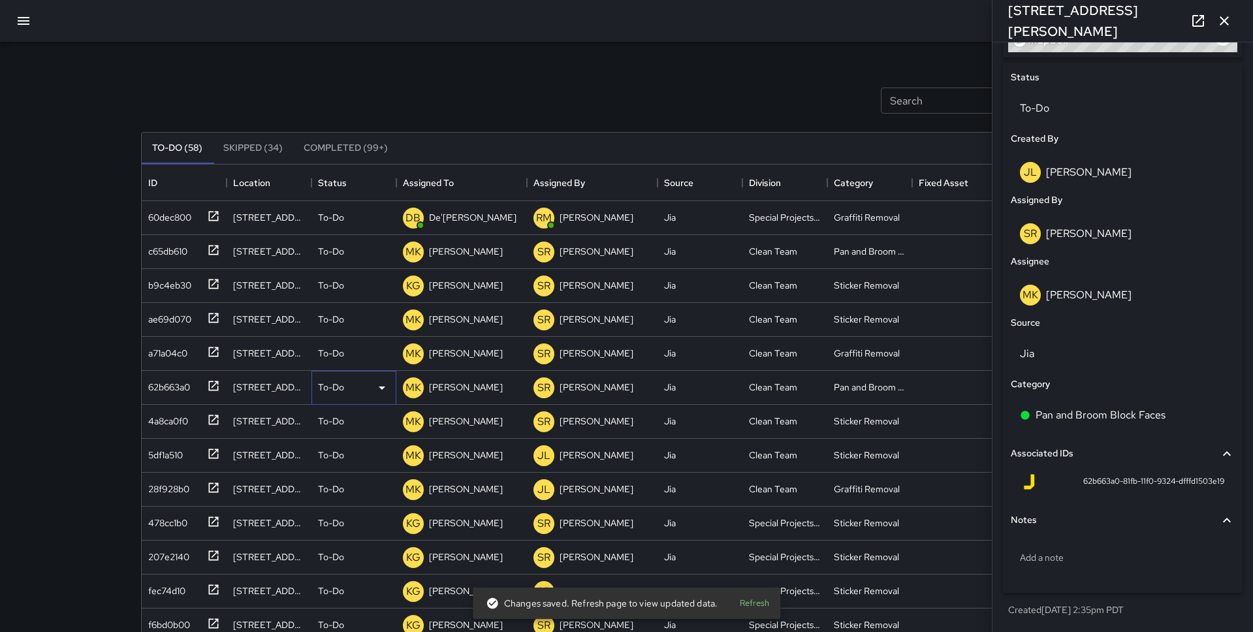
click at [341, 386] on p "To-Do" at bounding box center [331, 387] width 26 height 13
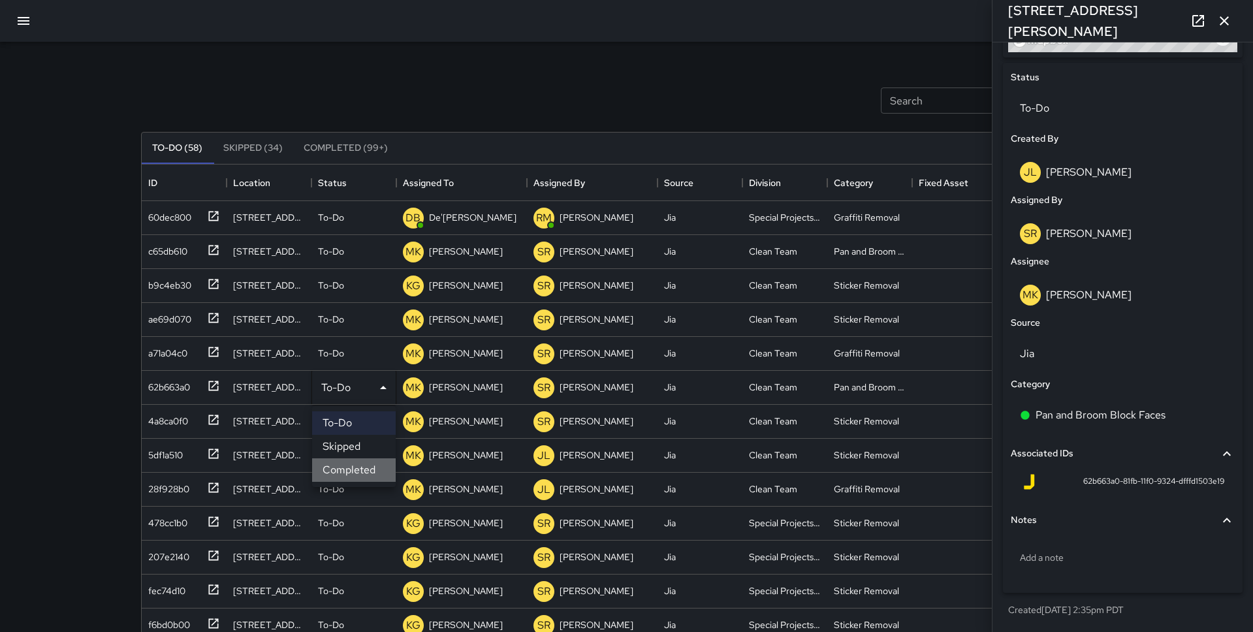
click at [351, 468] on li "Completed" at bounding box center [354, 470] width 84 height 24
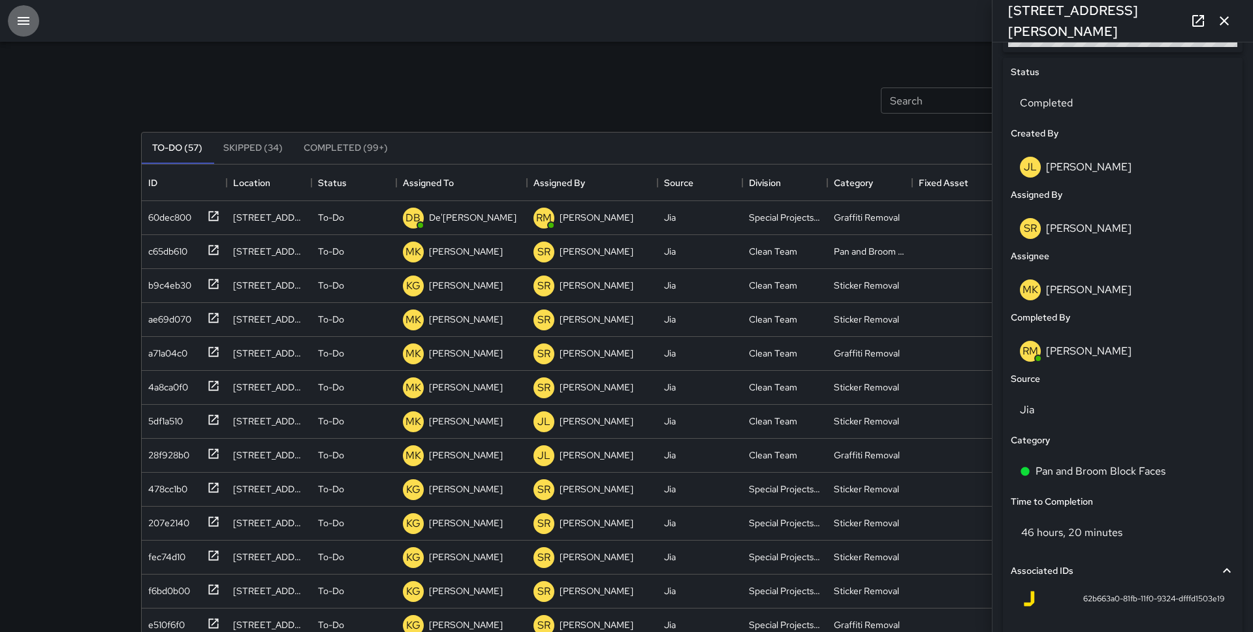
click at [16, 21] on icon "button" at bounding box center [24, 21] width 16 height 16
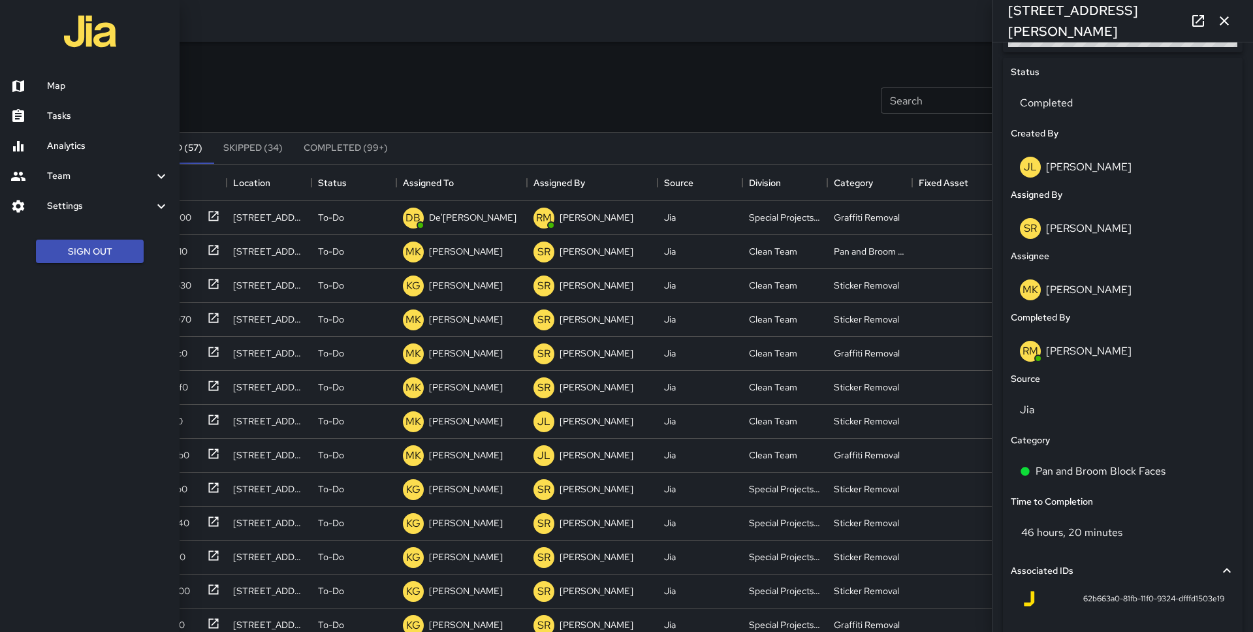
click at [70, 82] on h6 "Map" at bounding box center [108, 86] width 122 height 14
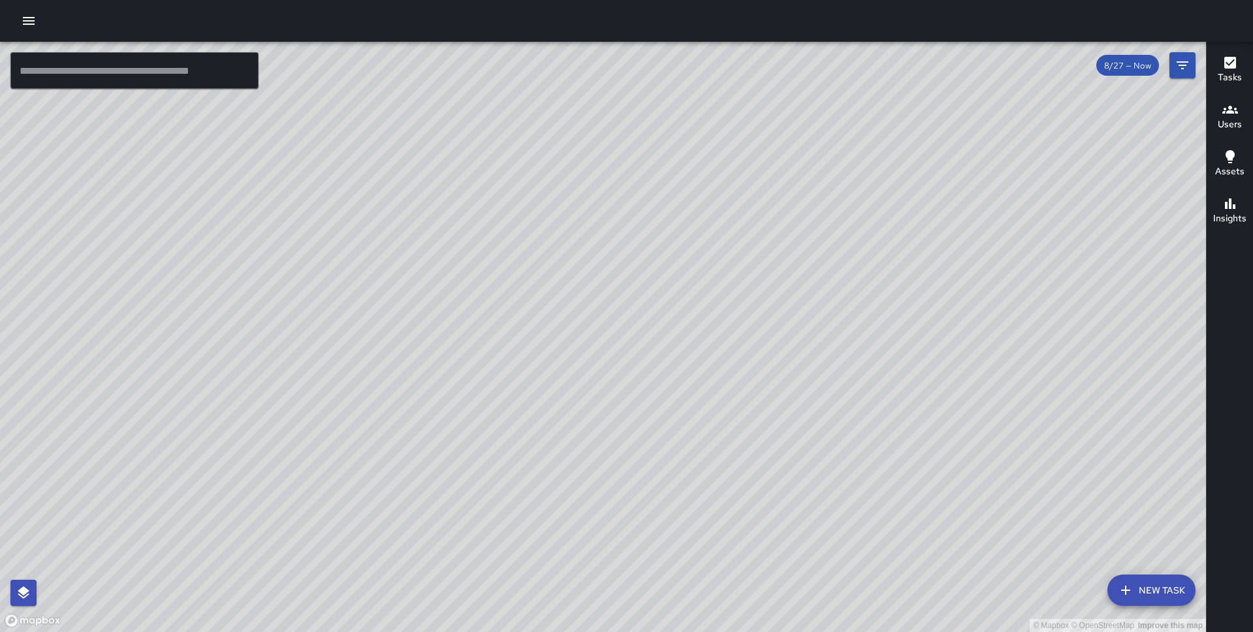
drag, startPoint x: 490, startPoint y: 146, endPoint x: 581, endPoint y: 349, distance: 222.8
click at [581, 349] on div "© Mapbox © OpenStreetMap Improve this map" at bounding box center [603, 337] width 1206 height 590
click at [27, 14] on icon "button" at bounding box center [29, 21] width 16 height 16
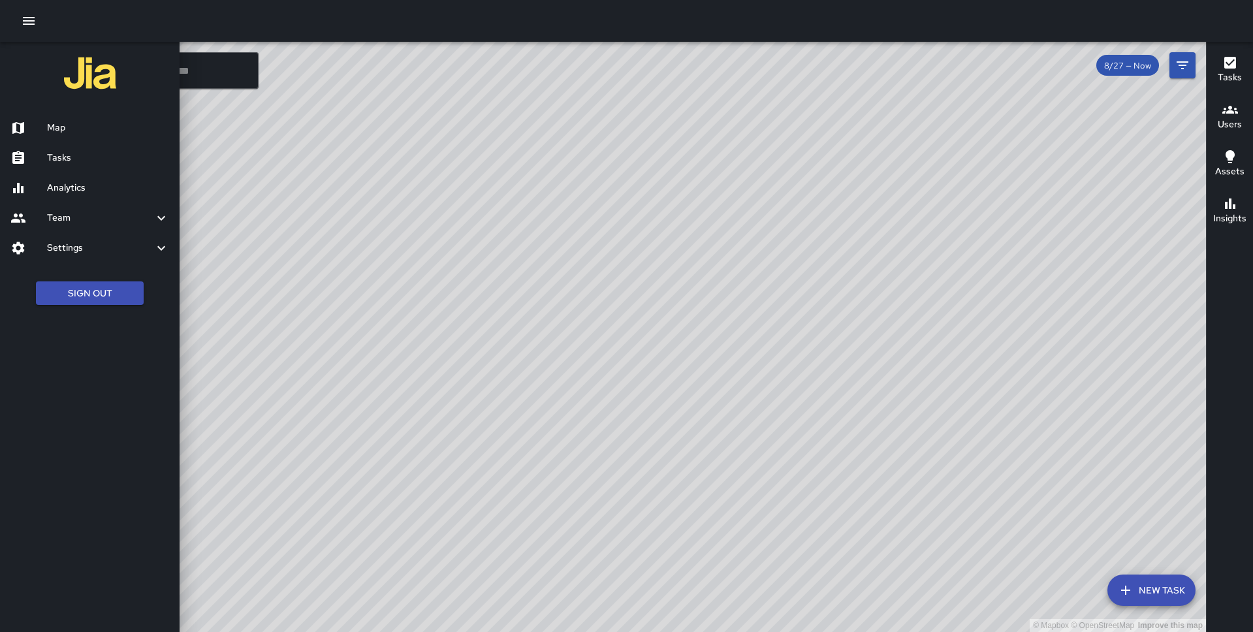
click at [82, 181] on h6 "Analytics" at bounding box center [108, 188] width 122 height 14
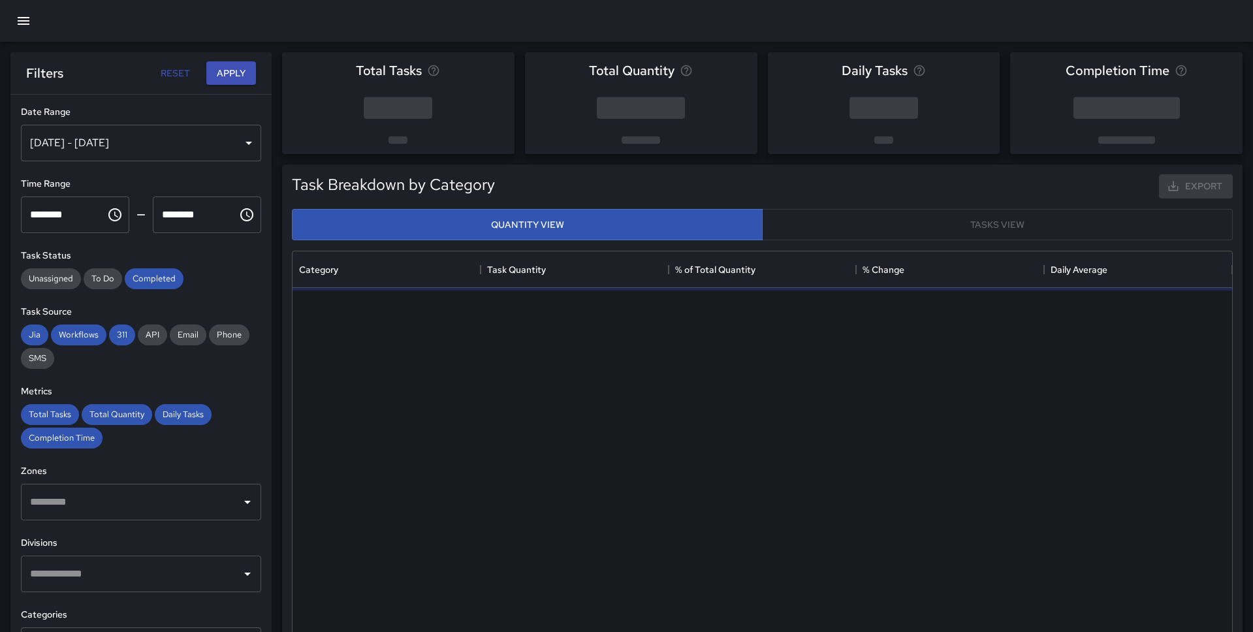
scroll to position [391, 940]
click at [22, 18] on icon "button" at bounding box center [24, 21] width 12 height 8
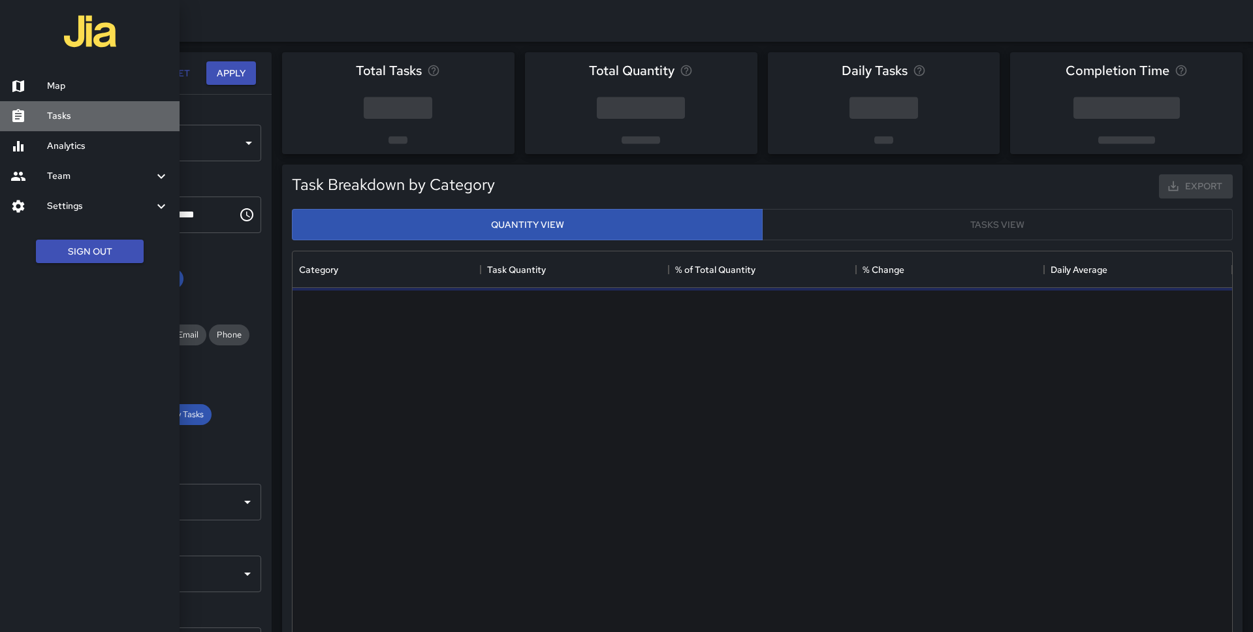
click at [64, 117] on h6 "Tasks" at bounding box center [108, 116] width 122 height 14
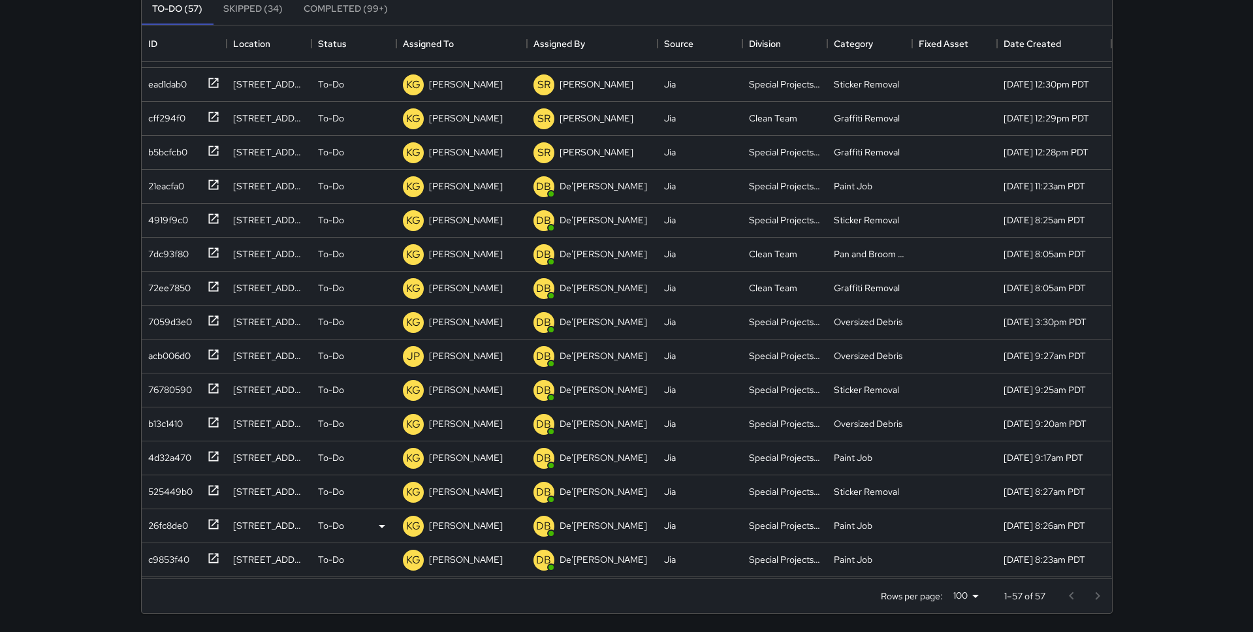
scroll to position [1241, 0]
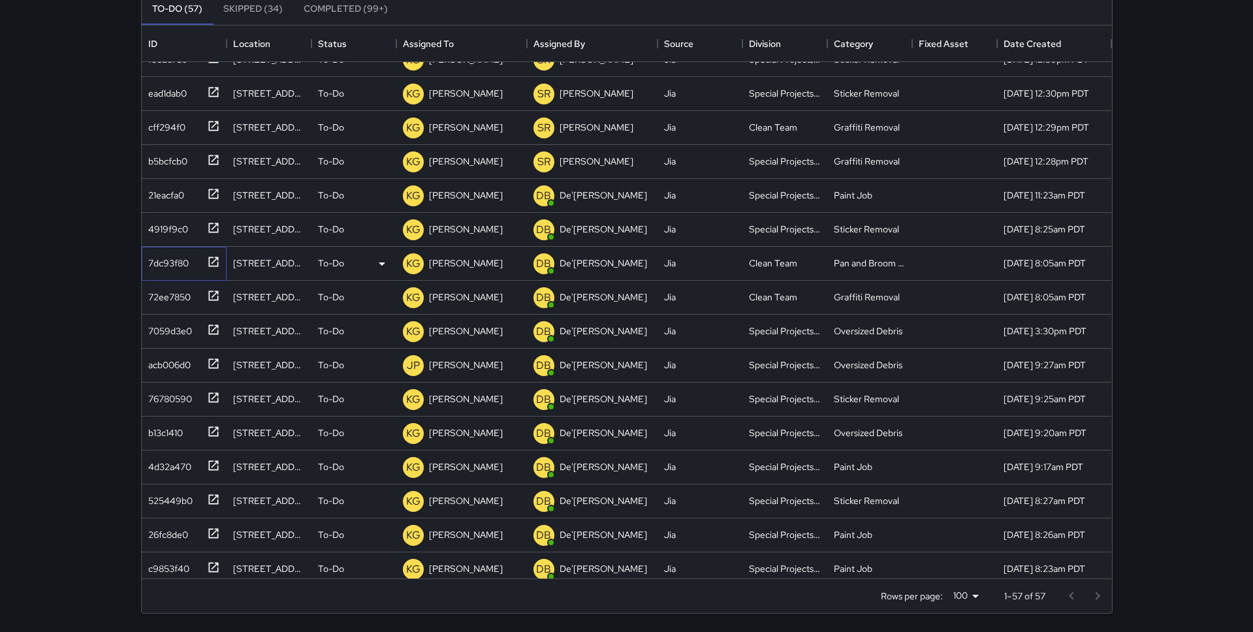
click at [194, 260] on div "7dc93f80" at bounding box center [181, 261] width 77 height 22
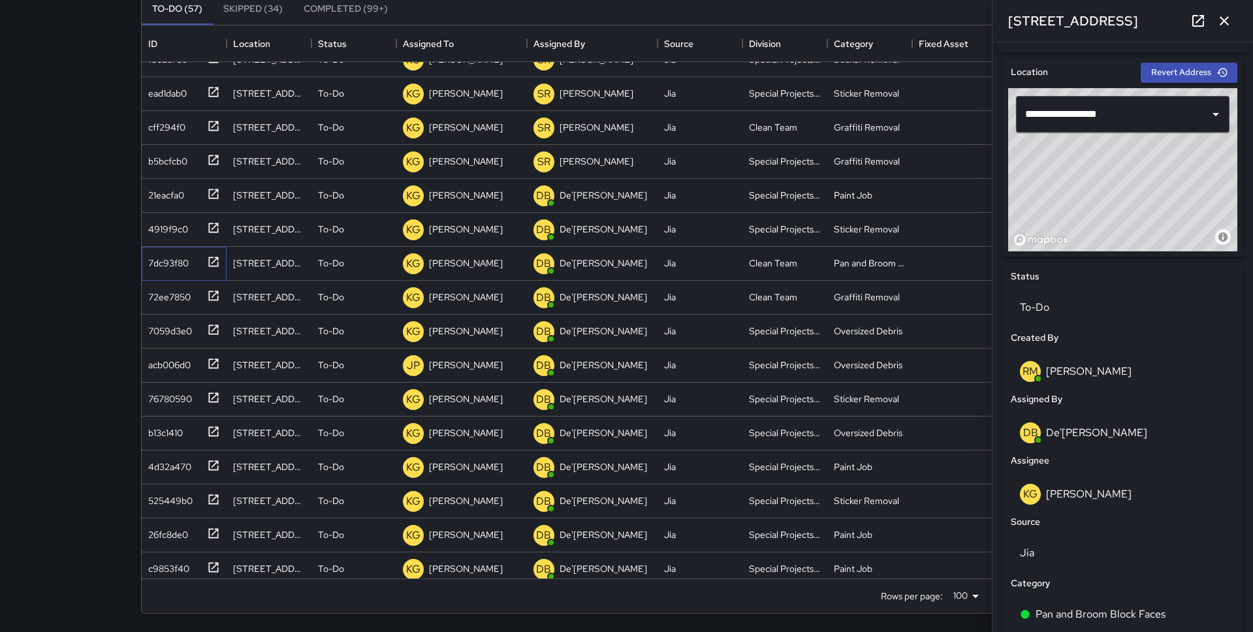
scroll to position [392, 0]
click at [1107, 310] on p "To-Do" at bounding box center [1123, 308] width 206 height 16
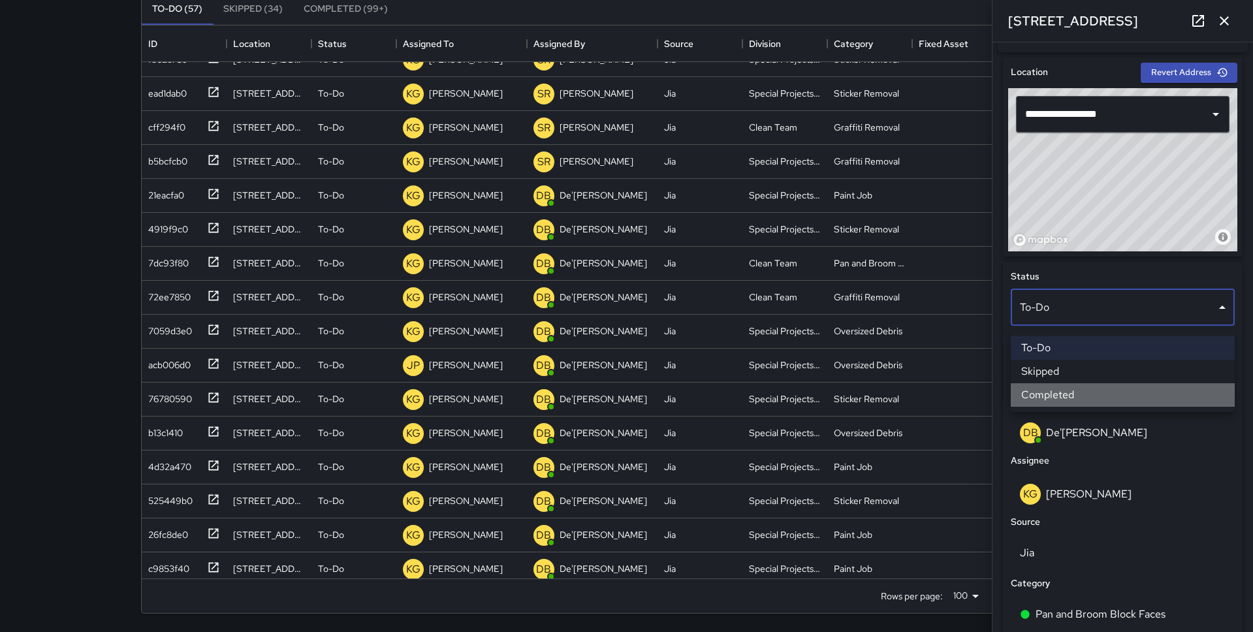
click at [1074, 387] on li "Completed" at bounding box center [1123, 395] width 224 height 24
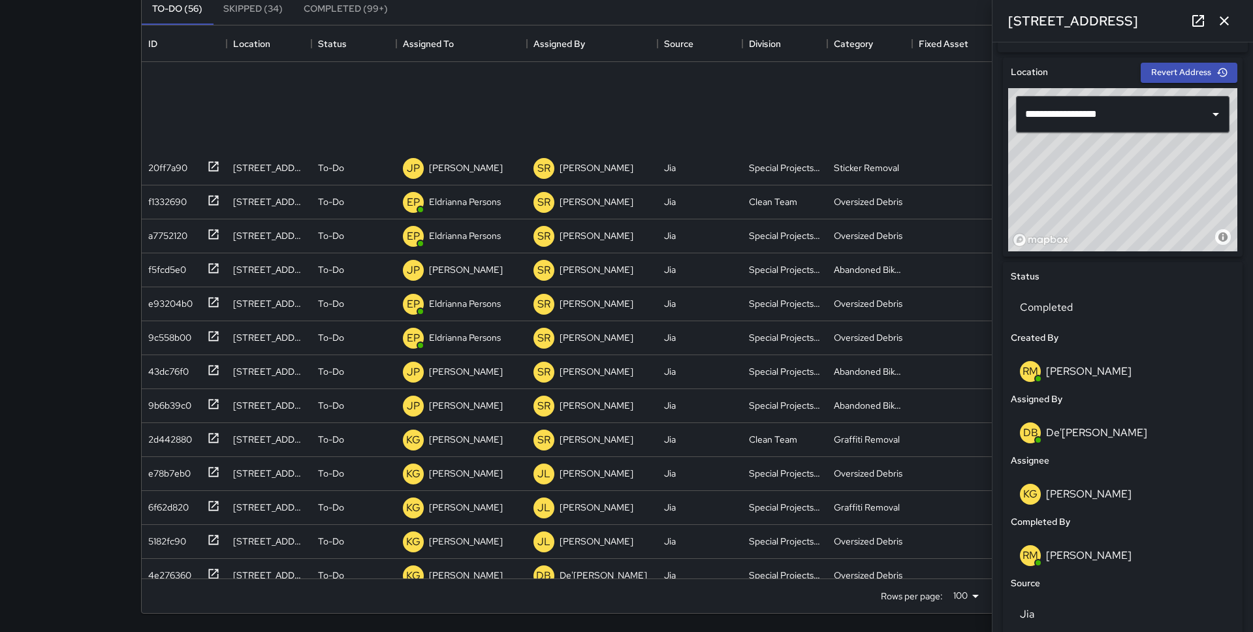
scroll to position [0, 0]
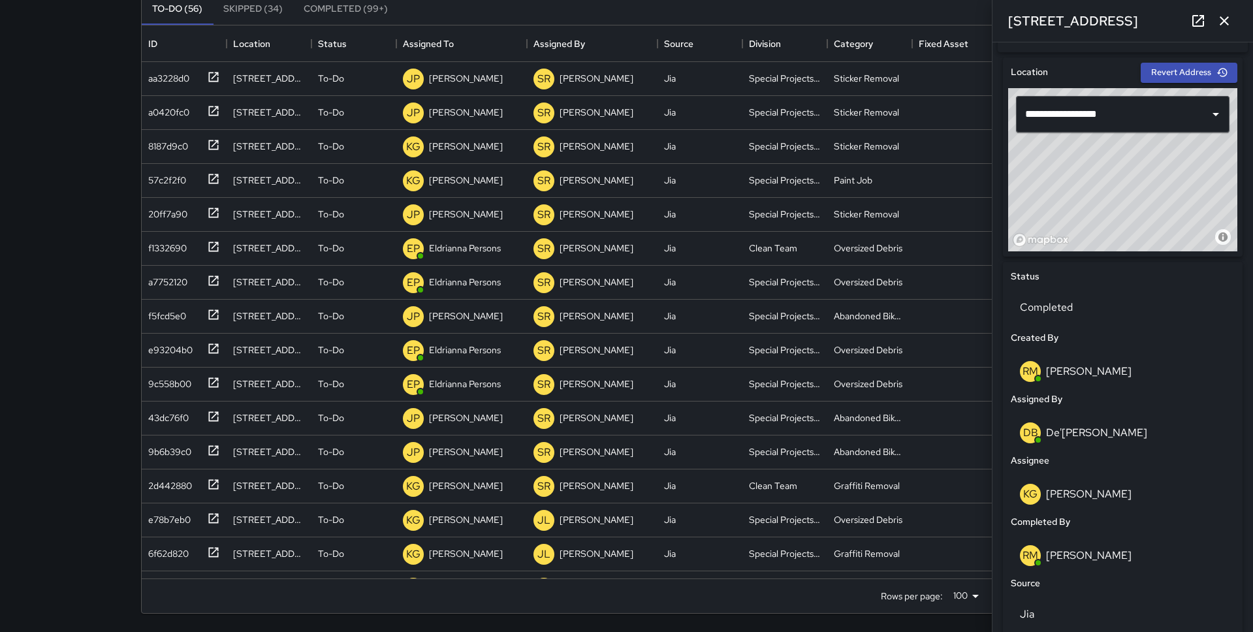
click at [1183, 22] on icon "button" at bounding box center [1225, 21] width 16 height 16
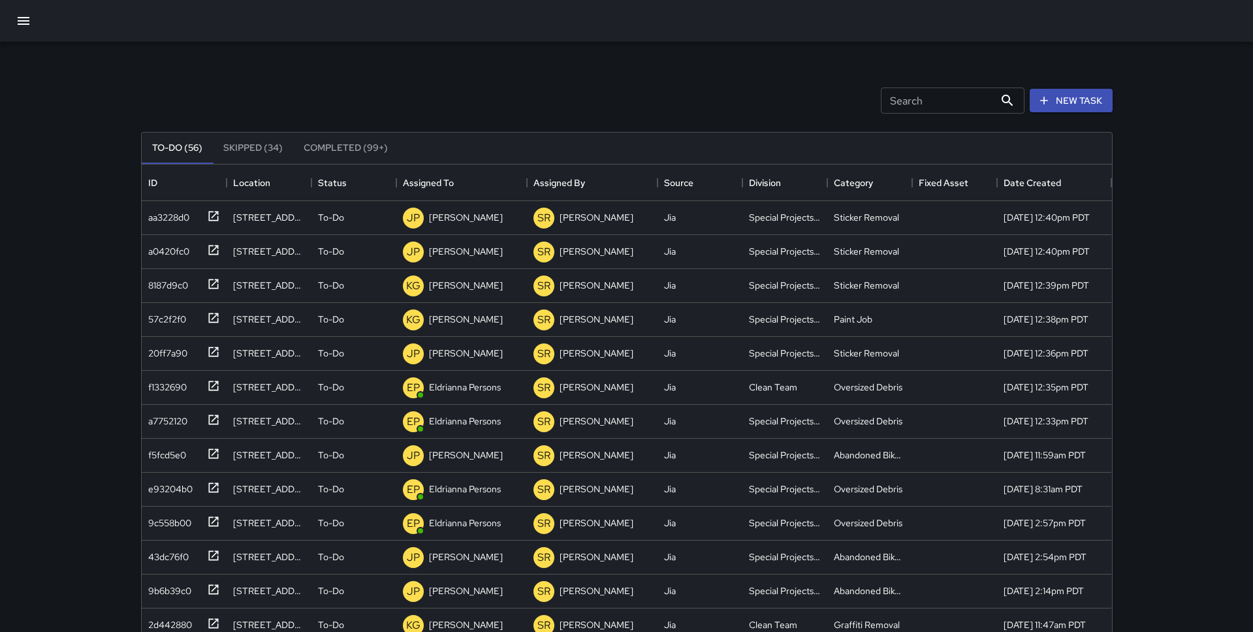
click at [21, 11] on button "button" at bounding box center [23, 20] width 31 height 31
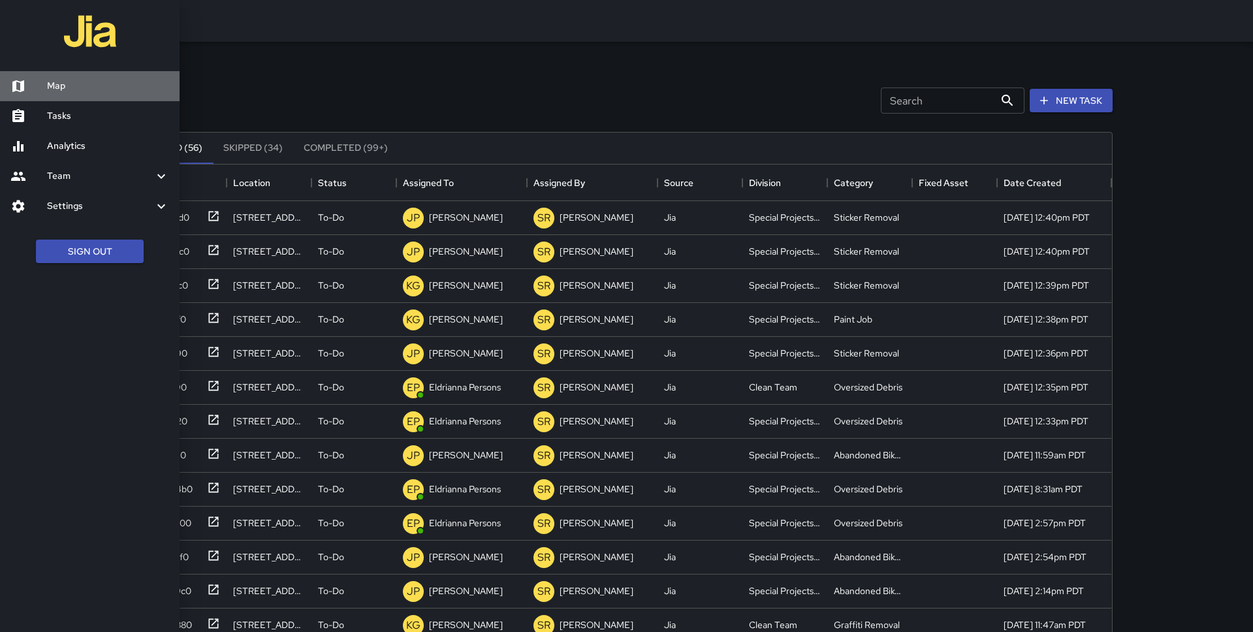
click at [62, 91] on h6 "Map" at bounding box center [108, 86] width 122 height 14
